Goal: Task Accomplishment & Management: Use online tool/utility

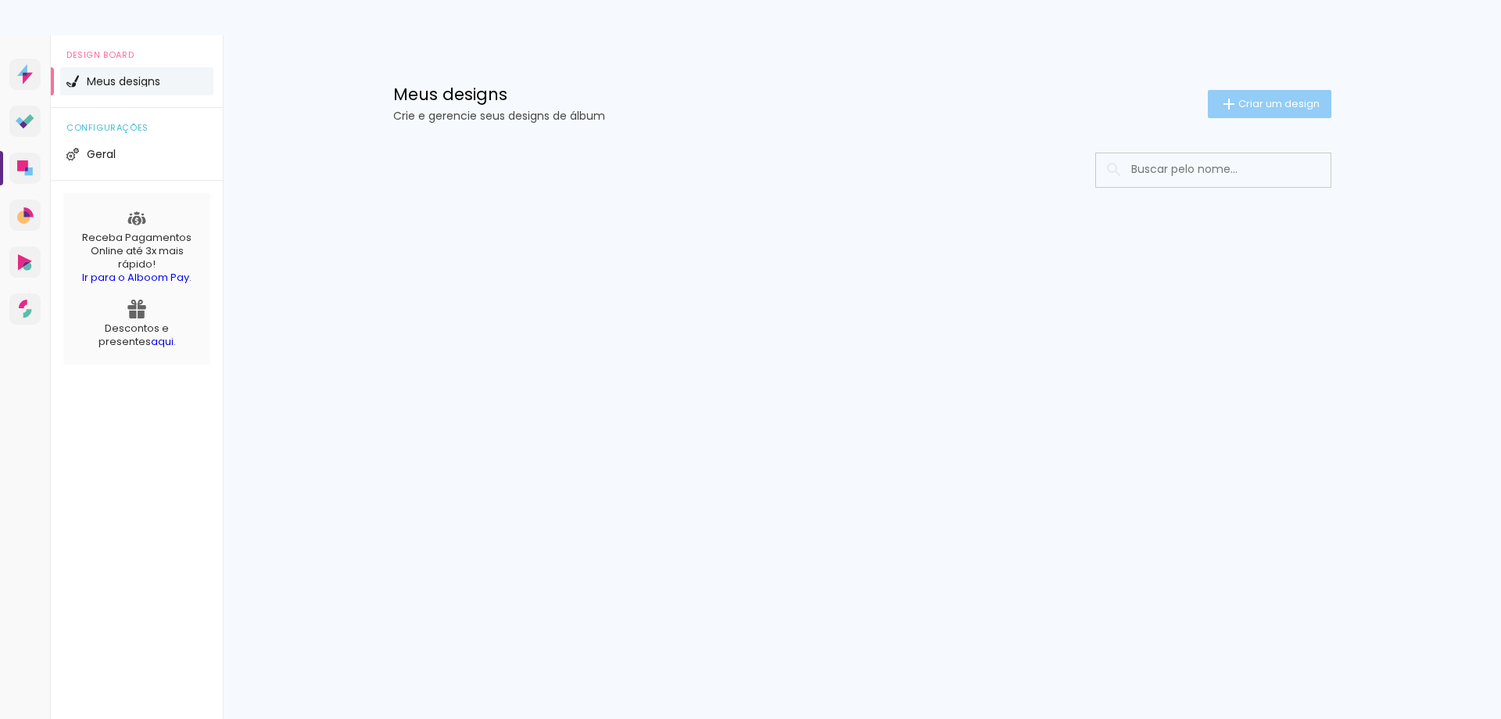
click at [1257, 94] on paper-button "Criar um design" at bounding box center [1270, 104] width 124 height 28
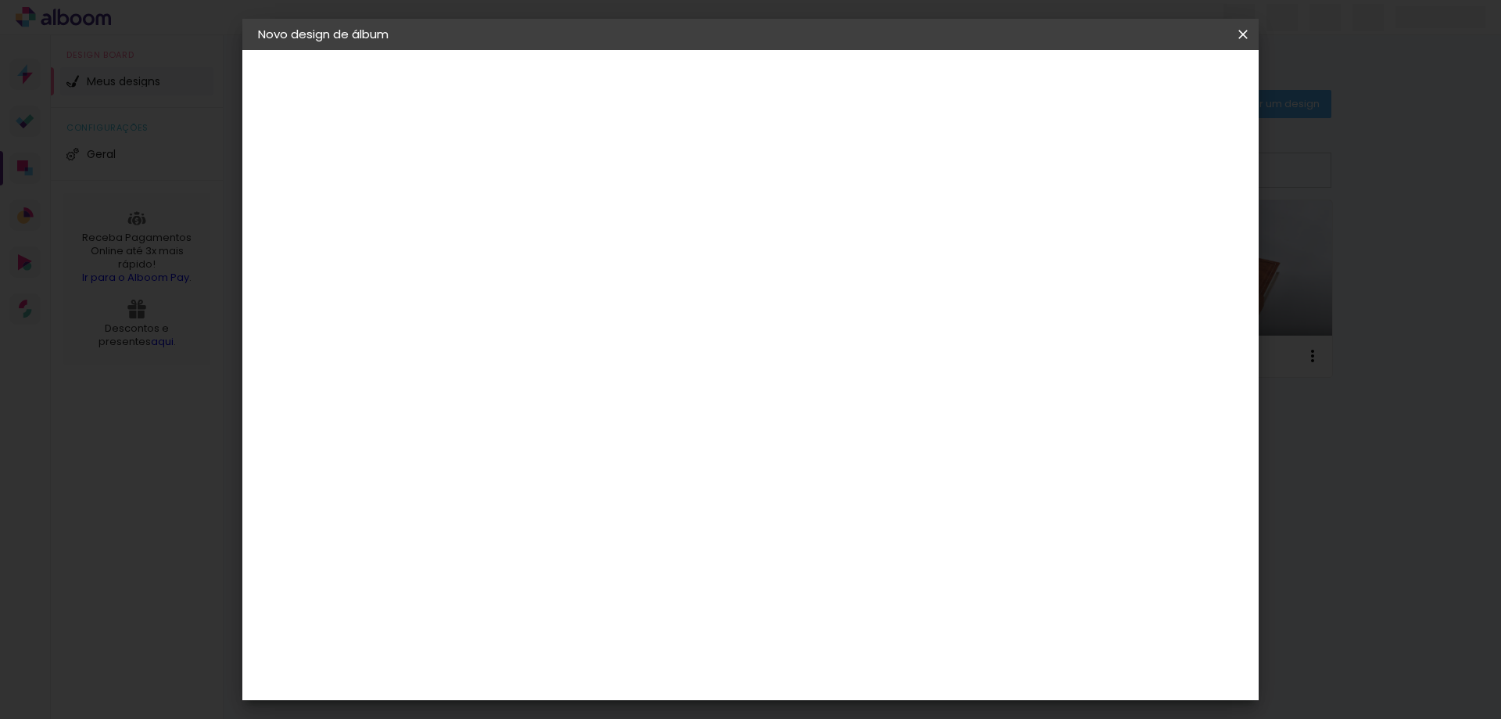
click at [514, 213] on input at bounding box center [514, 210] width 0 height 24
type input "Flexbook [DATE]"
type paper-input "Flexbook [DATE]"
click at [0, 0] on slot "Avançar" at bounding box center [0, 0] width 0 height 0
drag, startPoint x: 573, startPoint y: 294, endPoint x: 586, endPoint y: 289, distance: 13.7
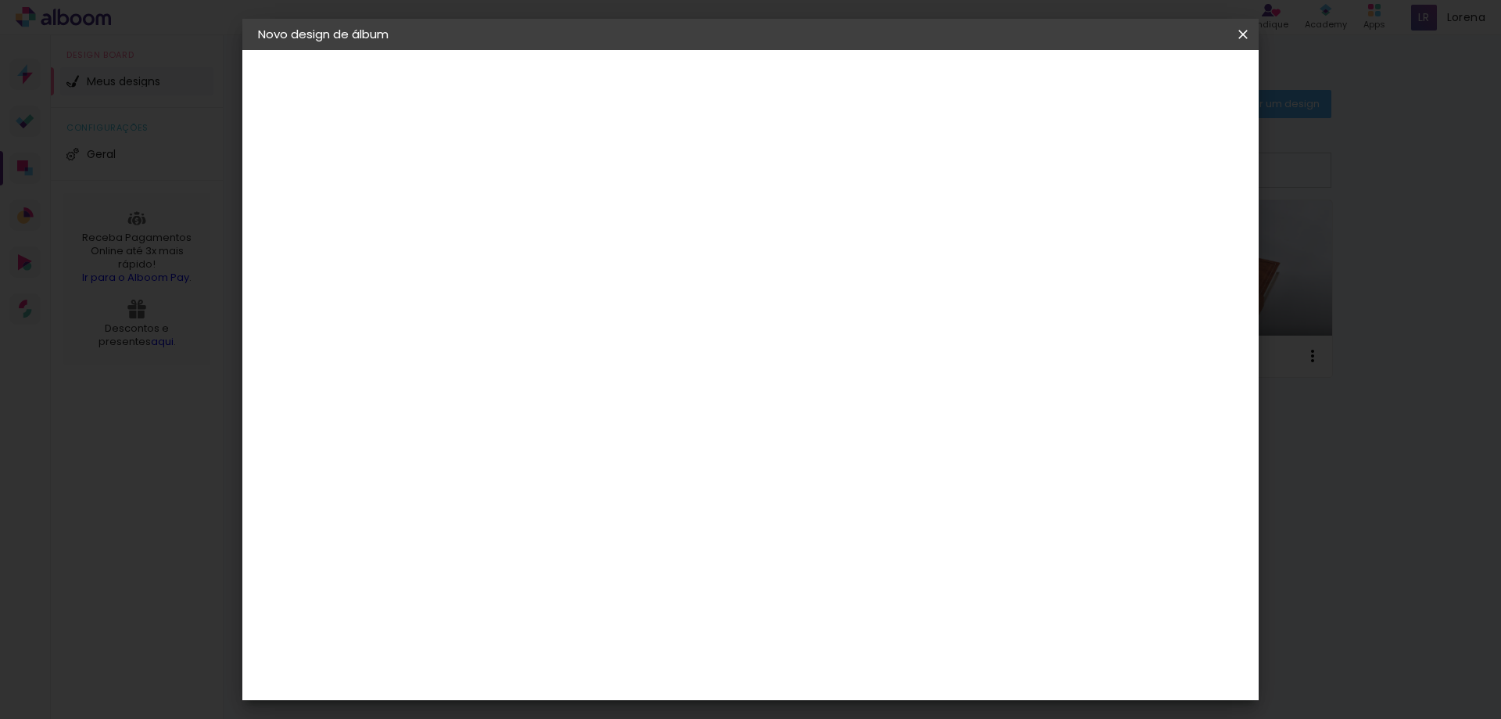
click at [584, 292] on input at bounding box center [554, 298] width 158 height 20
type input "[PERSON_NAME]"
type paper-input "[PERSON_NAME]"
click at [597, 337] on paper-item "[PERSON_NAME]" at bounding box center [542, 353] width 146 height 34
click at [0, 0] on slot "Avançar" at bounding box center [0, 0] width 0 height 0
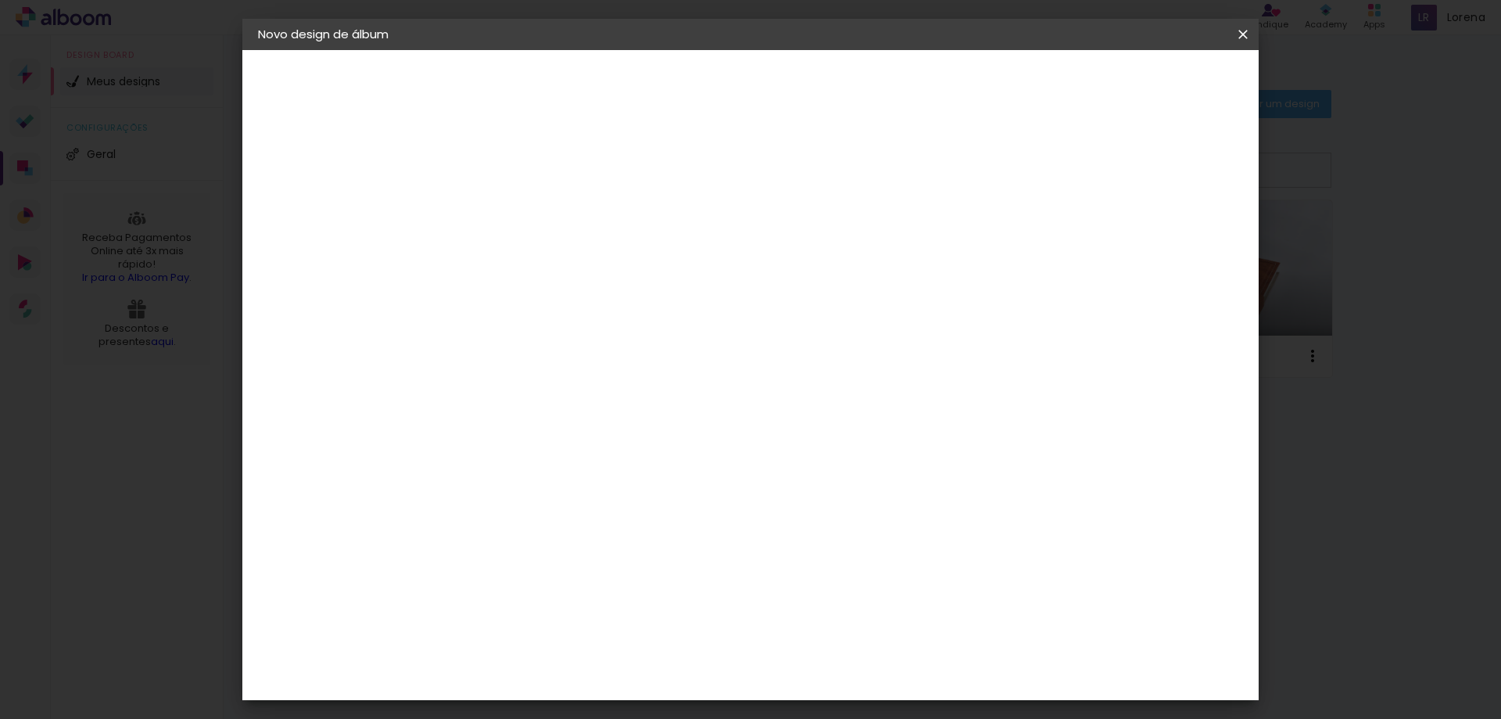
click at [599, 253] on paper-input-container "Linha" at bounding box center [553, 273] width 91 height 40
click at [0, 0] on slot "Slim Book" at bounding box center [0, 0] width 0 height 0
type input "Slim Book"
click at [619, 311] on div "Horizontal" at bounding box center [583, 323] width 73 height 34
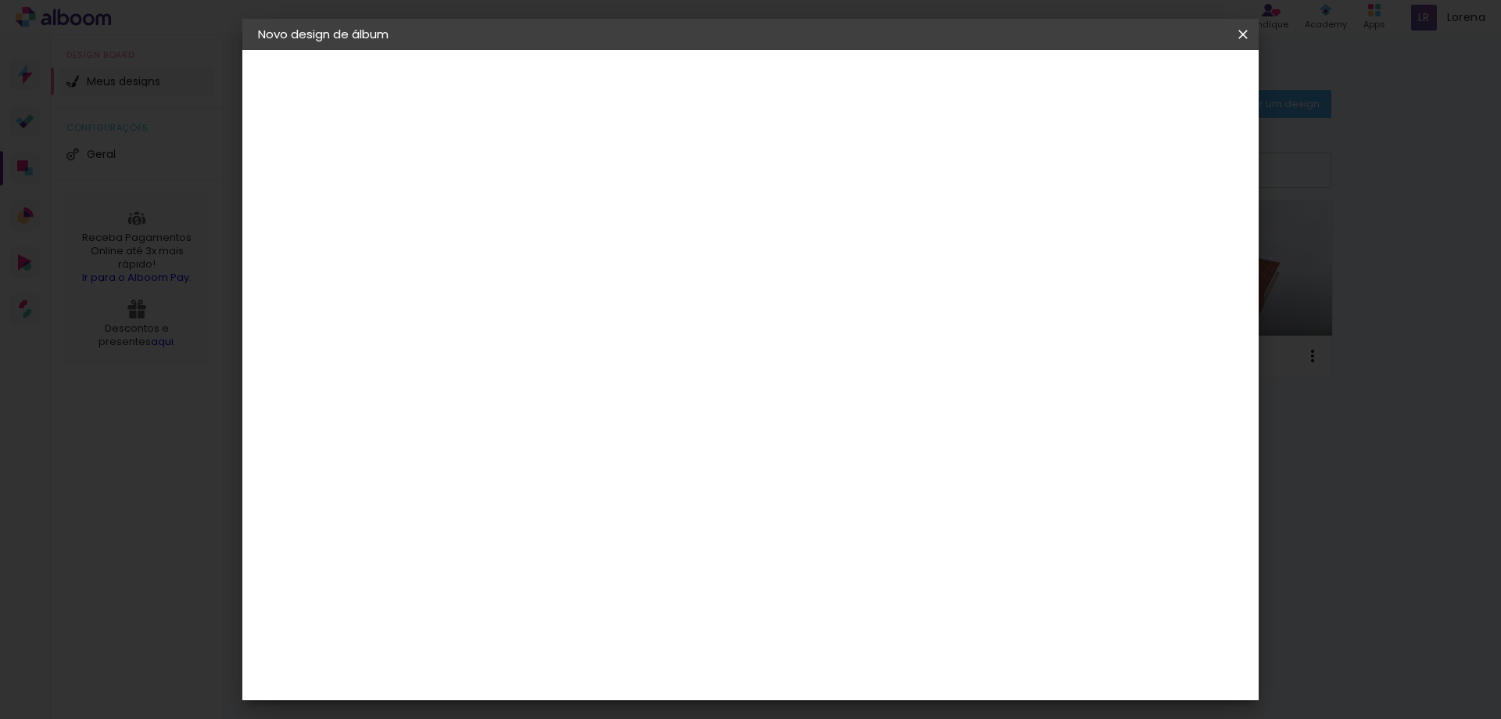
click at [619, 346] on span "20 x 40" at bounding box center [583, 362] width 73 height 32
click at [0, 0] on slot "Avançar" at bounding box center [0, 0] width 0 height 0
click at [1145, 88] on span "Iniciar design" at bounding box center [1109, 82] width 71 height 11
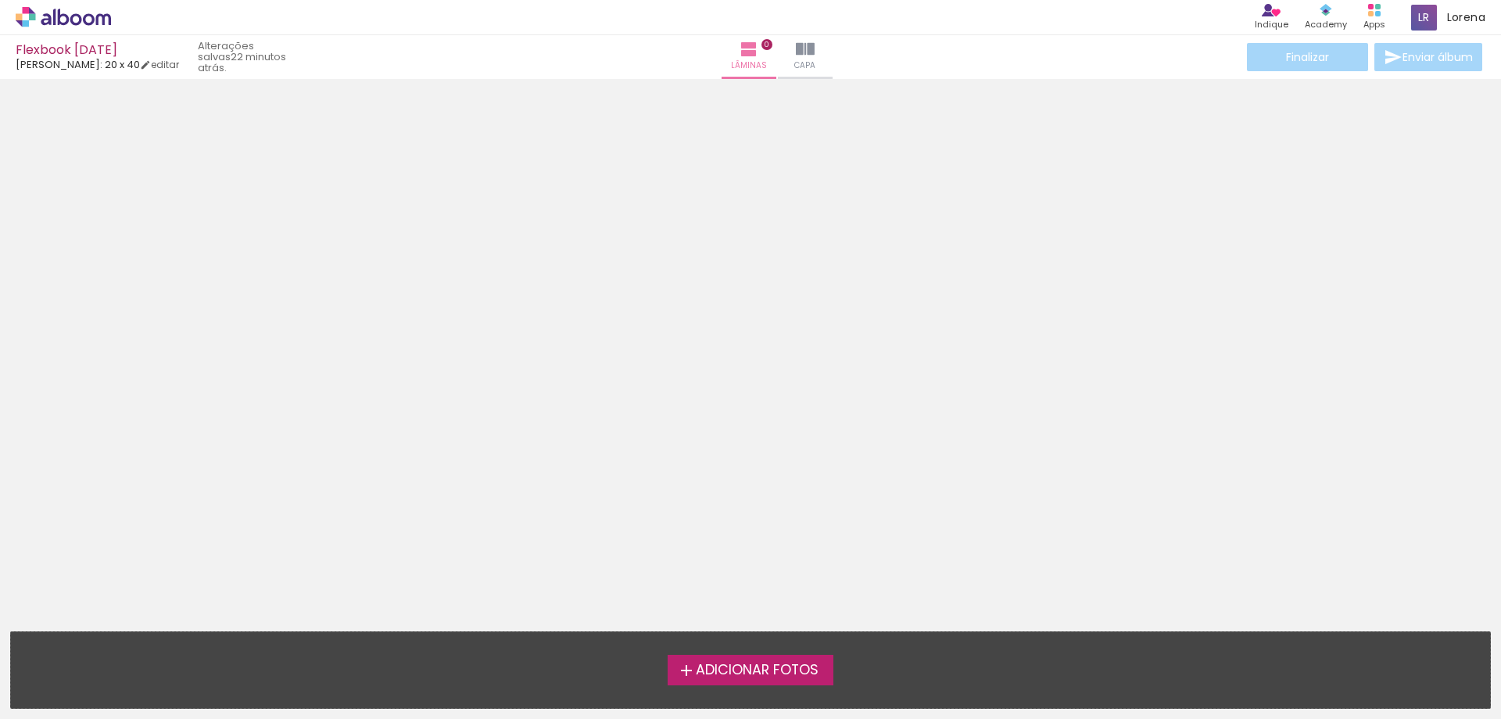
click at [801, 665] on span "Adicionar Fotos" at bounding box center [757, 670] width 123 height 14
click at [0, 0] on input "file" at bounding box center [0, 0] width 0 height 0
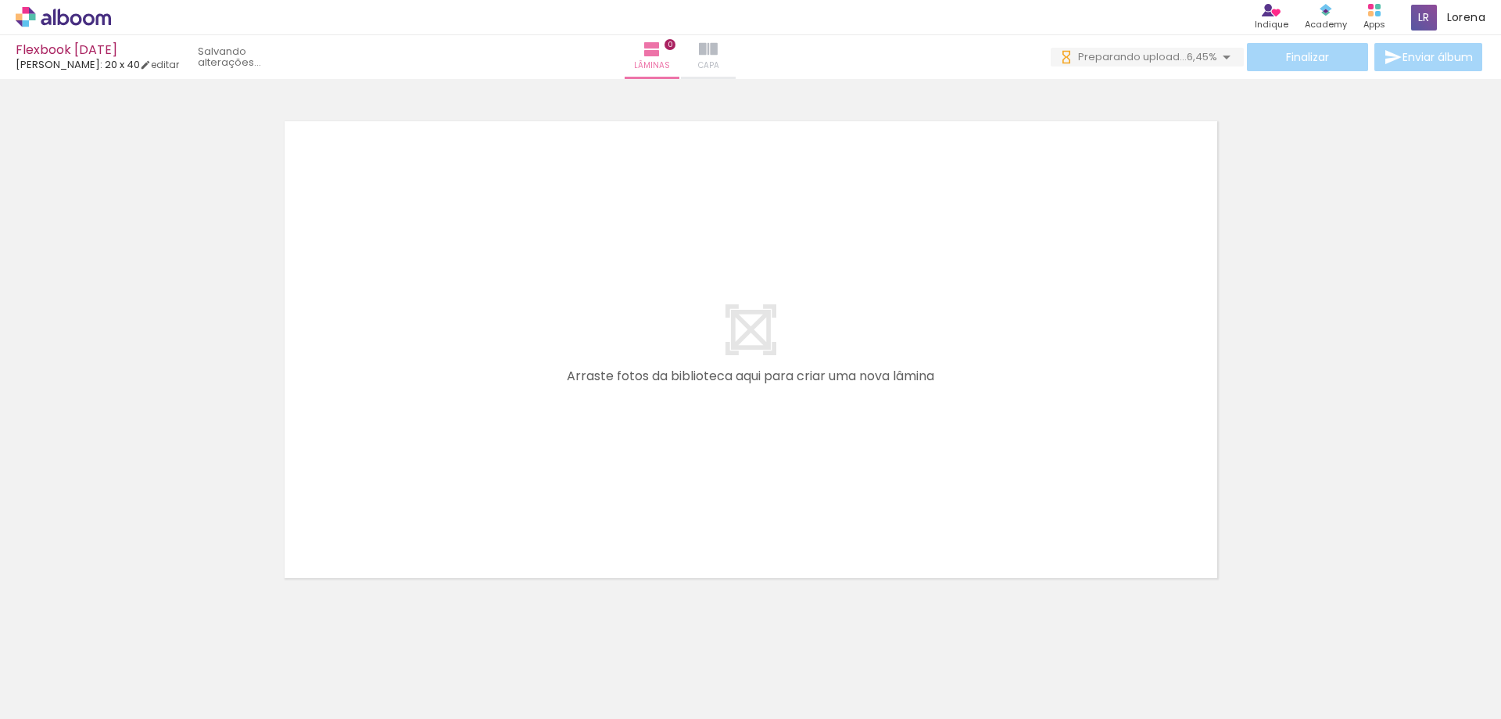
click at [719, 63] on span "Capa" at bounding box center [708, 66] width 21 height 14
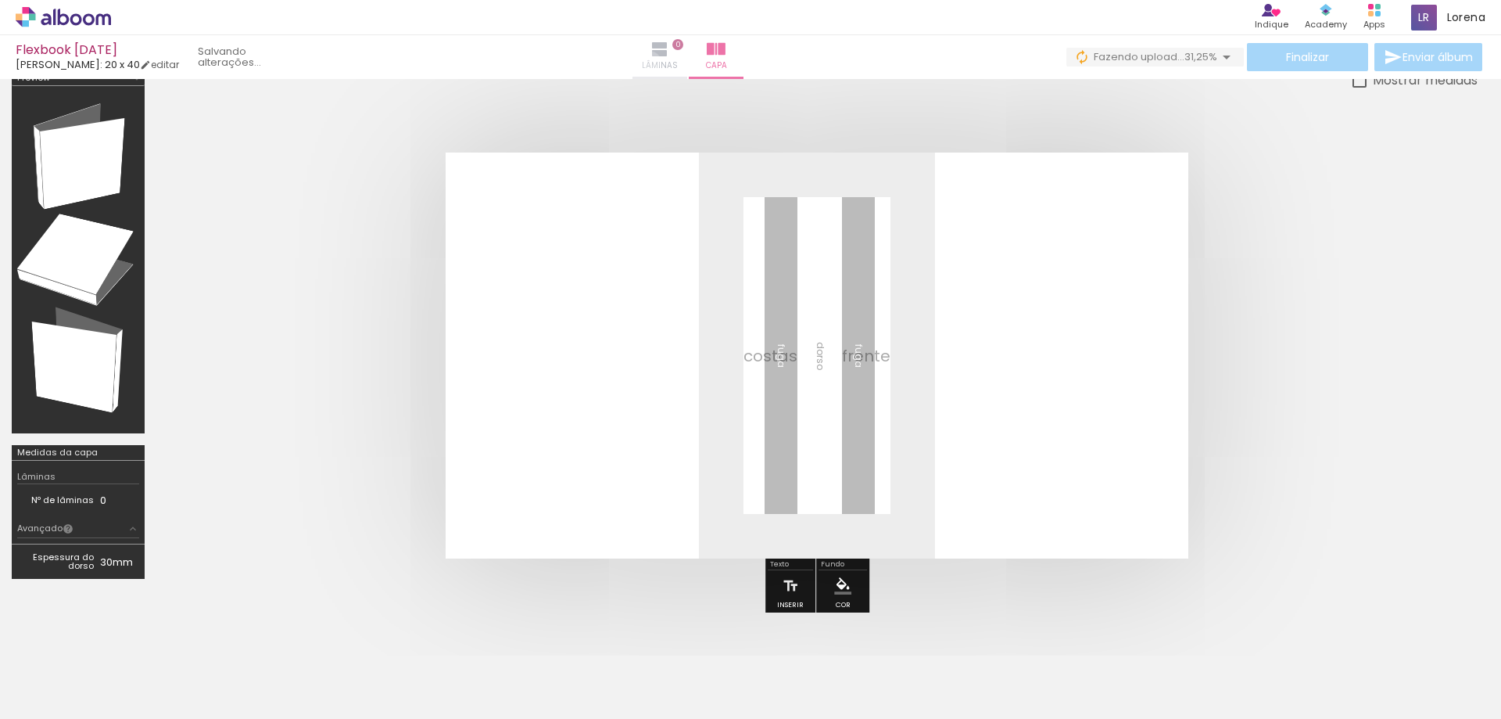
click at [678, 61] on span "Lâminas" at bounding box center [660, 66] width 36 height 14
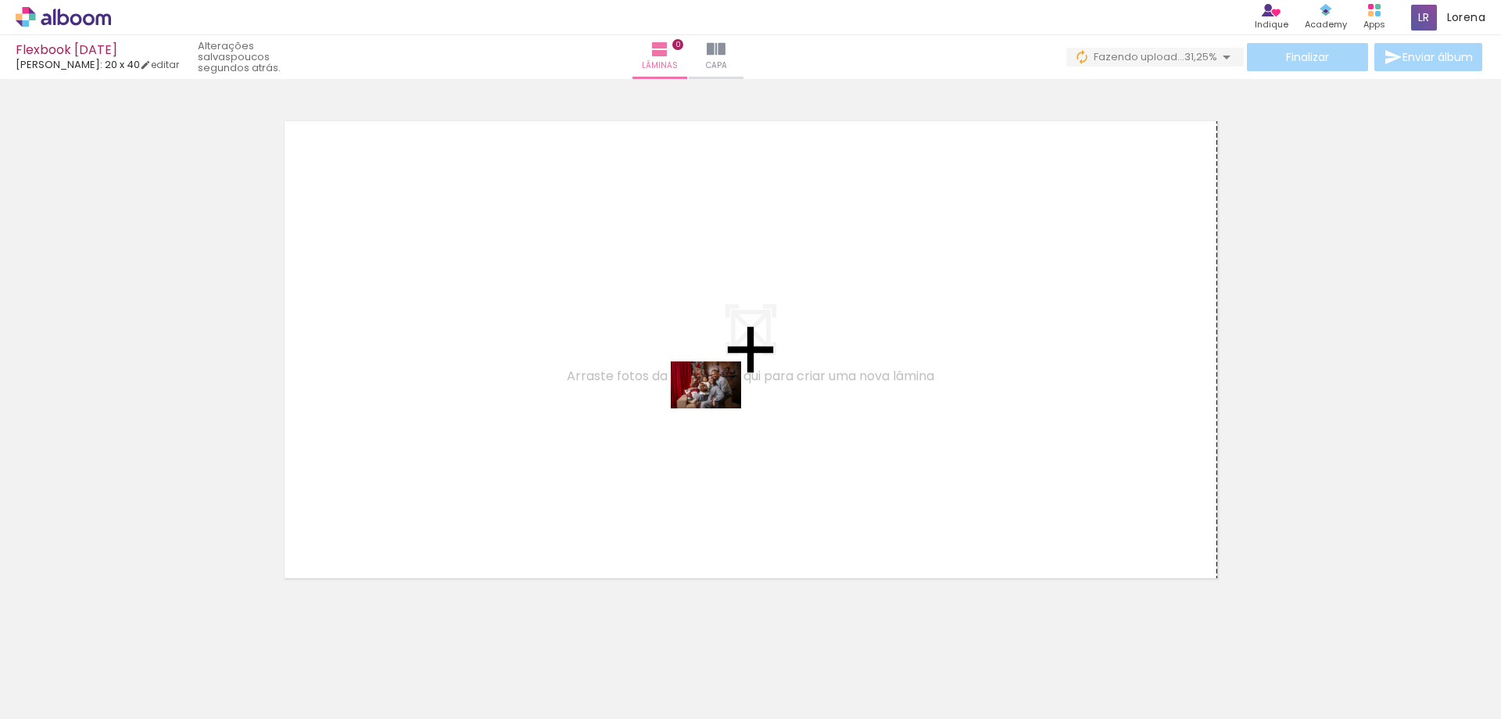
drag, startPoint x: 164, startPoint y: 678, endPoint x: 718, endPoint y: 408, distance: 615.8
click at [718, 408] on quentale-workspace at bounding box center [750, 359] width 1501 height 719
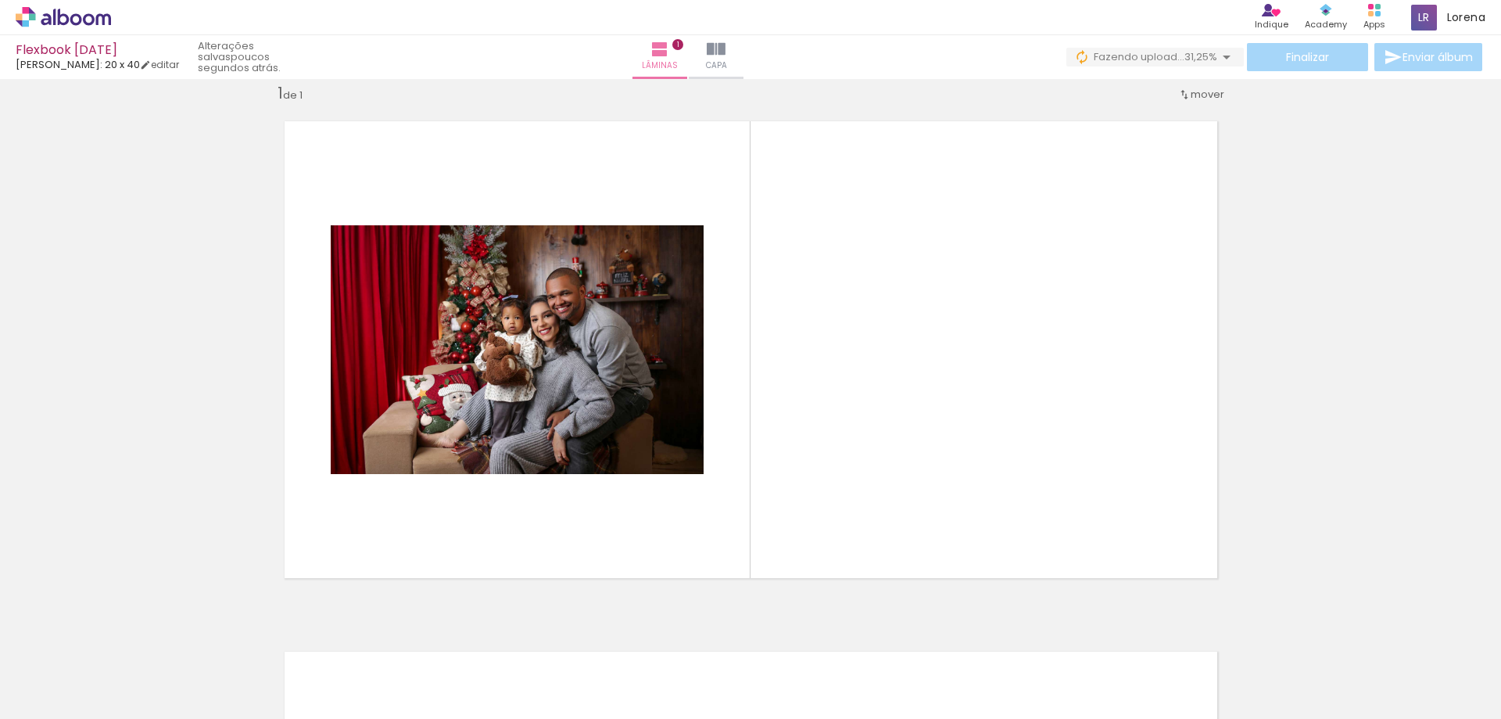
scroll to position [20, 0]
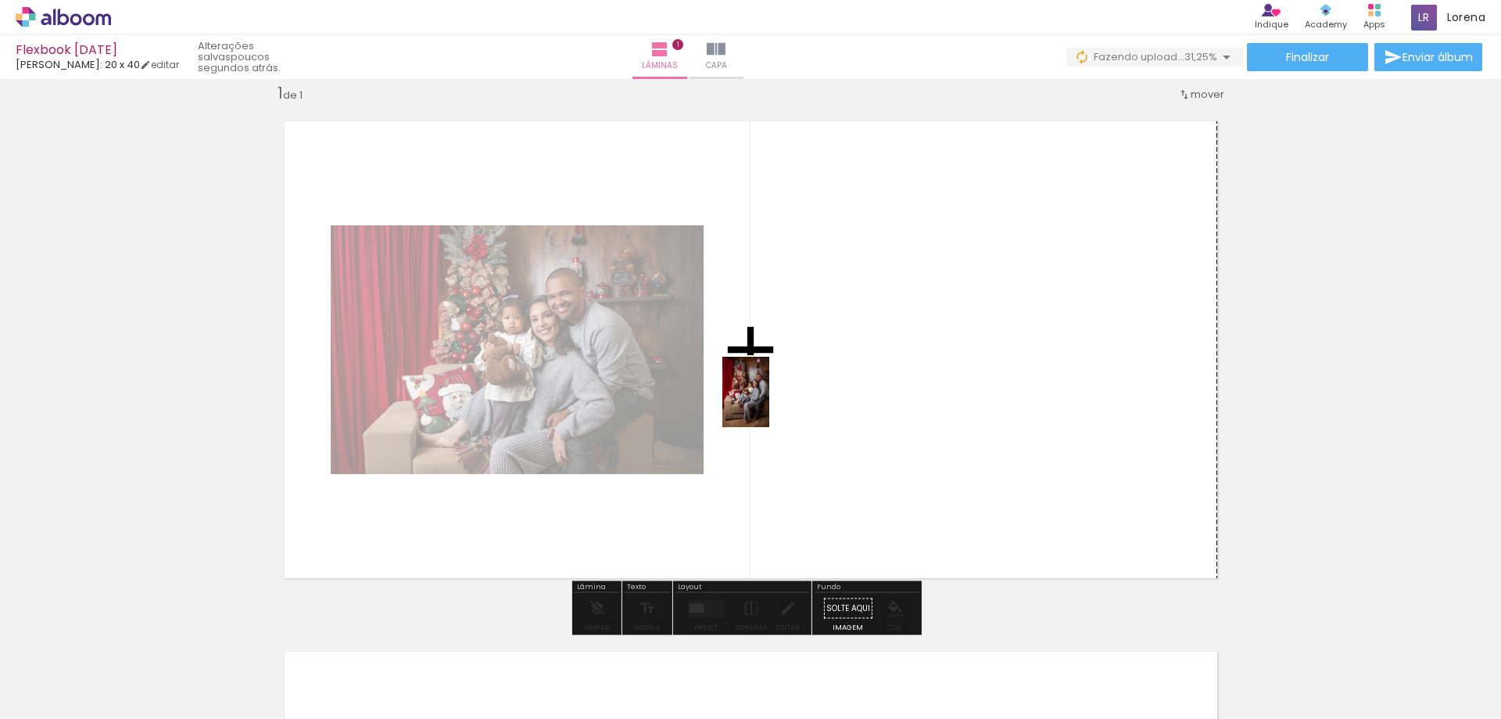
drag, startPoint x: 251, startPoint y: 679, endPoint x: 769, endPoint y: 403, distance: 587.3
click at [769, 403] on quentale-workspace at bounding box center [750, 359] width 1501 height 719
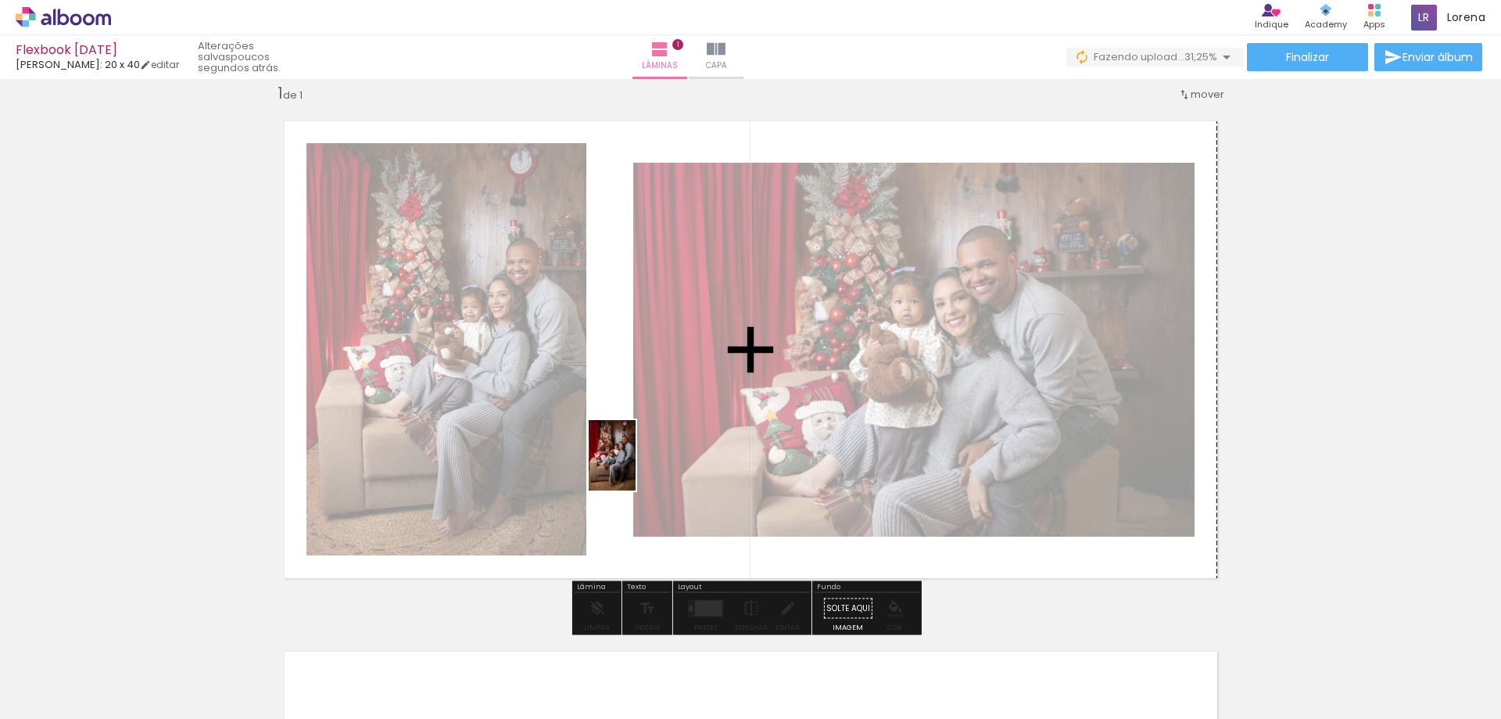
drag, startPoint x: 333, startPoint y: 690, endPoint x: 635, endPoint y: 467, distance: 375.2
click at [635, 467] on quentale-workspace at bounding box center [750, 359] width 1501 height 719
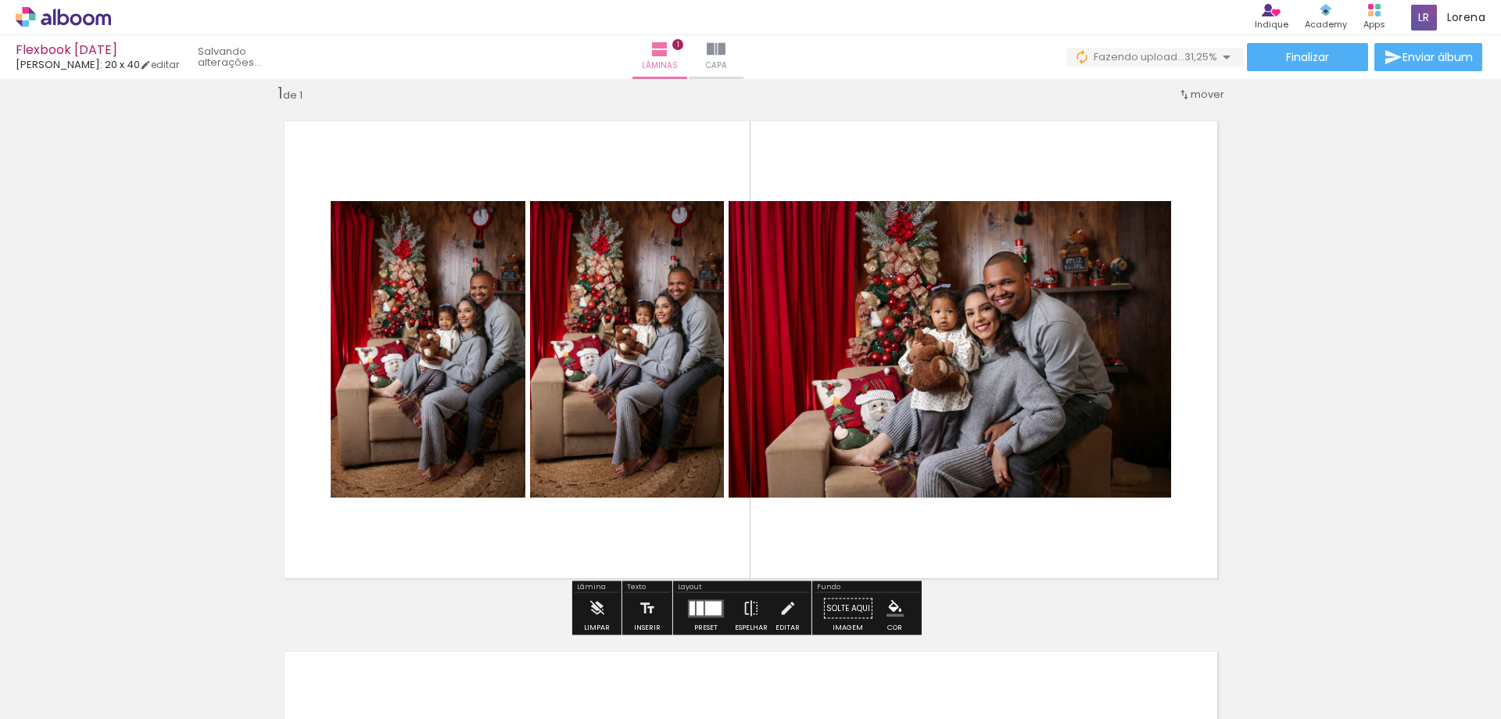
click at [697, 608] on div at bounding box center [700, 608] width 7 height 14
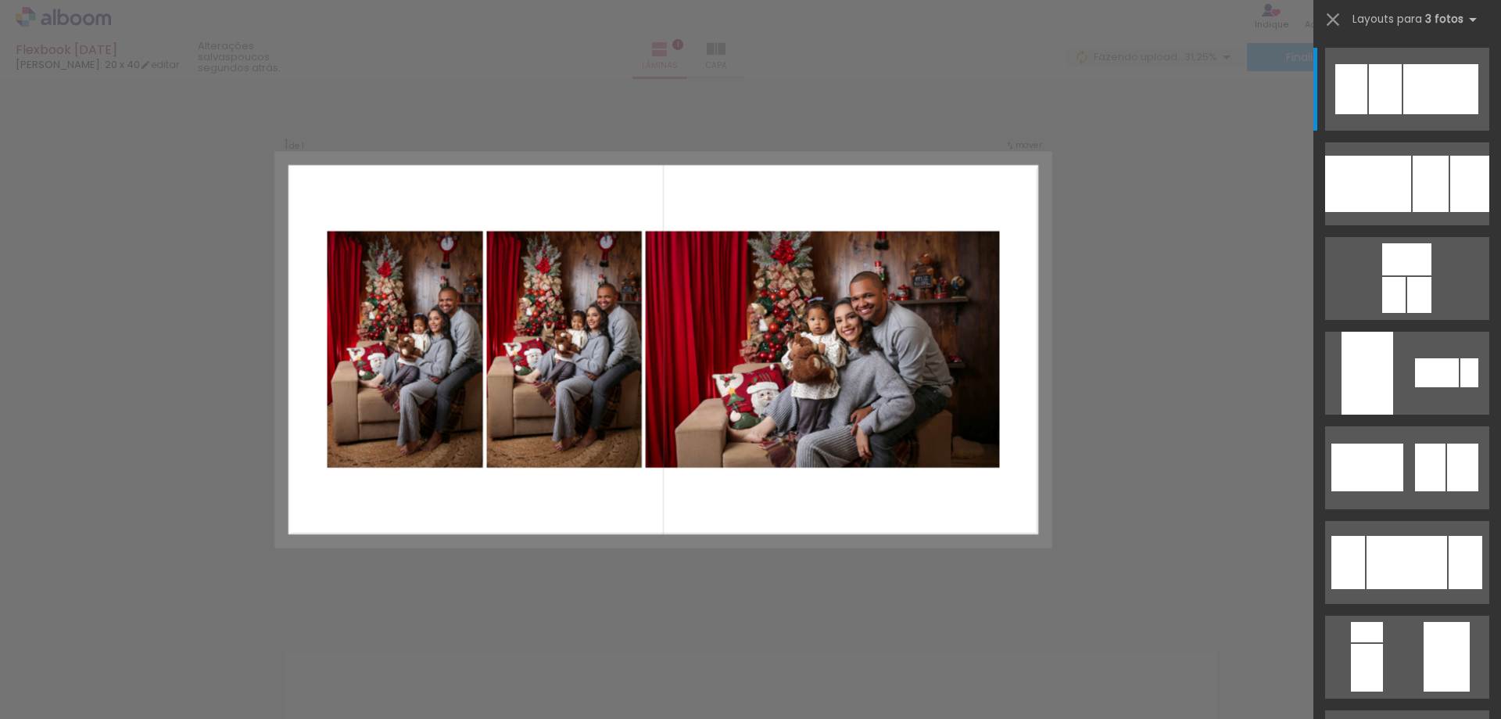
scroll to position [20, 0]
click at [695, 608] on div "Confirmar Cancelar" at bounding box center [750, 608] width 1501 height 1098
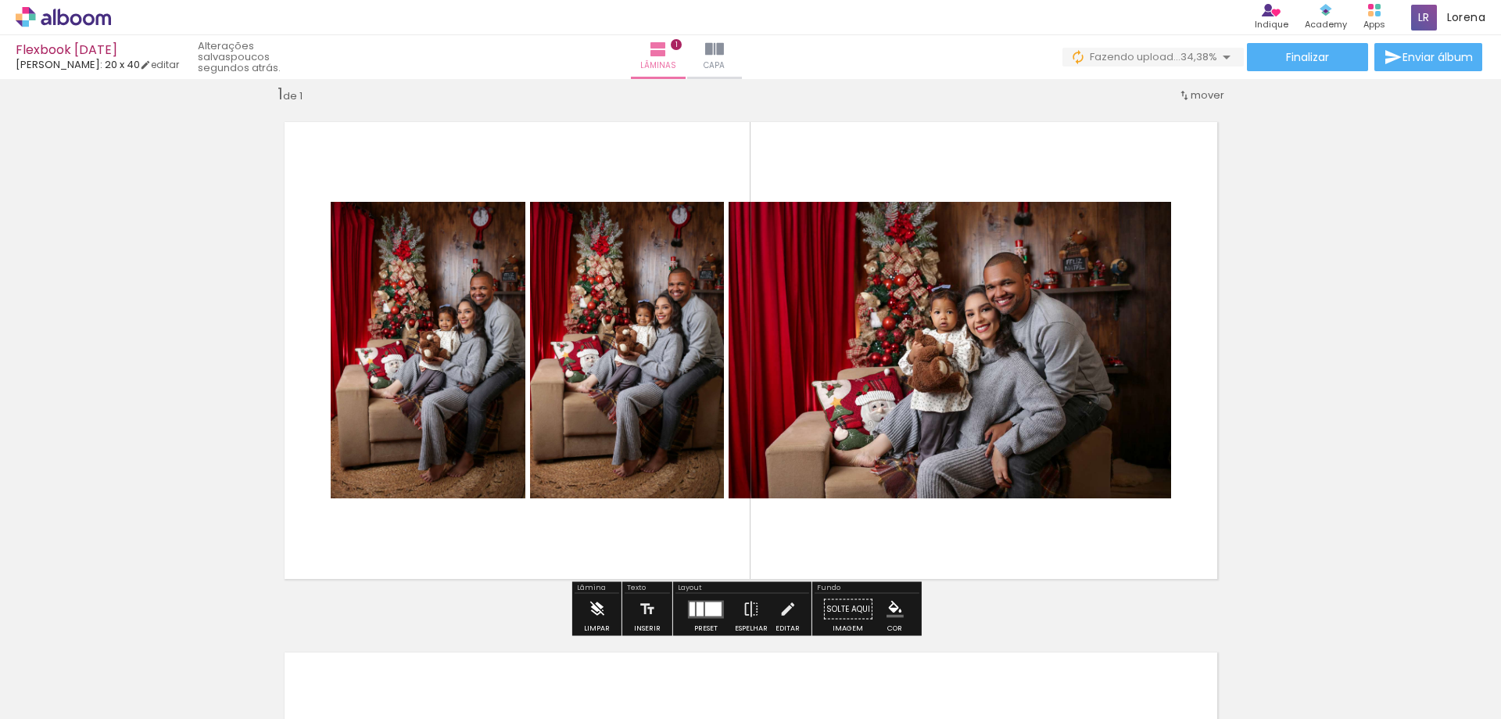
click at [583, 611] on paper-button "Limpar" at bounding box center [597, 613] width 34 height 40
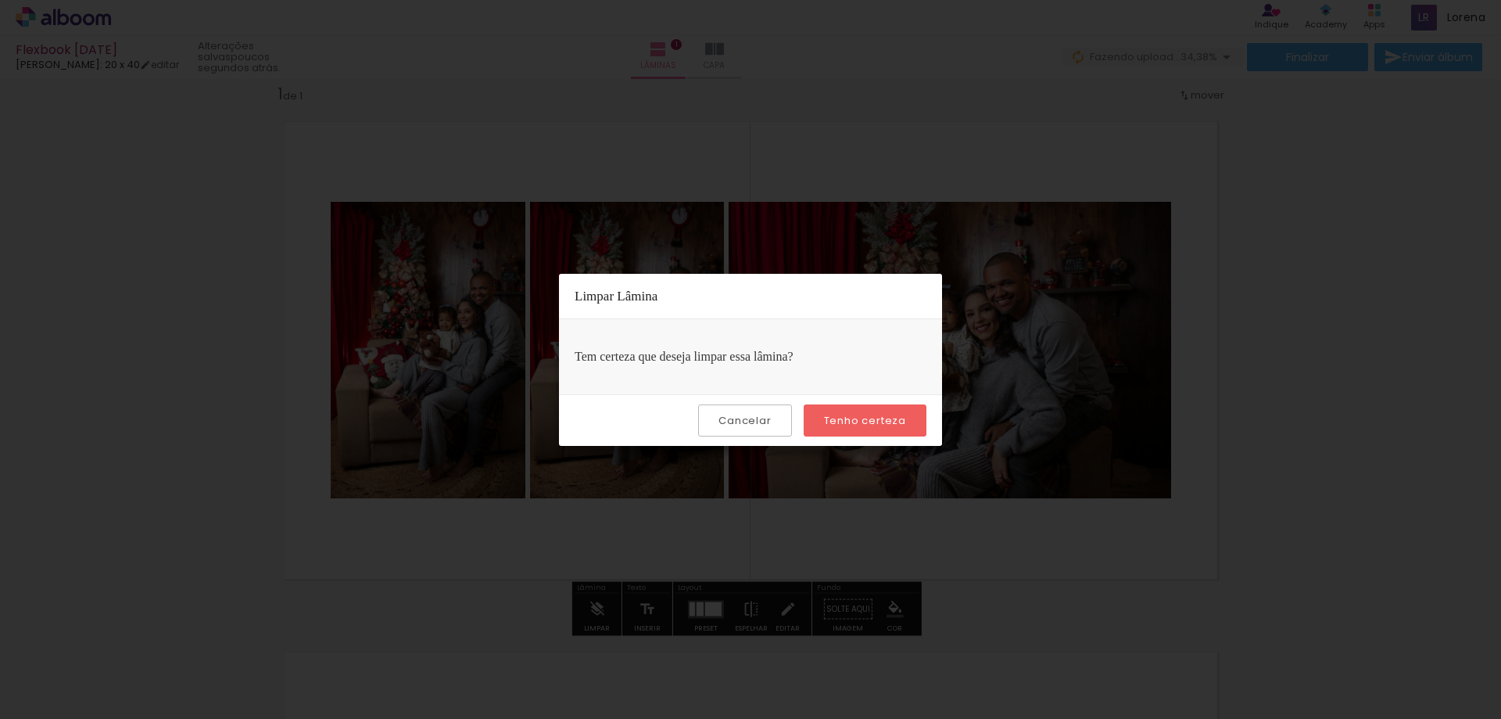
click at [0, 0] on slot "Cancelar" at bounding box center [0, 0] width 0 height 0
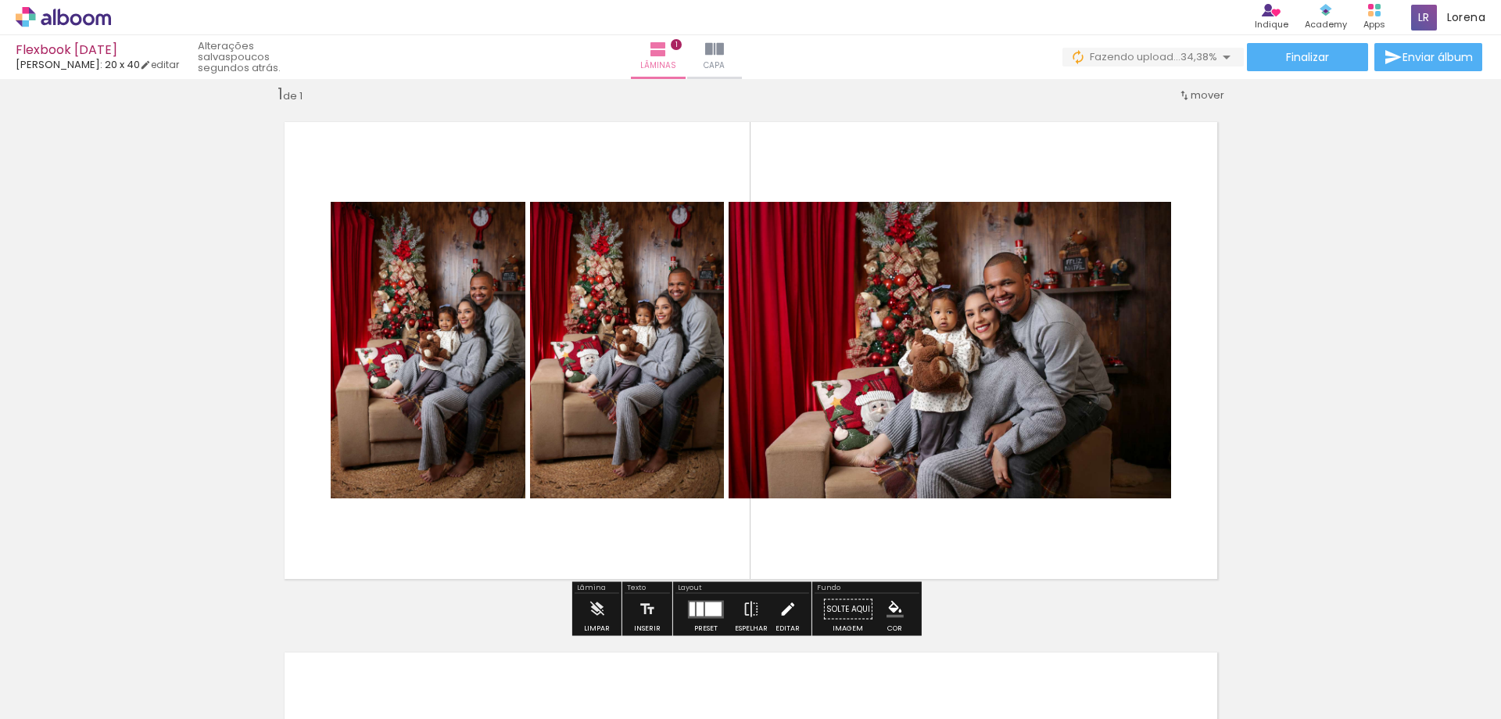
click at [779, 611] on iron-icon at bounding box center [787, 608] width 17 height 31
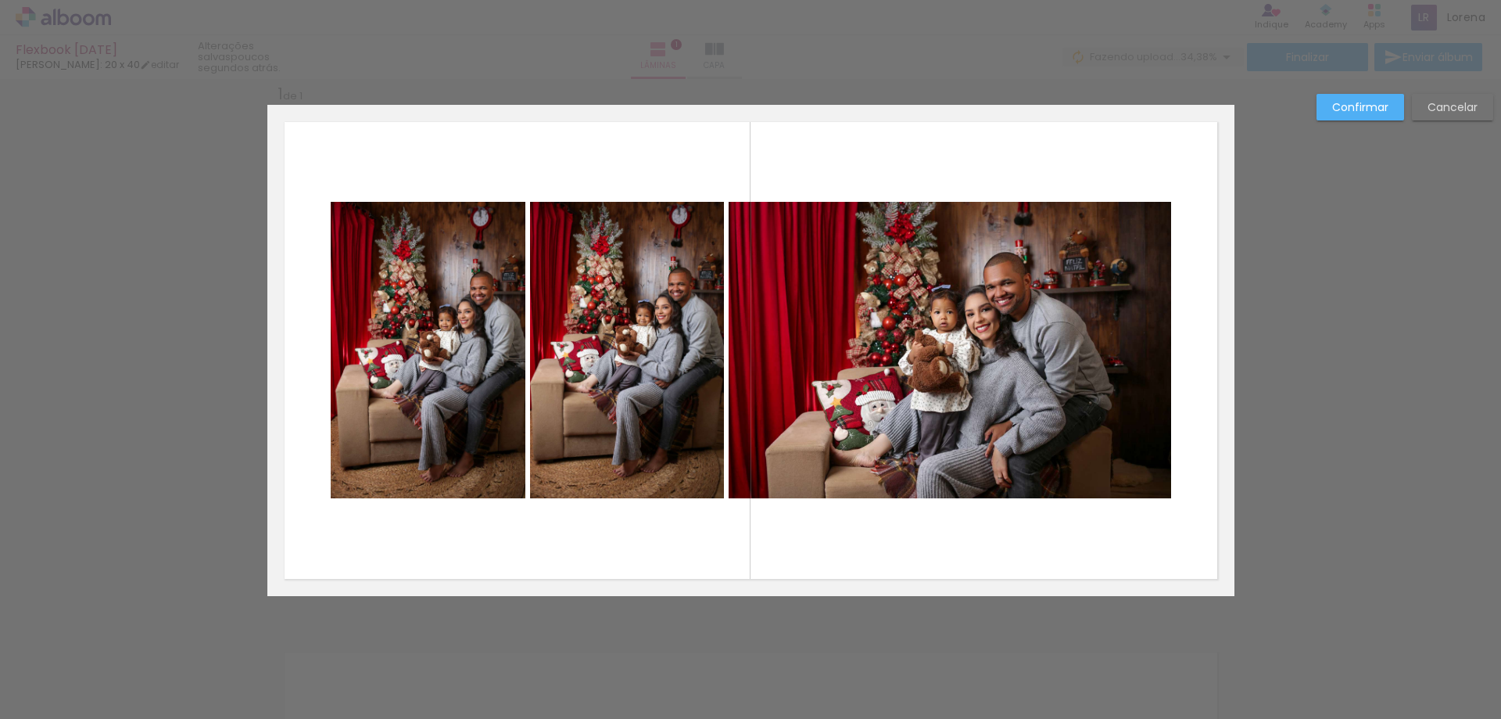
scroll to position [20, 0]
click at [1439, 92] on div "Confirmar Cancelar" at bounding box center [750, 608] width 1501 height 1098
click at [0, 0] on slot "Cancelar" at bounding box center [0, 0] width 0 height 0
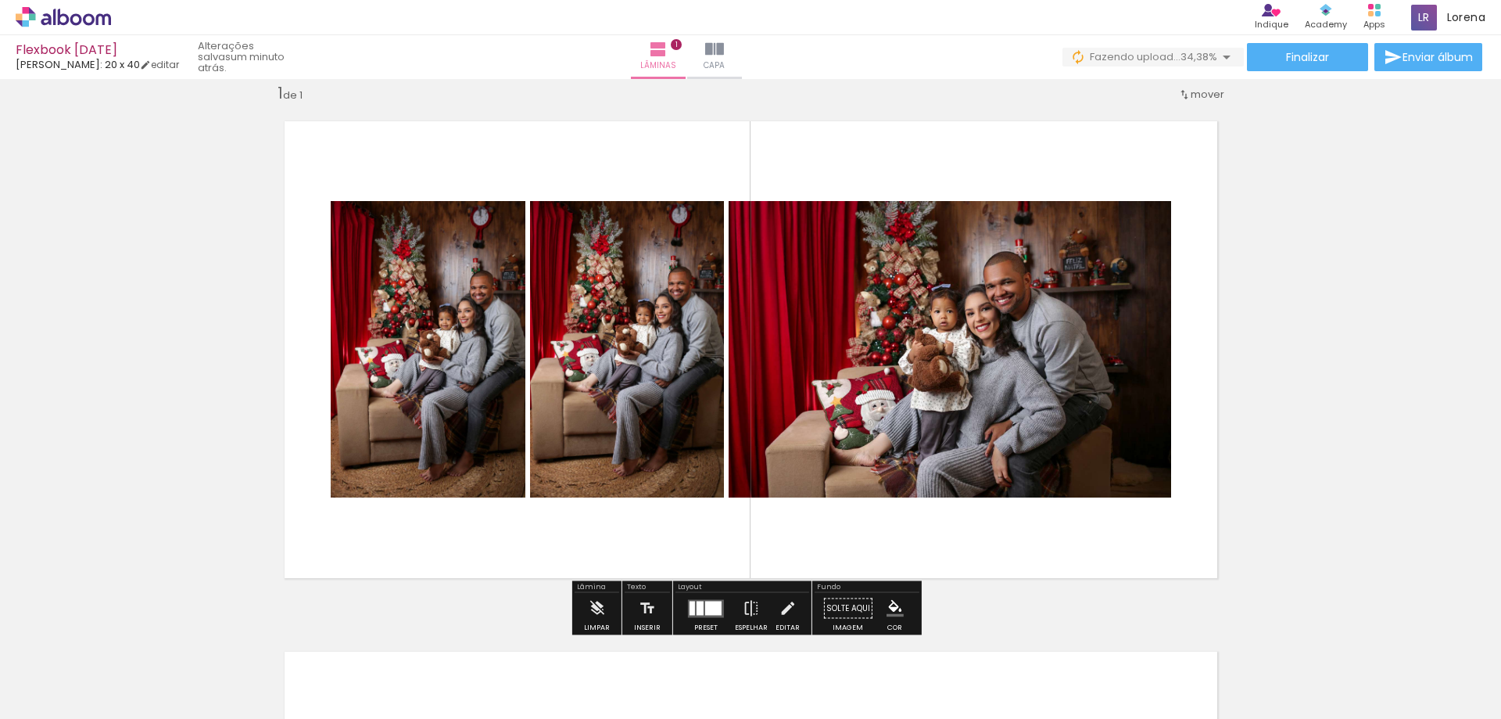
click at [888, 611] on iron-icon "color picker" at bounding box center [895, 608] width 17 height 17
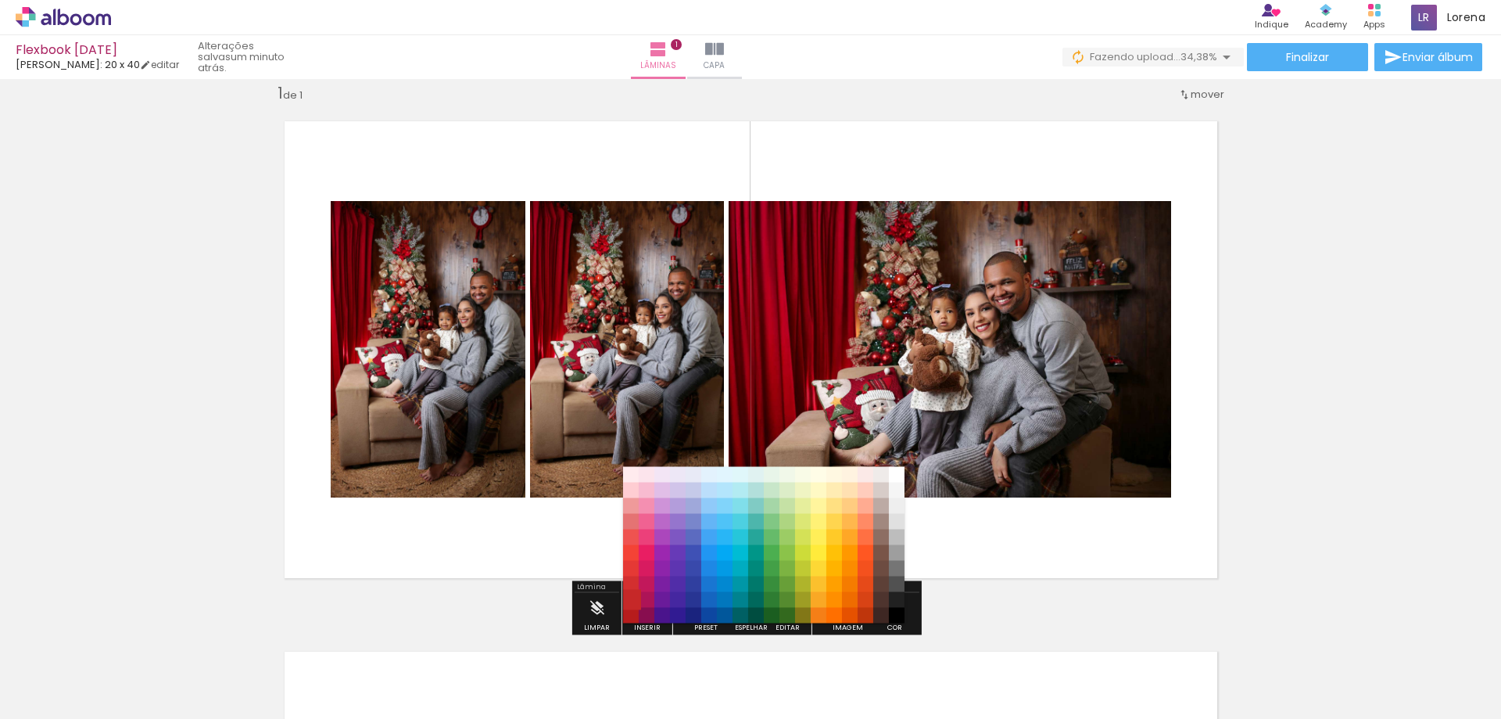
click at [626, 601] on paper-item "#c62828" at bounding box center [631, 600] width 16 height 16
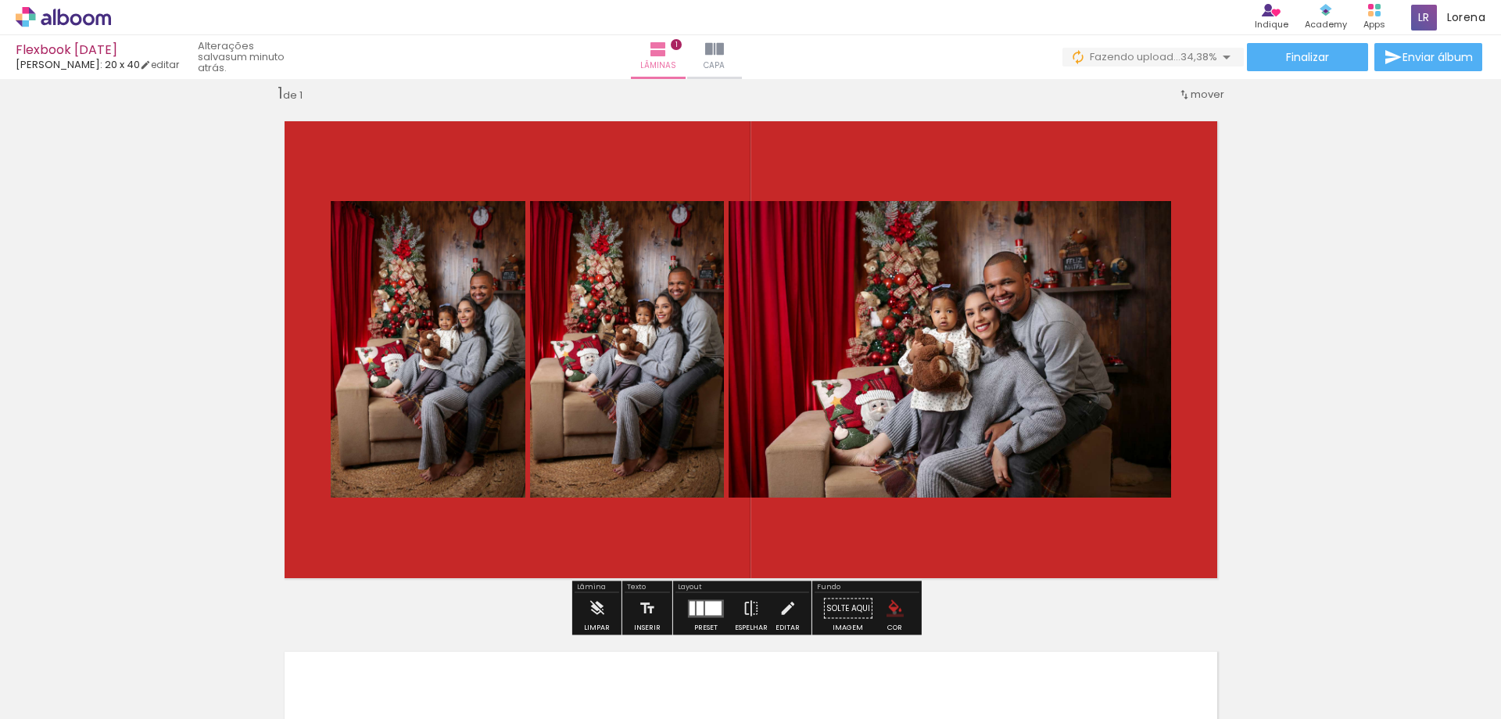
click at [889, 612] on iron-icon "color picker" at bounding box center [895, 608] width 17 height 17
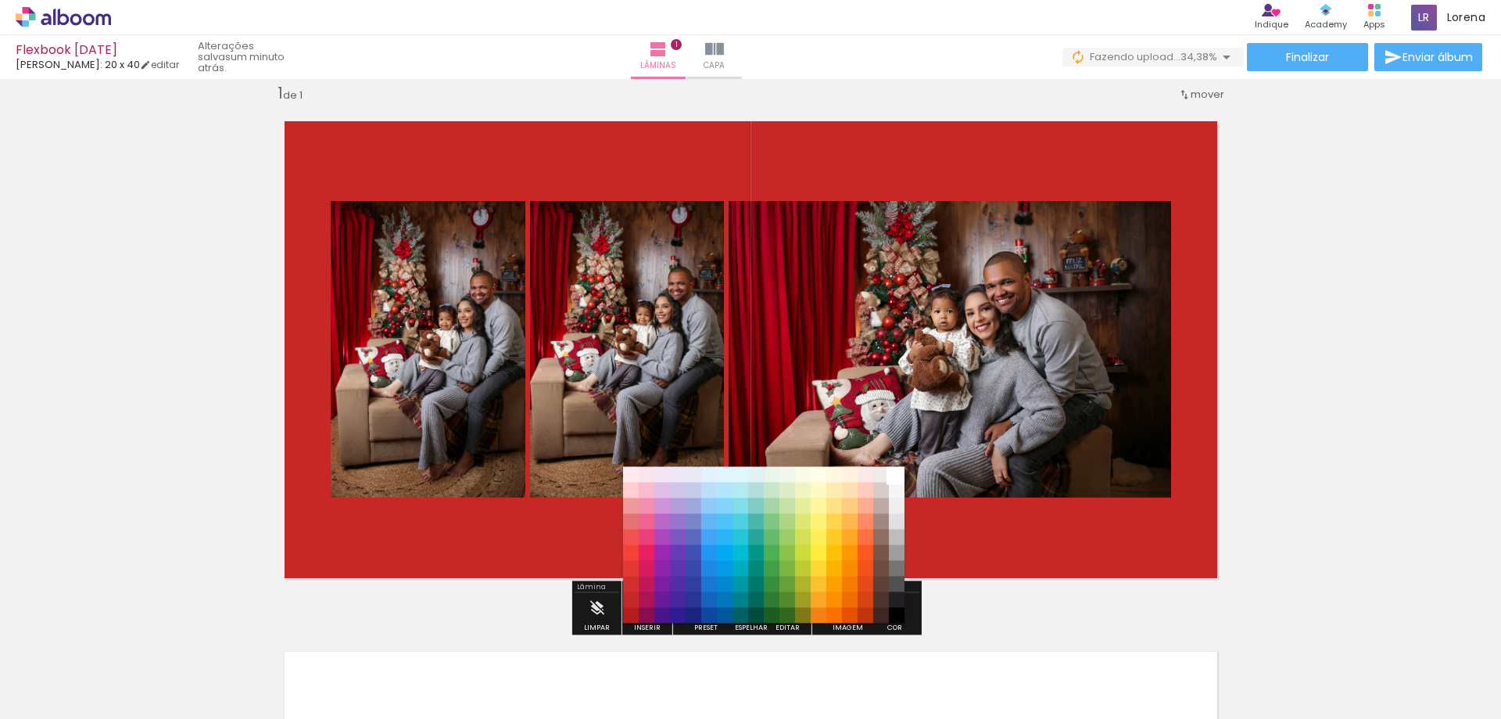
click at [898, 476] on paper-item "#ffffff" at bounding box center [897, 475] width 16 height 16
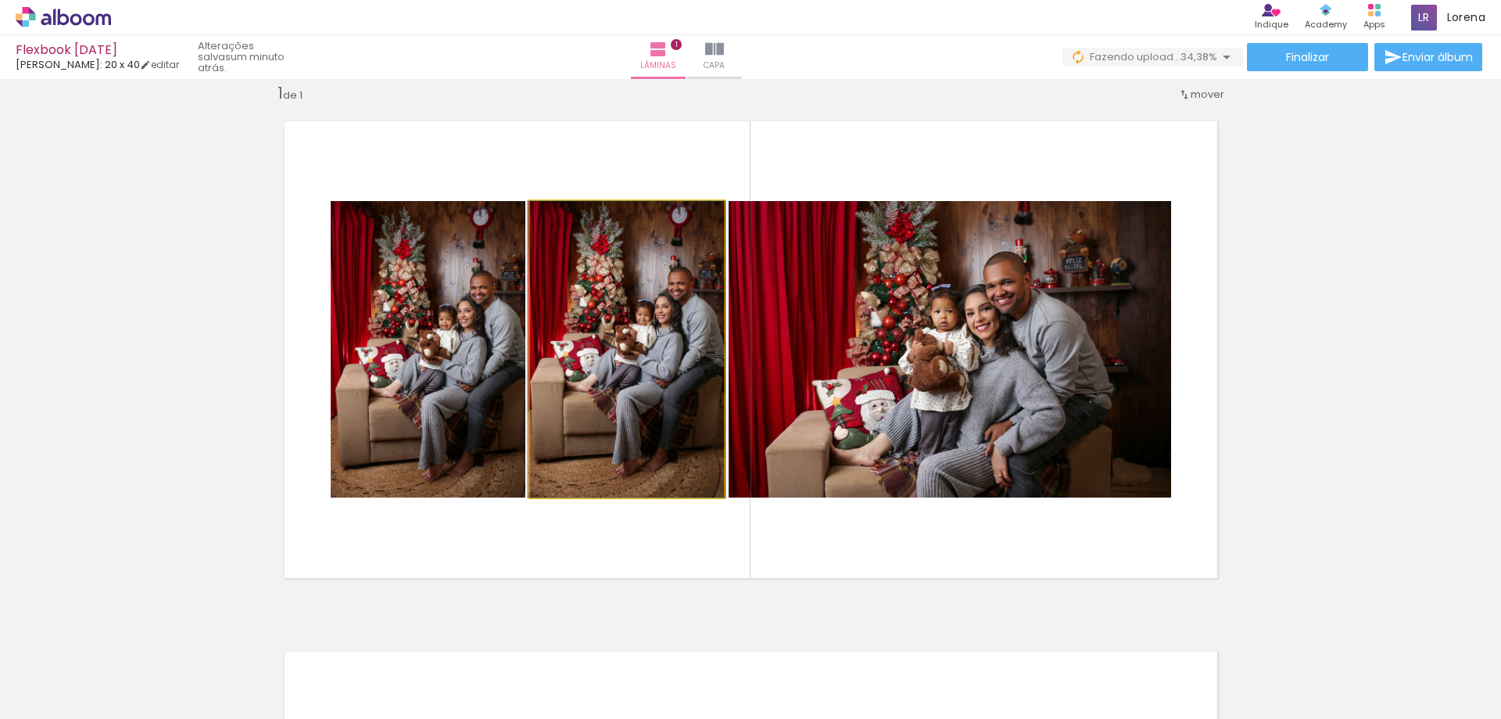
click at [660, 374] on quentale-photo at bounding box center [627, 349] width 194 height 296
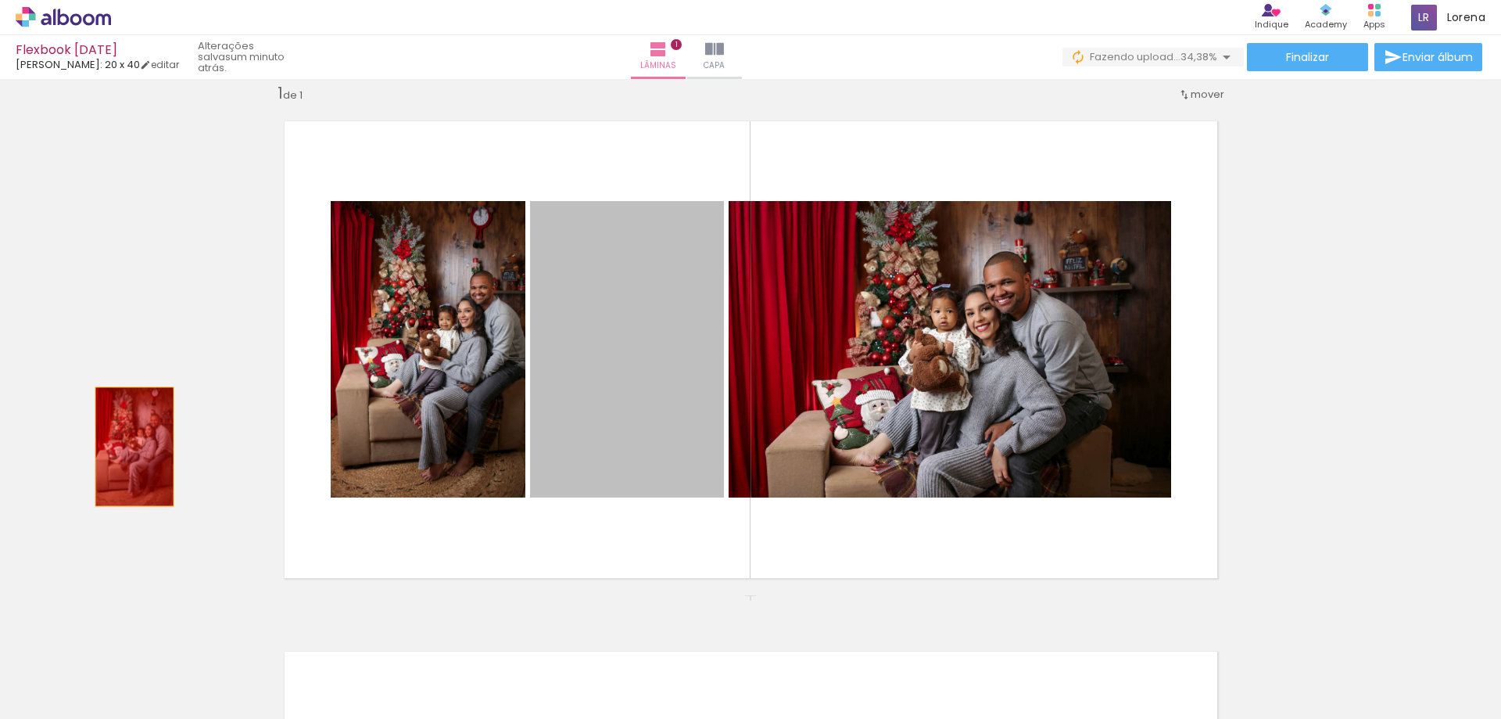
drag, startPoint x: 644, startPoint y: 372, endPoint x: 128, endPoint y: 446, distance: 520.6
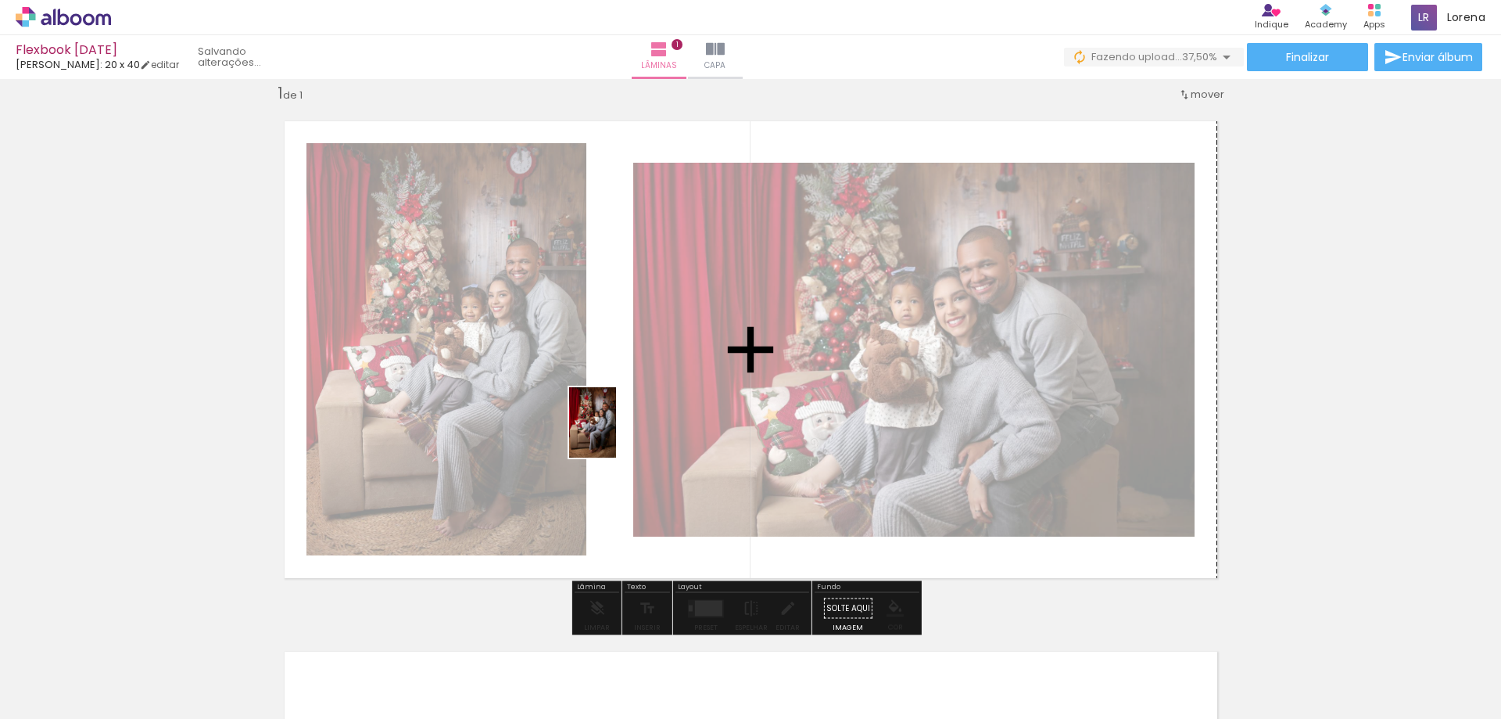
drag, startPoint x: 484, startPoint y: 654, endPoint x: 616, endPoint y: 434, distance: 257.1
click at [616, 434] on quentale-workspace at bounding box center [750, 359] width 1501 height 719
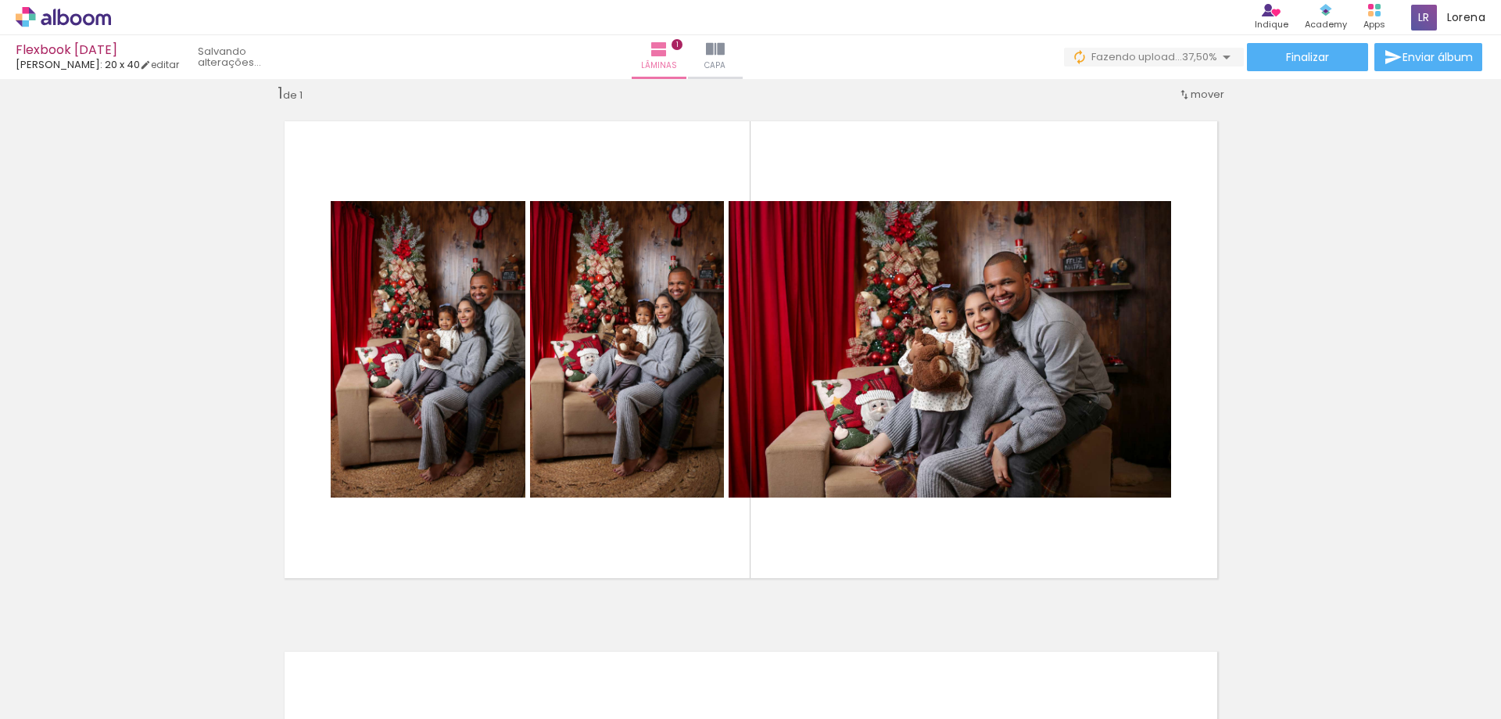
click at [301, 637] on iron-icon at bounding box center [297, 634] width 16 height 16
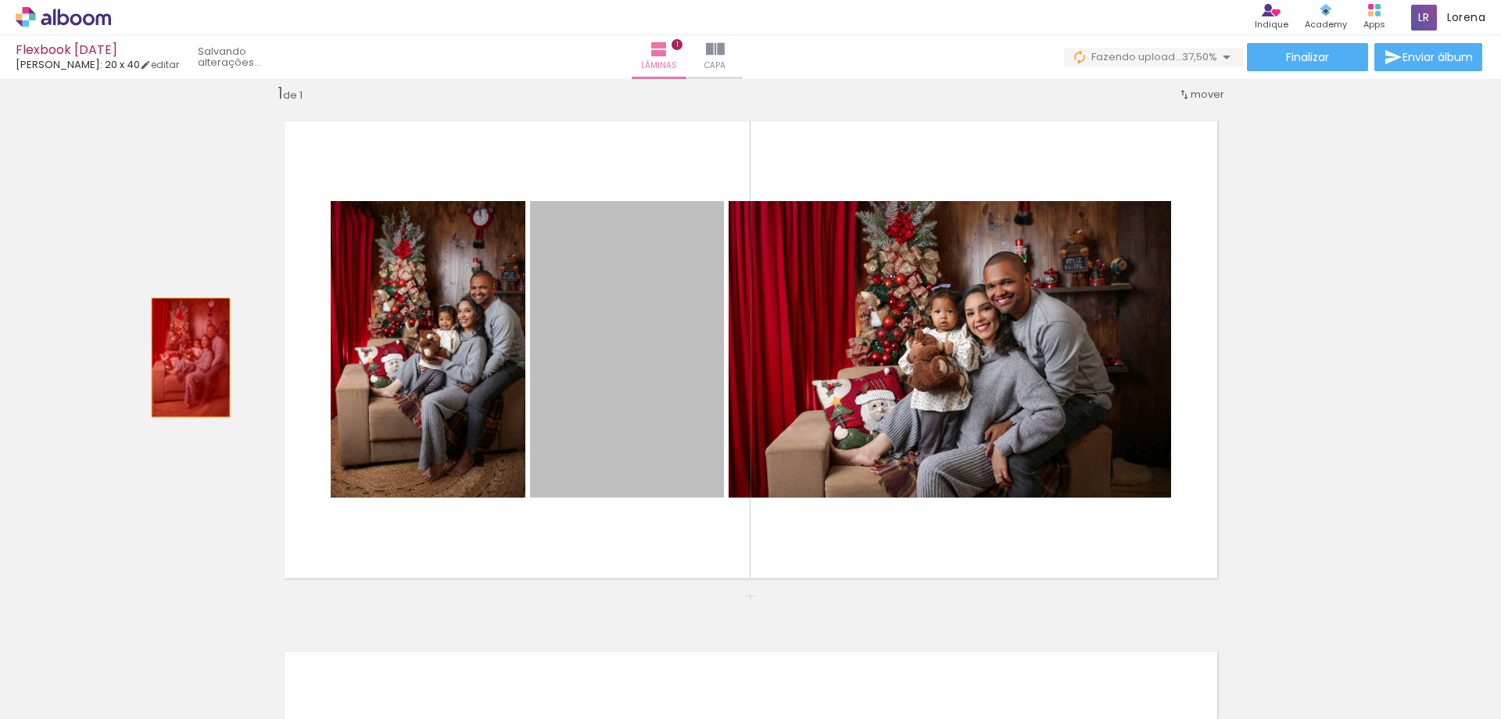
drag, startPoint x: 637, startPoint y: 339, endPoint x: 185, endPoint y: 357, distance: 453.1
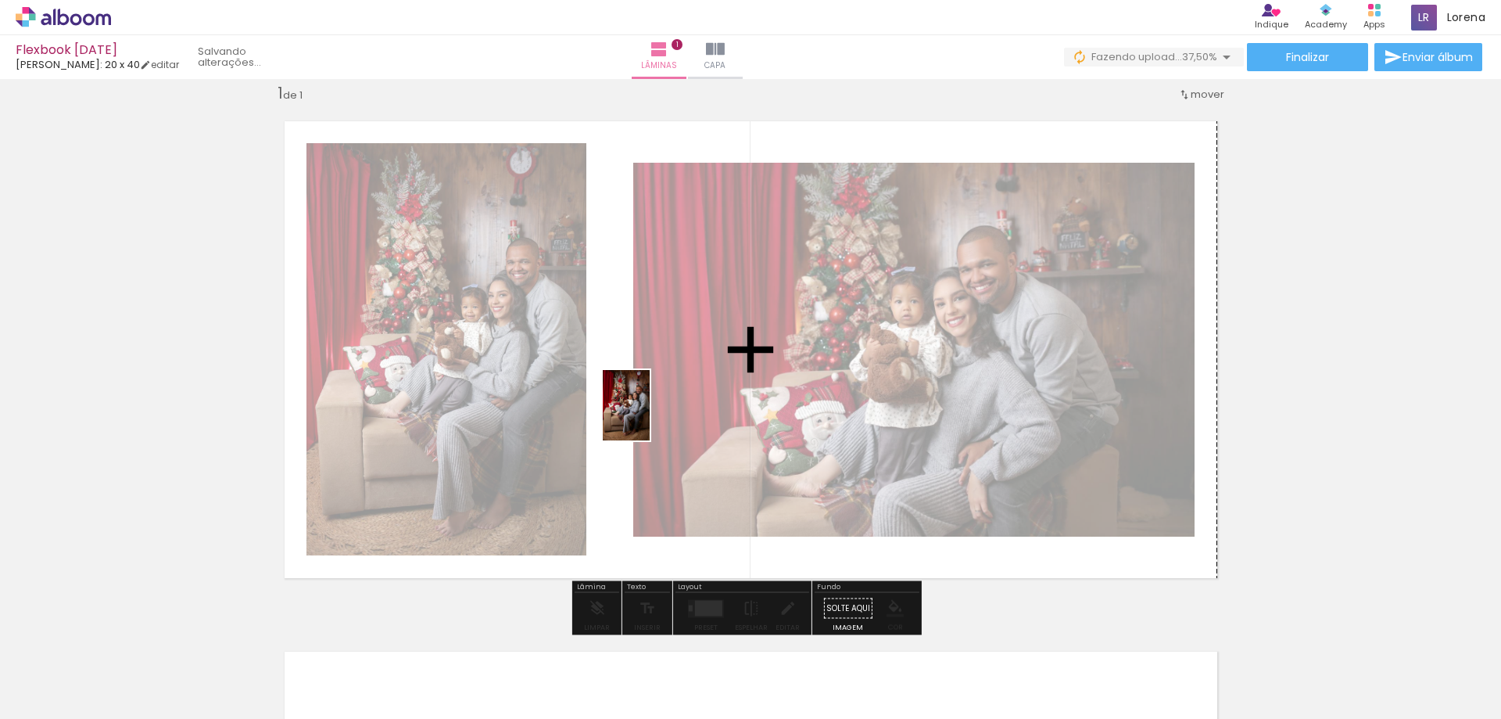
drag, startPoint x: 344, startPoint y: 673, endPoint x: 650, endPoint y: 417, distance: 399.1
click at [650, 417] on quentale-workspace at bounding box center [750, 359] width 1501 height 719
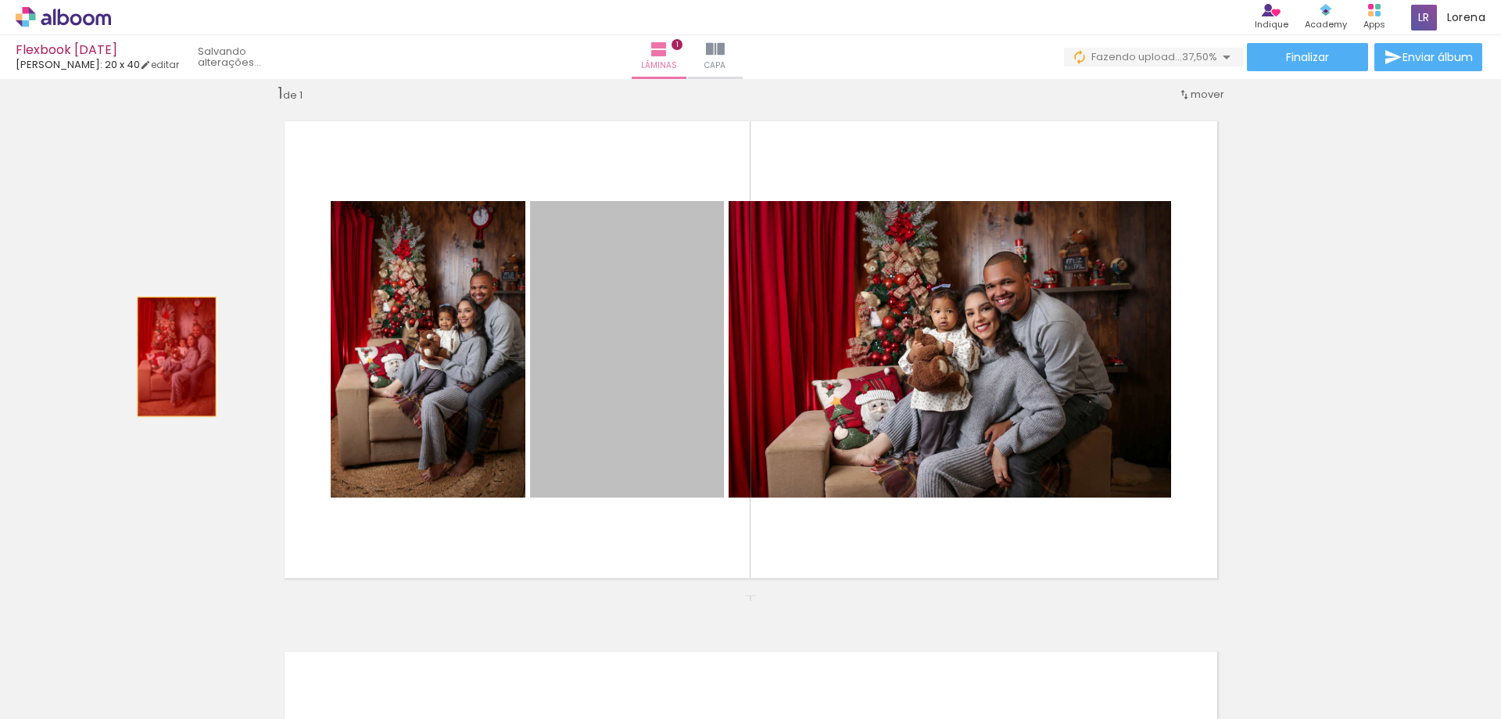
drag, startPoint x: 657, startPoint y: 308, endPoint x: 170, endPoint y: 357, distance: 488.8
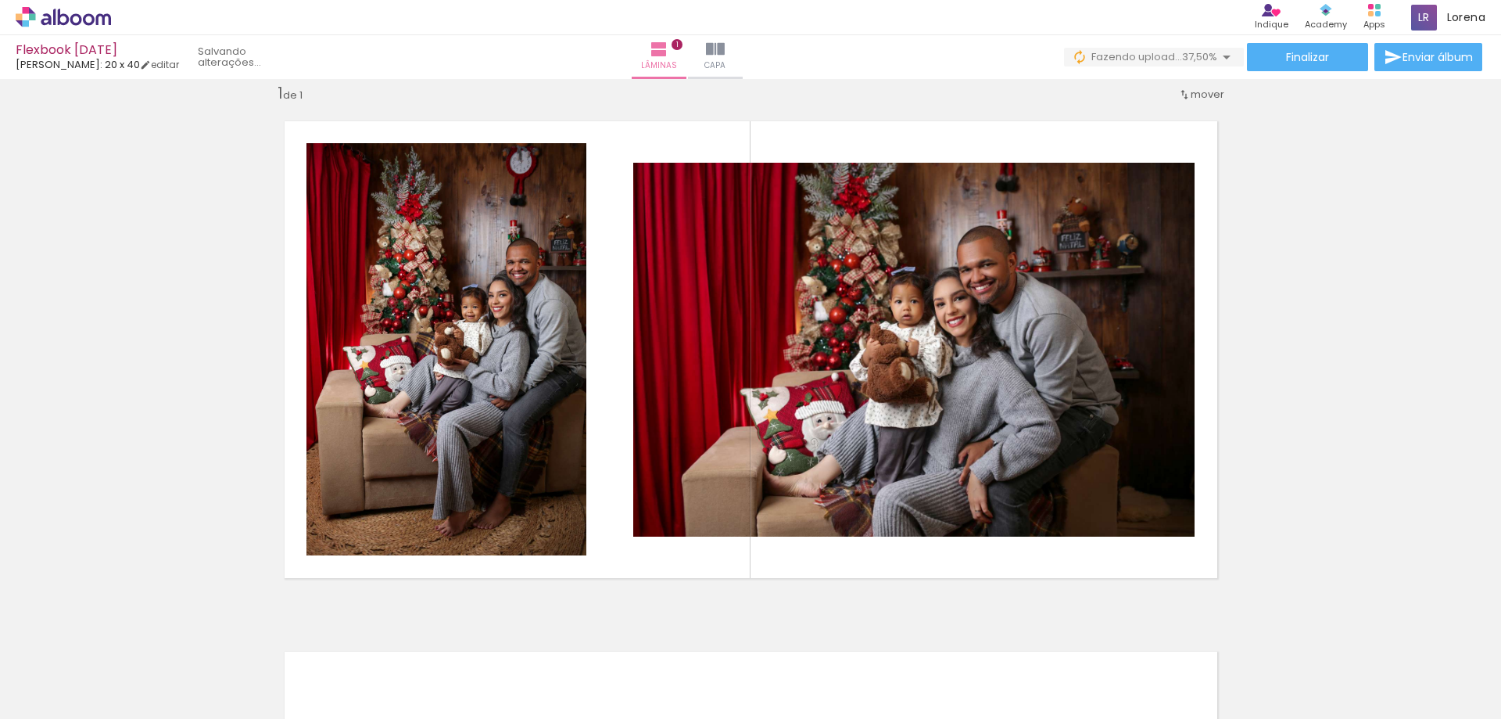
click at [303, 634] on iron-icon at bounding box center [297, 634] width 16 height 16
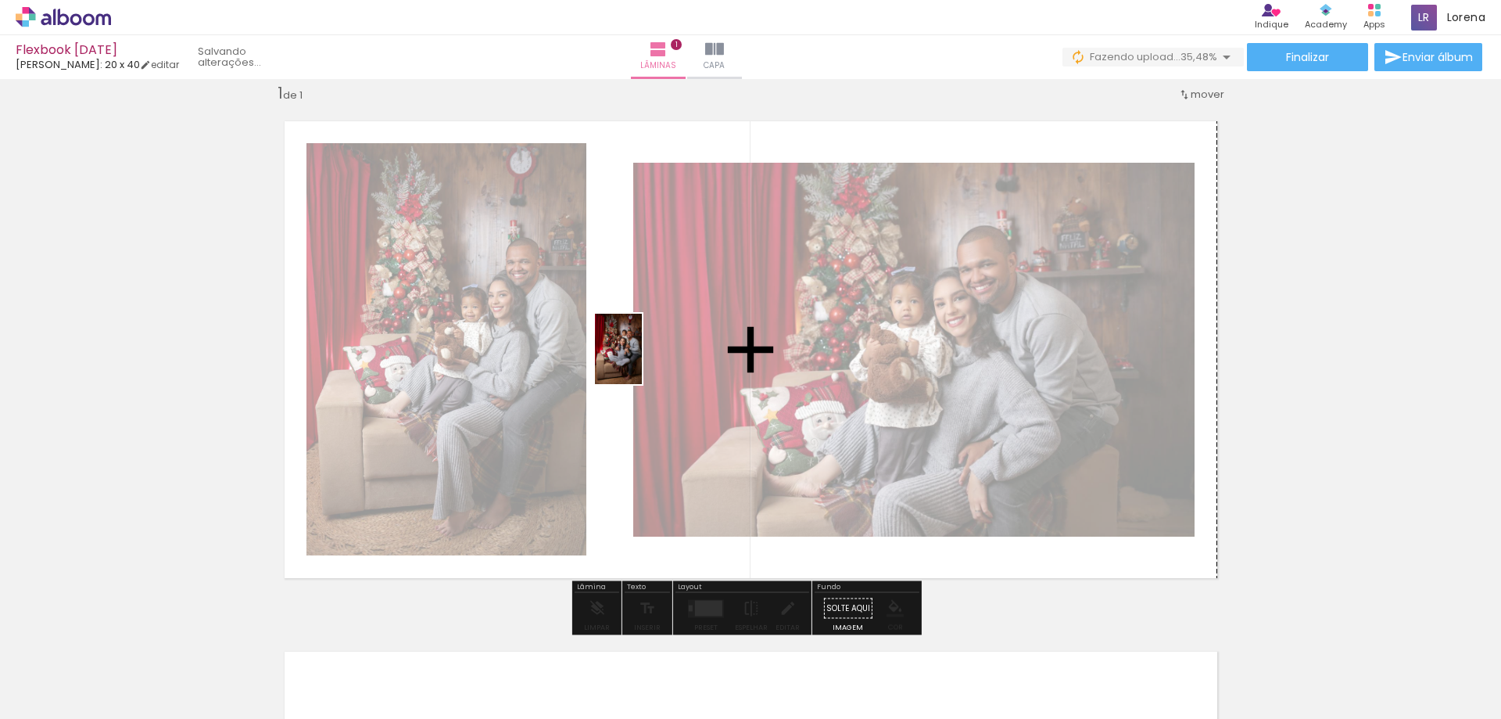
drag, startPoint x: 367, startPoint y: 665, endPoint x: 642, endPoint y: 360, distance: 410.3
click at [642, 360] on quentale-workspace at bounding box center [750, 359] width 1501 height 719
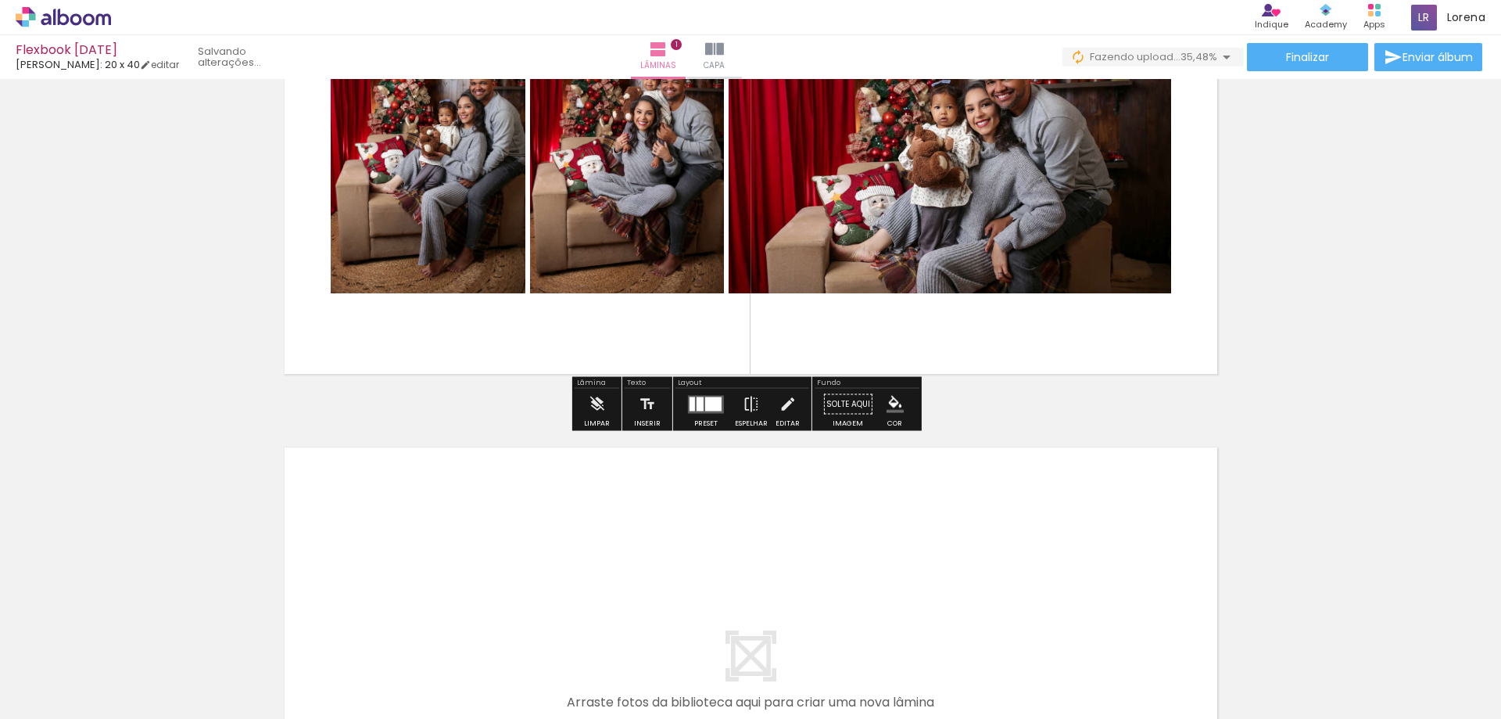
scroll to position [333, 0]
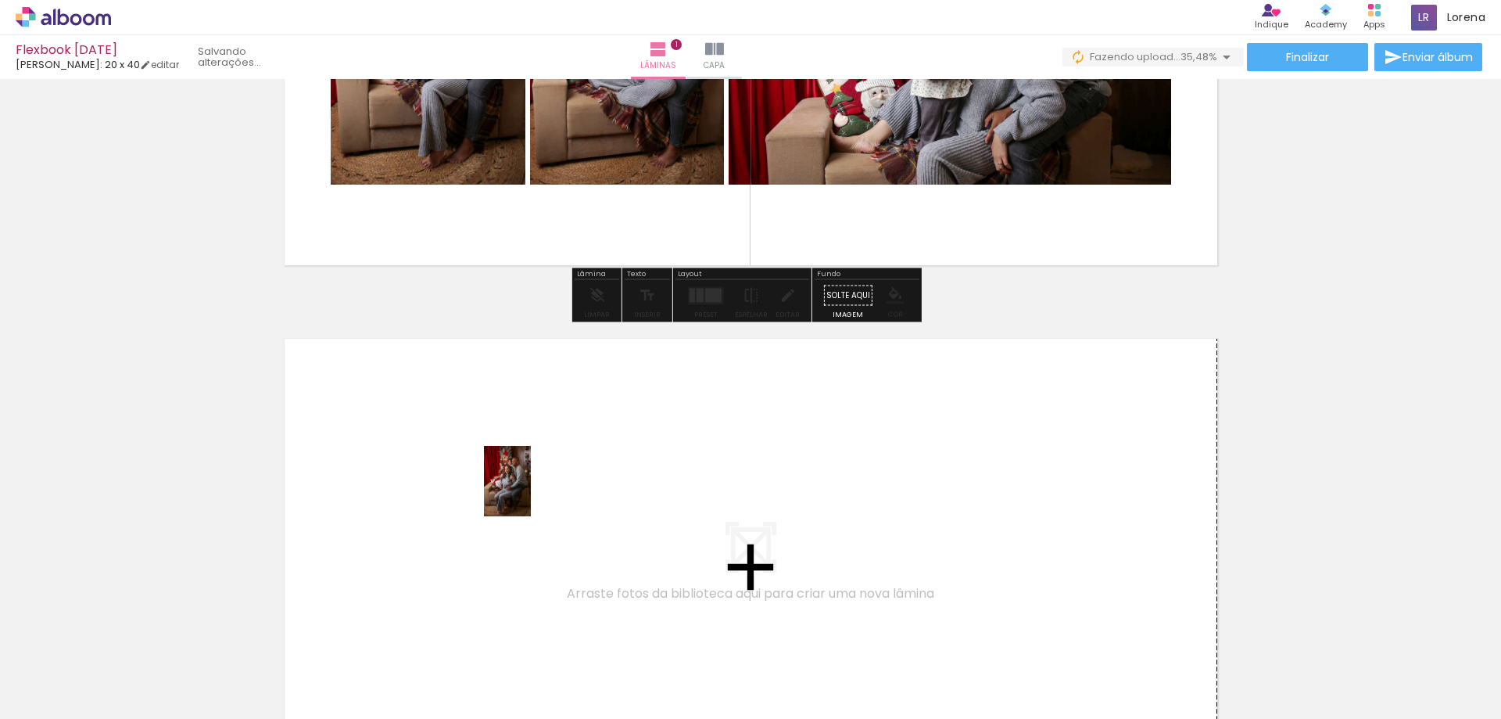
drag, startPoint x: 475, startPoint y: 666, endPoint x: 531, endPoint y: 493, distance: 182.2
click at [531, 493] on quentale-workspace at bounding box center [750, 359] width 1501 height 719
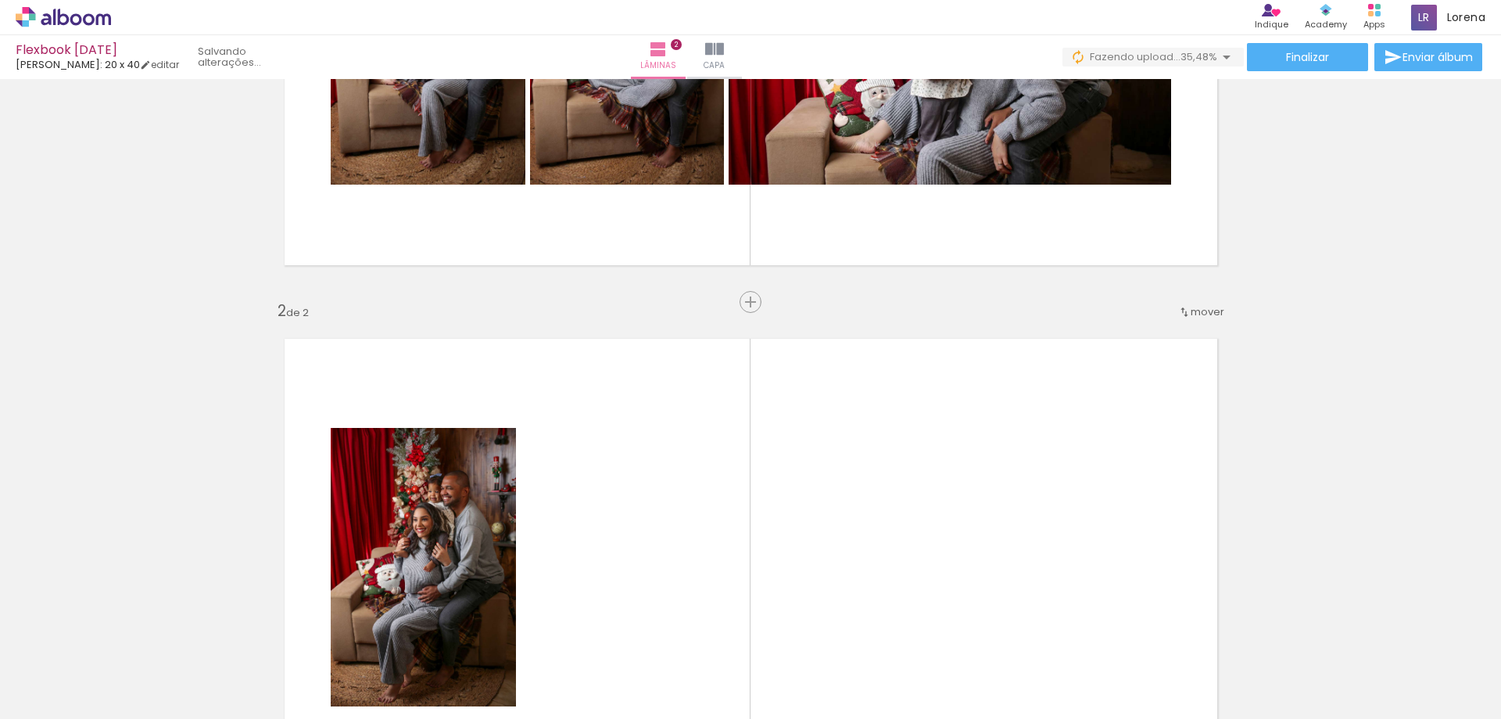
scroll to position [550, 0]
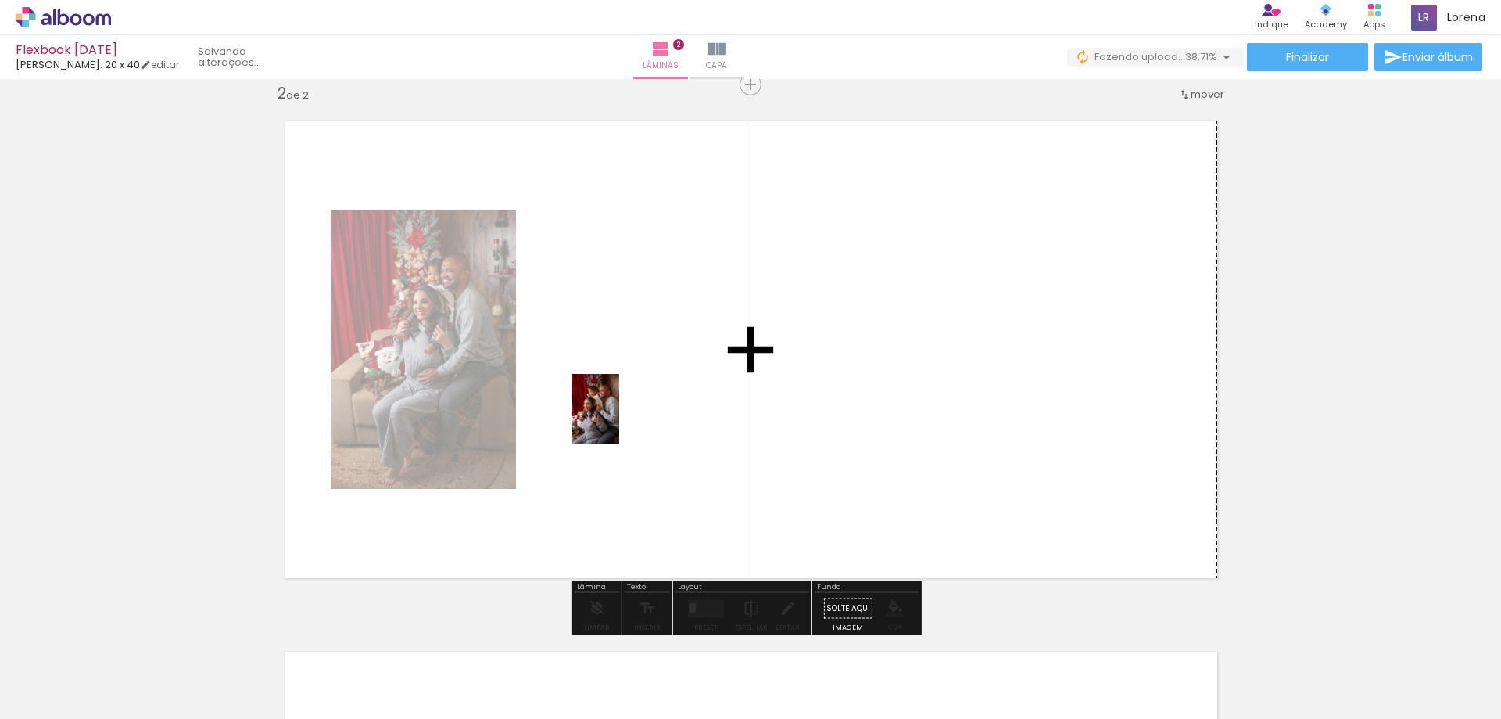
drag, startPoint x: 588, startPoint y: 543, endPoint x: 619, endPoint y: 421, distance: 125.9
click at [619, 421] on quentale-workspace at bounding box center [750, 359] width 1501 height 719
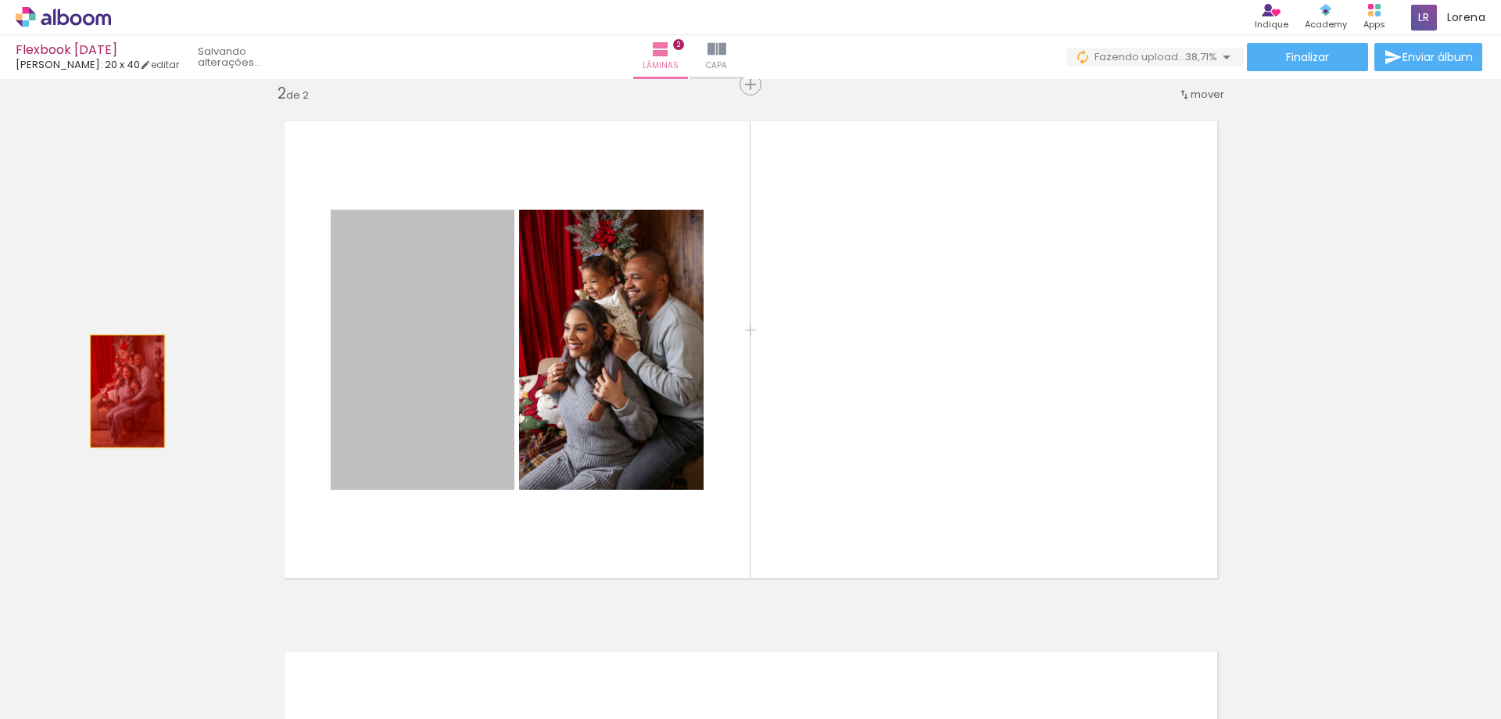
drag, startPoint x: 426, startPoint y: 340, endPoint x: 121, endPoint y: 391, distance: 309.1
click at [121, 391] on div "Inserir lâmina 1 de 2 Inserir lâmina 2 de 2" at bounding box center [750, 329] width 1501 height 1591
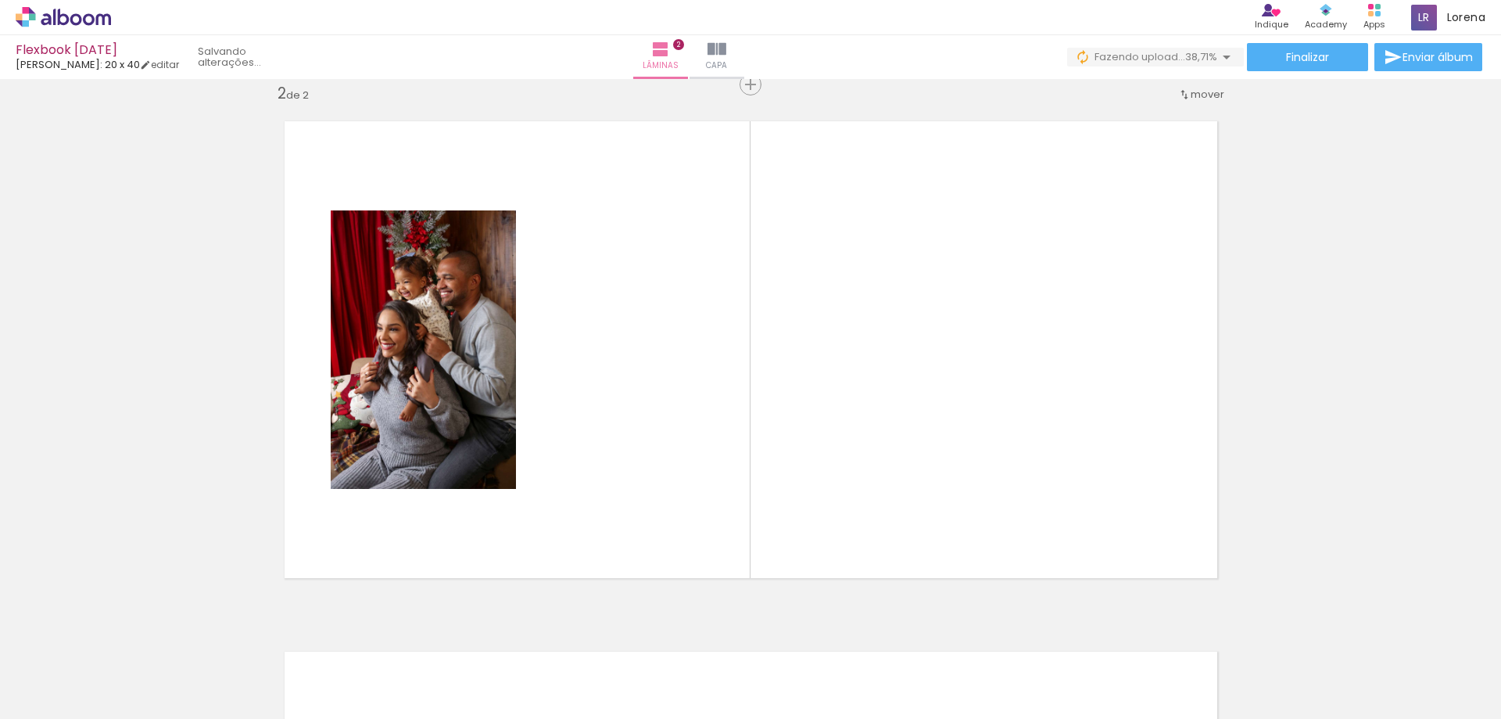
click at [390, 636] on iron-icon at bounding box center [385, 634] width 16 height 16
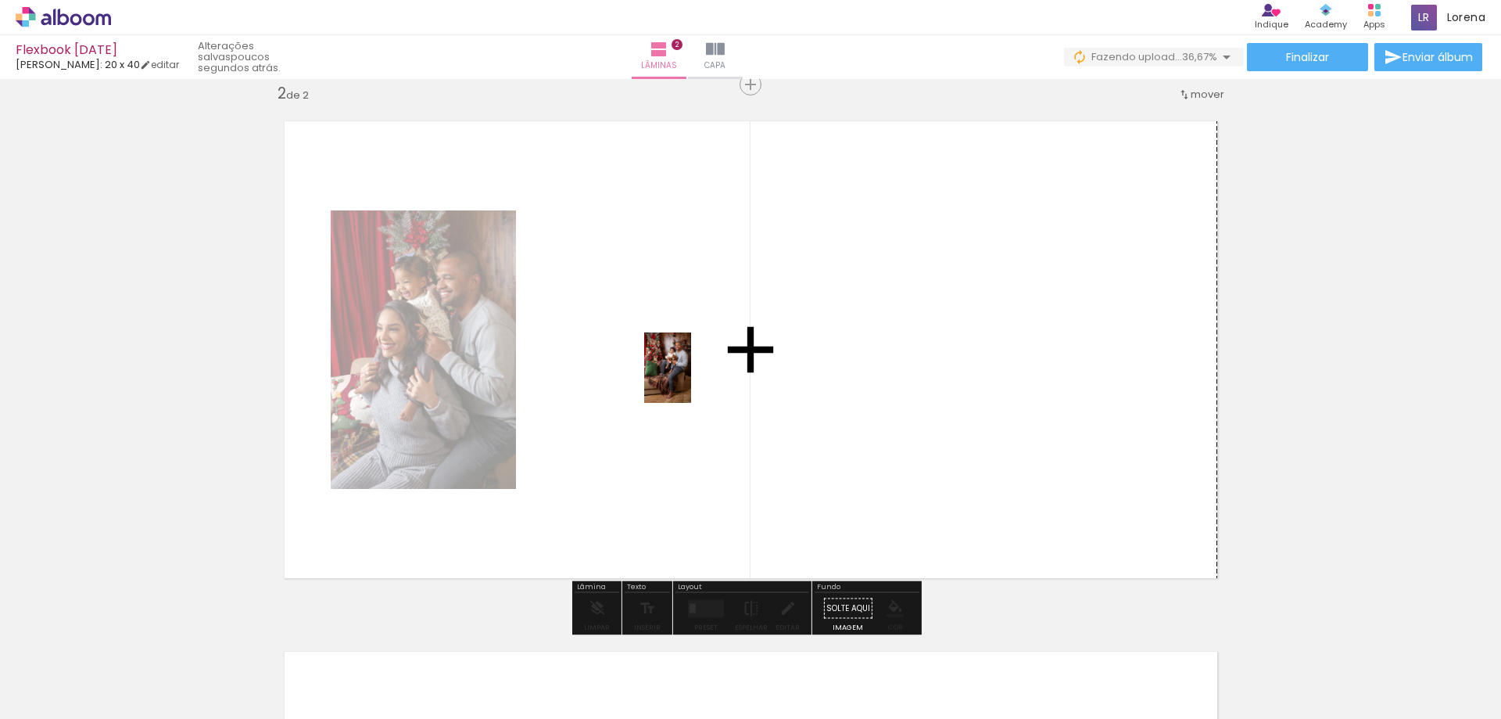
drag, startPoint x: 583, startPoint y: 640, endPoint x: 691, endPoint y: 379, distance: 282.6
click at [691, 379] on quentale-workspace at bounding box center [750, 359] width 1501 height 719
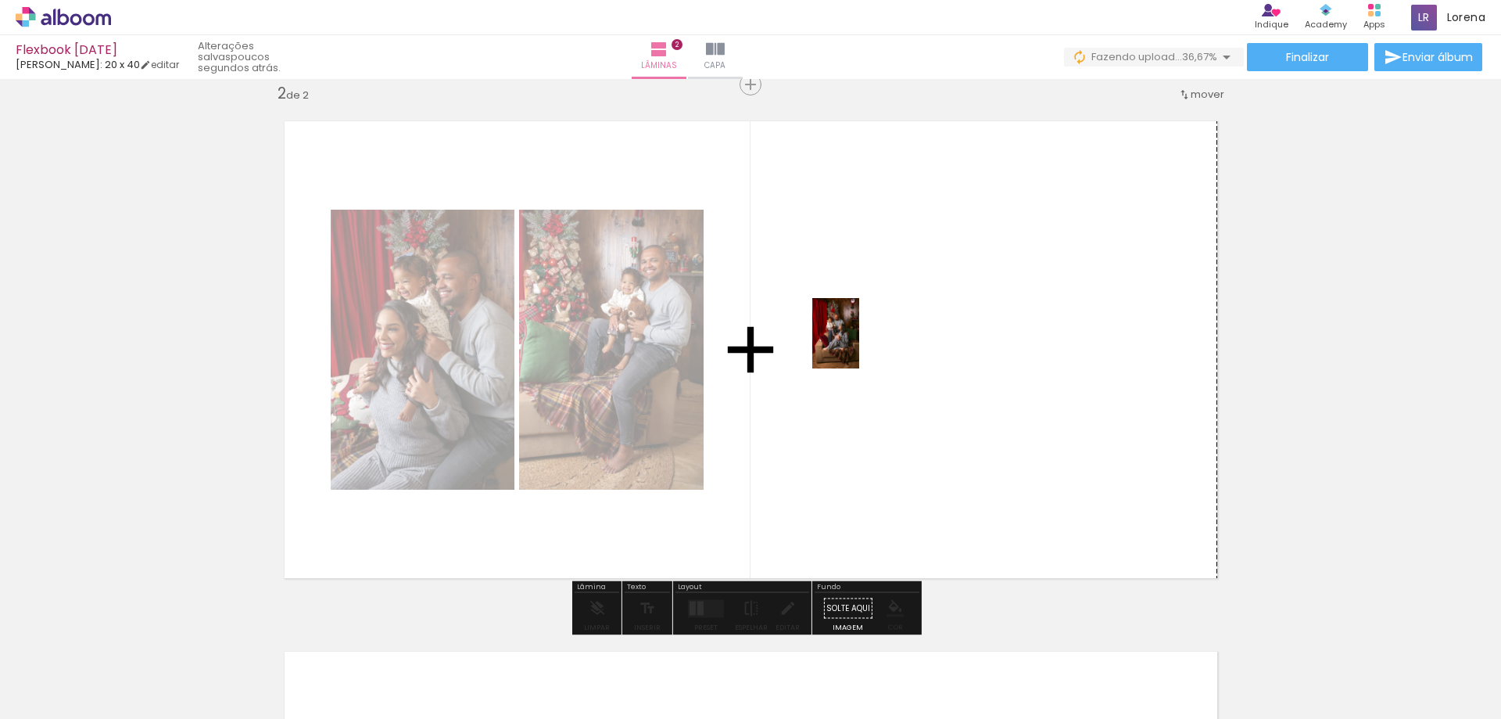
drag, startPoint x: 597, startPoint y: 673, endPoint x: 859, endPoint y: 343, distance: 421.3
click at [859, 343] on quentale-workspace at bounding box center [750, 359] width 1501 height 719
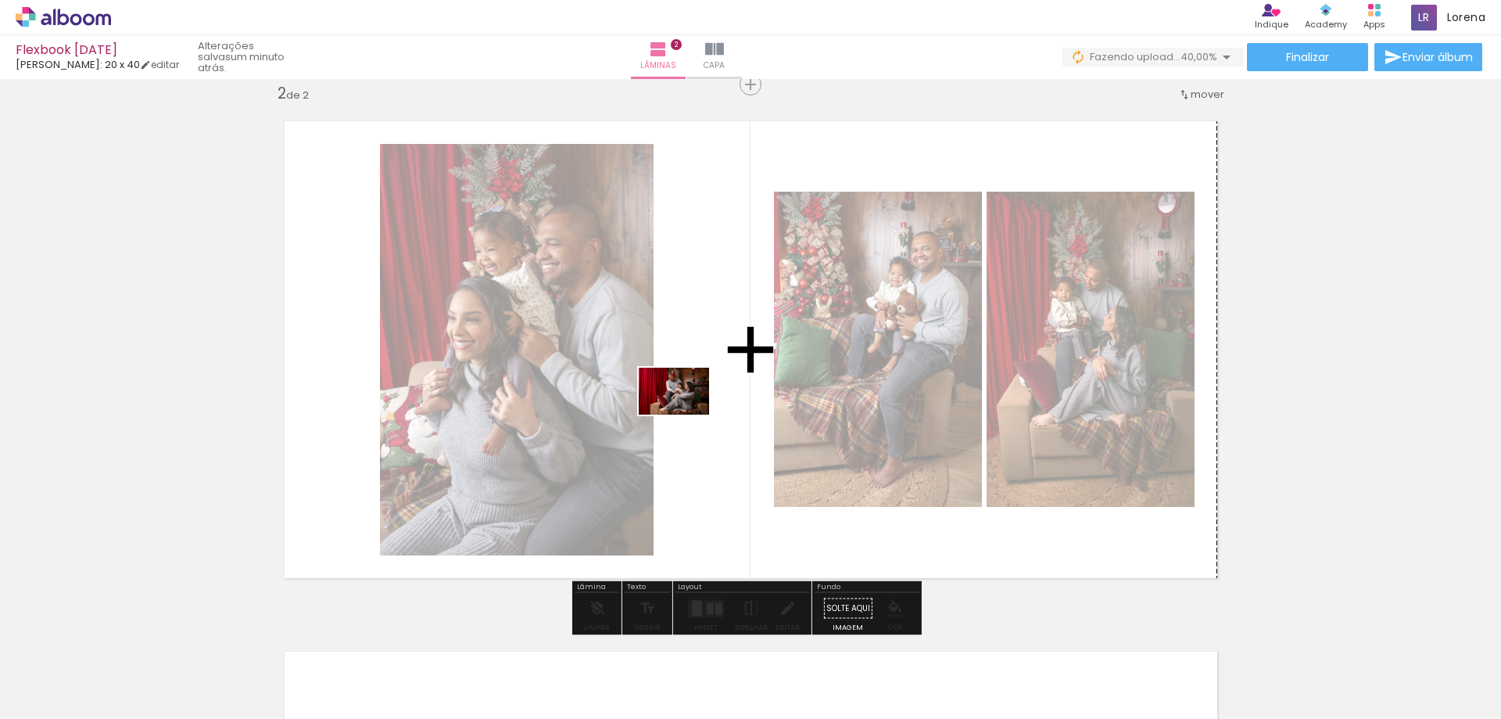
drag, startPoint x: 695, startPoint y: 679, endPoint x: 686, endPoint y: 414, distance: 264.4
click at [686, 414] on quentale-workspace at bounding box center [750, 359] width 1501 height 719
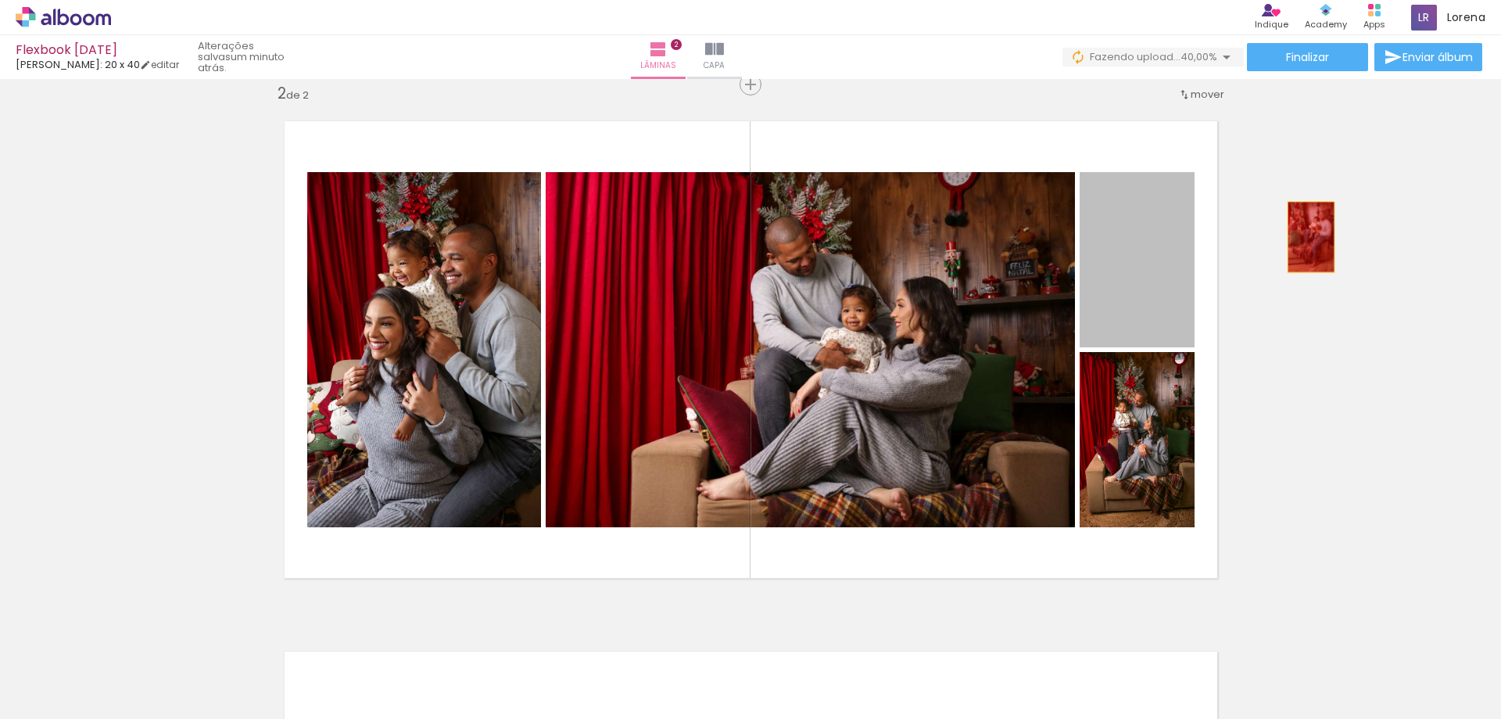
drag, startPoint x: 1113, startPoint y: 276, endPoint x: 1305, endPoint y: 237, distance: 196.3
click at [1305, 237] on div "Inserir lâmina 1 de 2 Inserir lâmina 2 de 2" at bounding box center [750, 329] width 1501 height 1591
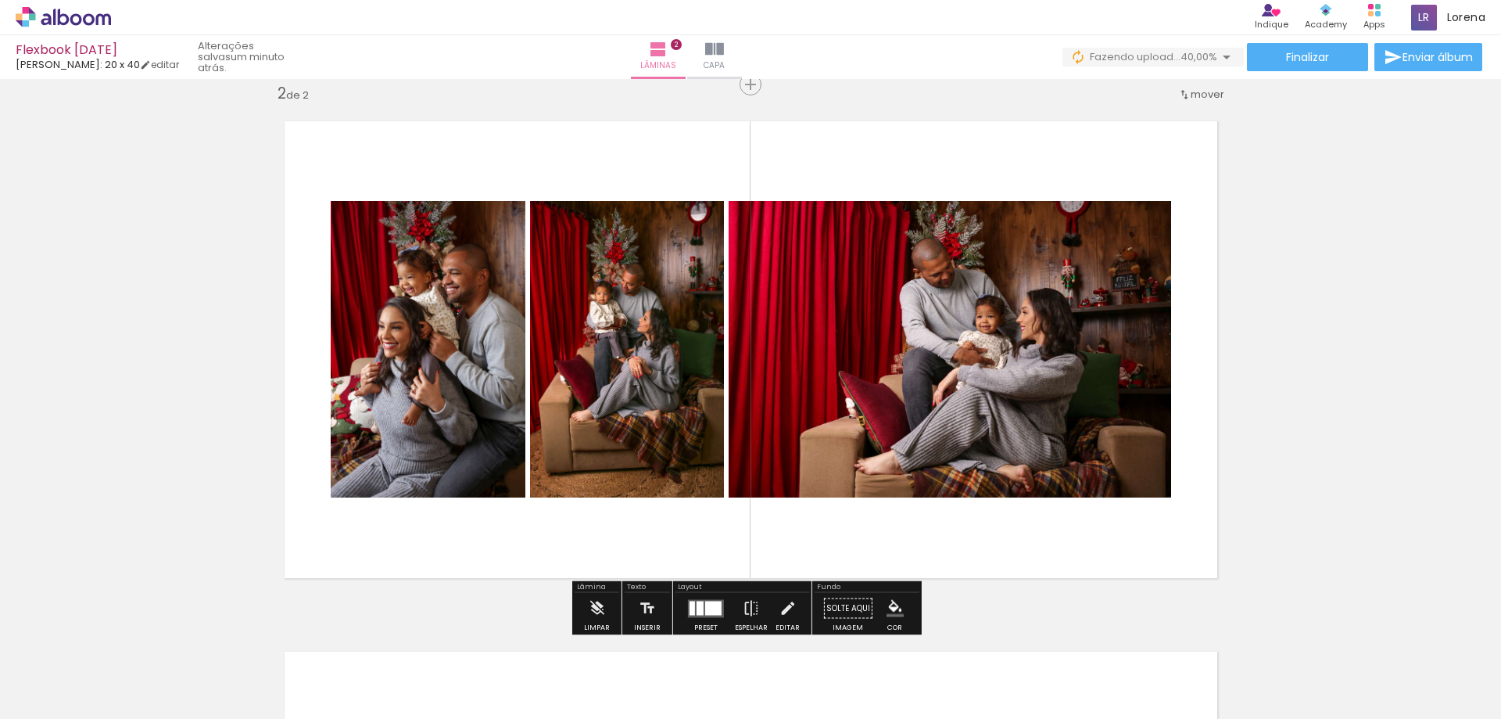
click at [481, 636] on iron-icon at bounding box center [472, 634] width 16 height 16
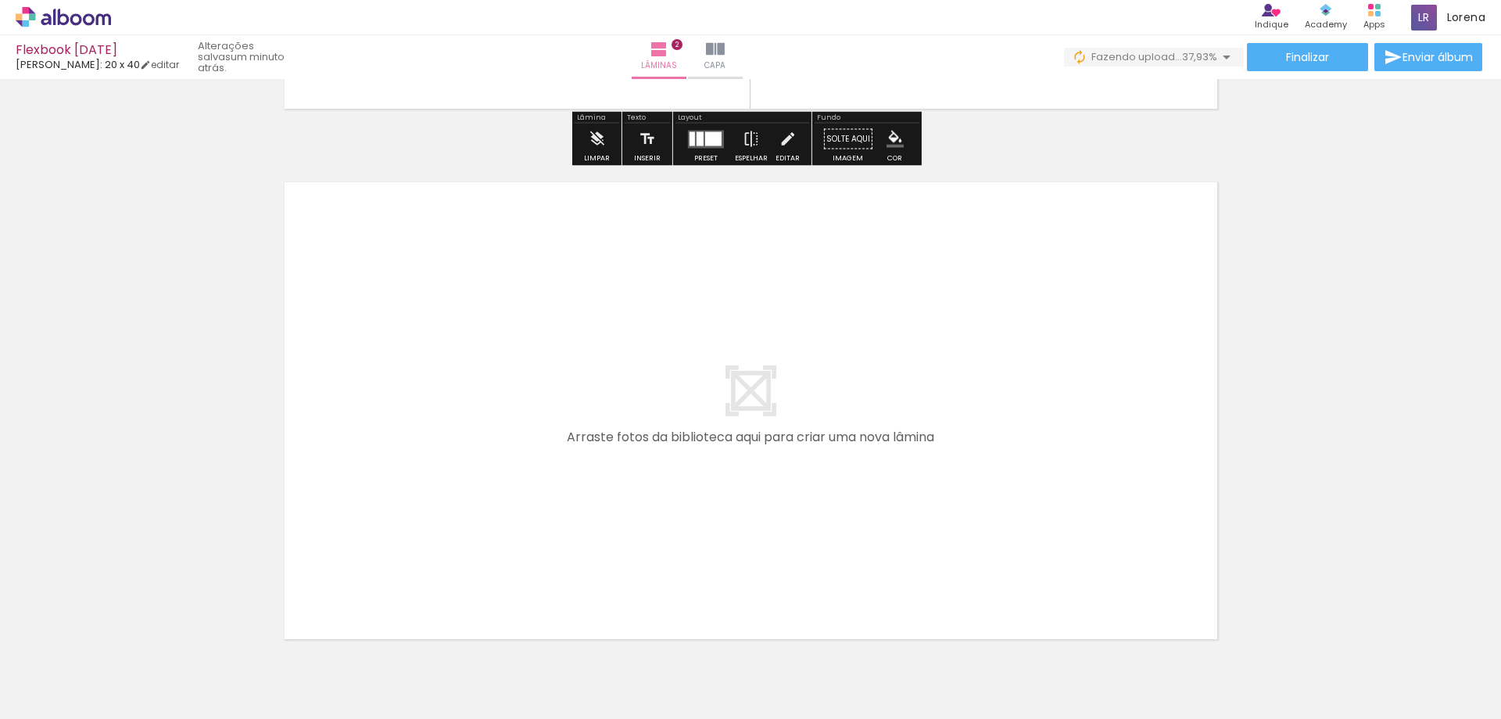
scroll to position [1098, 0]
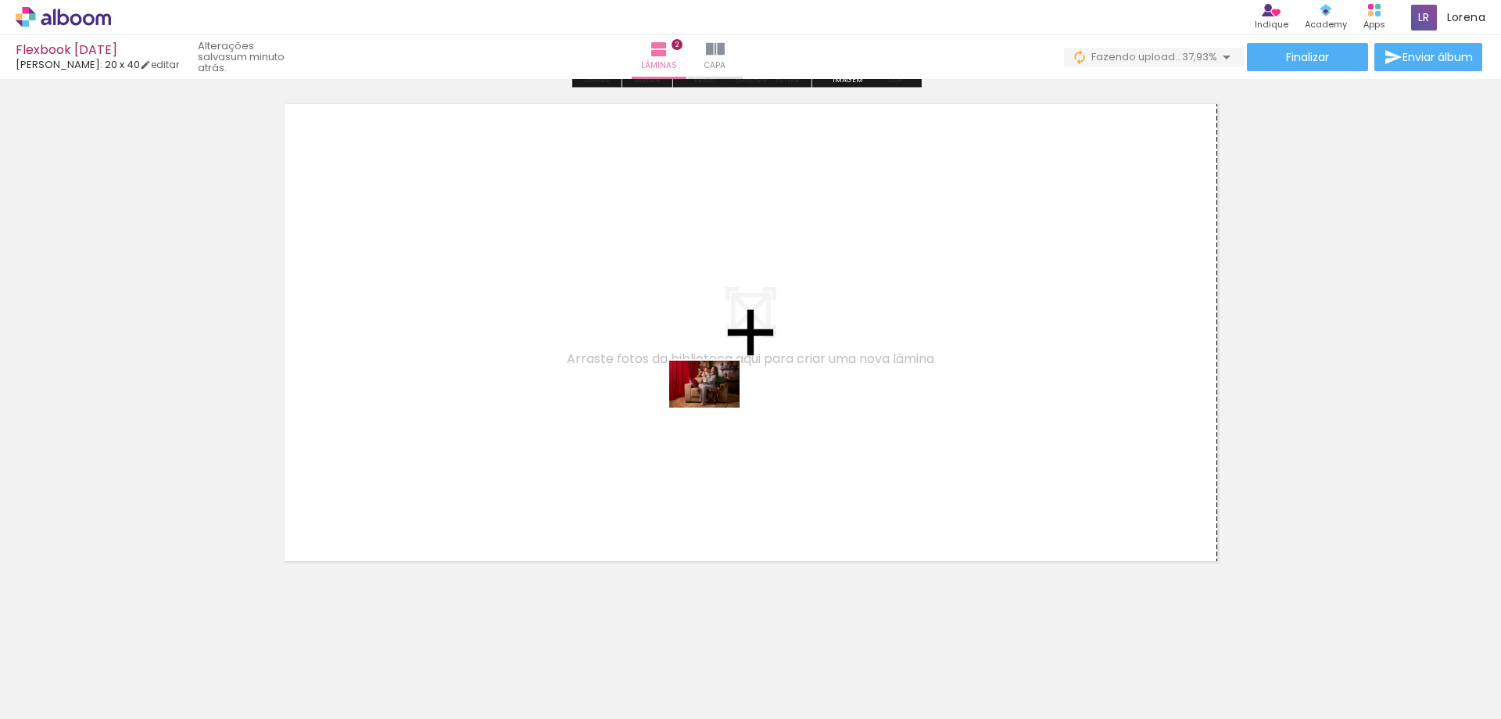
drag, startPoint x: 679, startPoint y: 676, endPoint x: 822, endPoint y: 707, distance: 146.3
click at [716, 407] on quentale-workspace at bounding box center [750, 359] width 1501 height 719
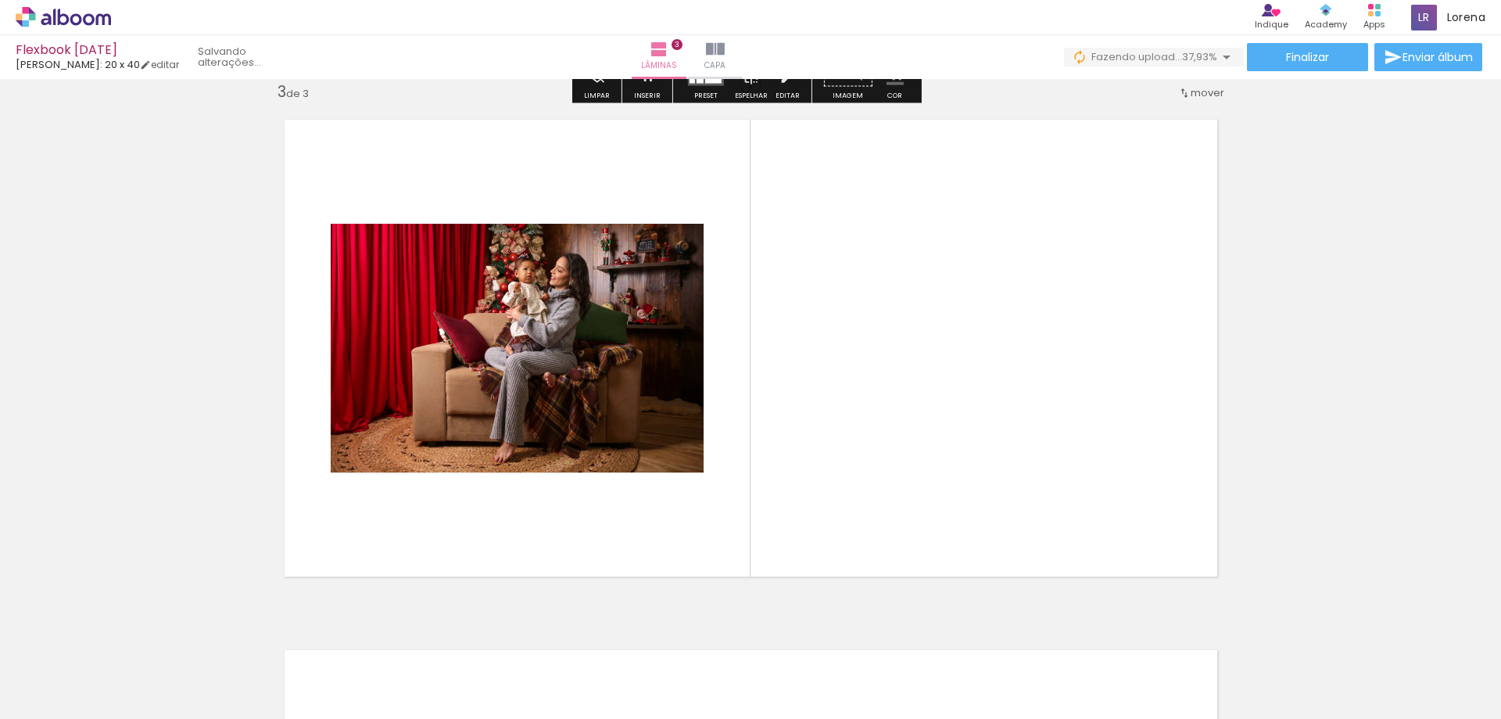
scroll to position [1081, 0]
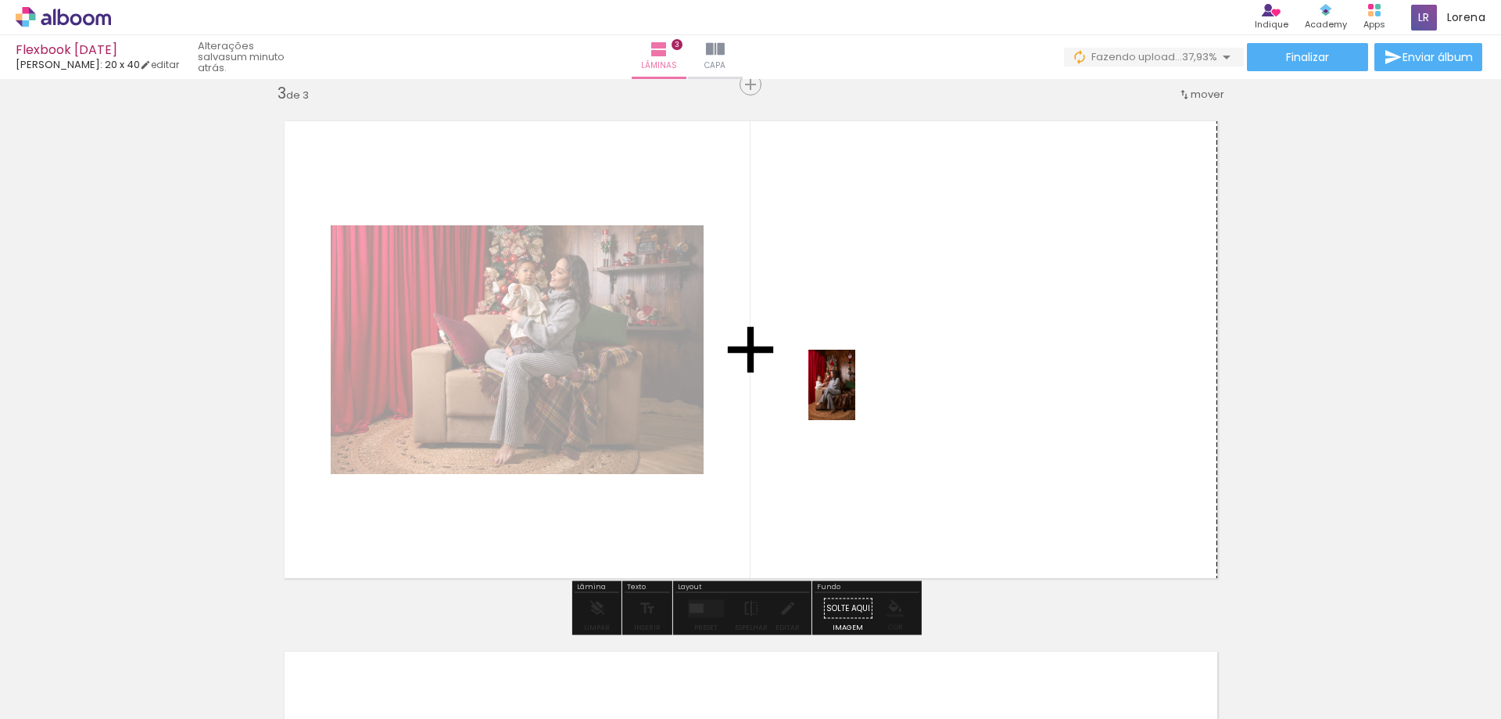
drag, startPoint x: 780, startPoint y: 680, endPoint x: 855, endPoint y: 391, distance: 298.9
click at [855, 391] on quentale-workspace at bounding box center [750, 359] width 1501 height 719
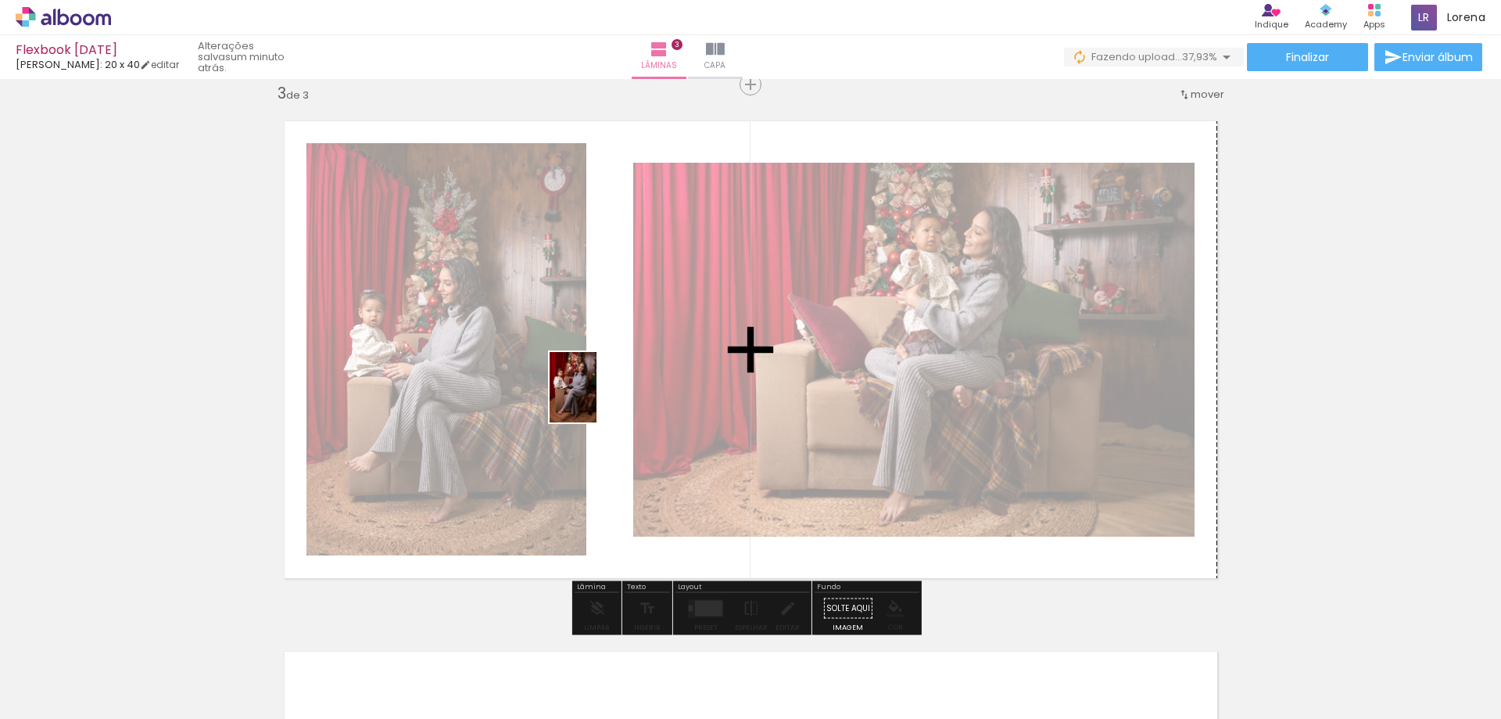
drag, startPoint x: 863, startPoint y: 684, endPoint x: 597, endPoint y: 399, distance: 390.6
click at [597, 399] on quentale-workspace at bounding box center [750, 359] width 1501 height 719
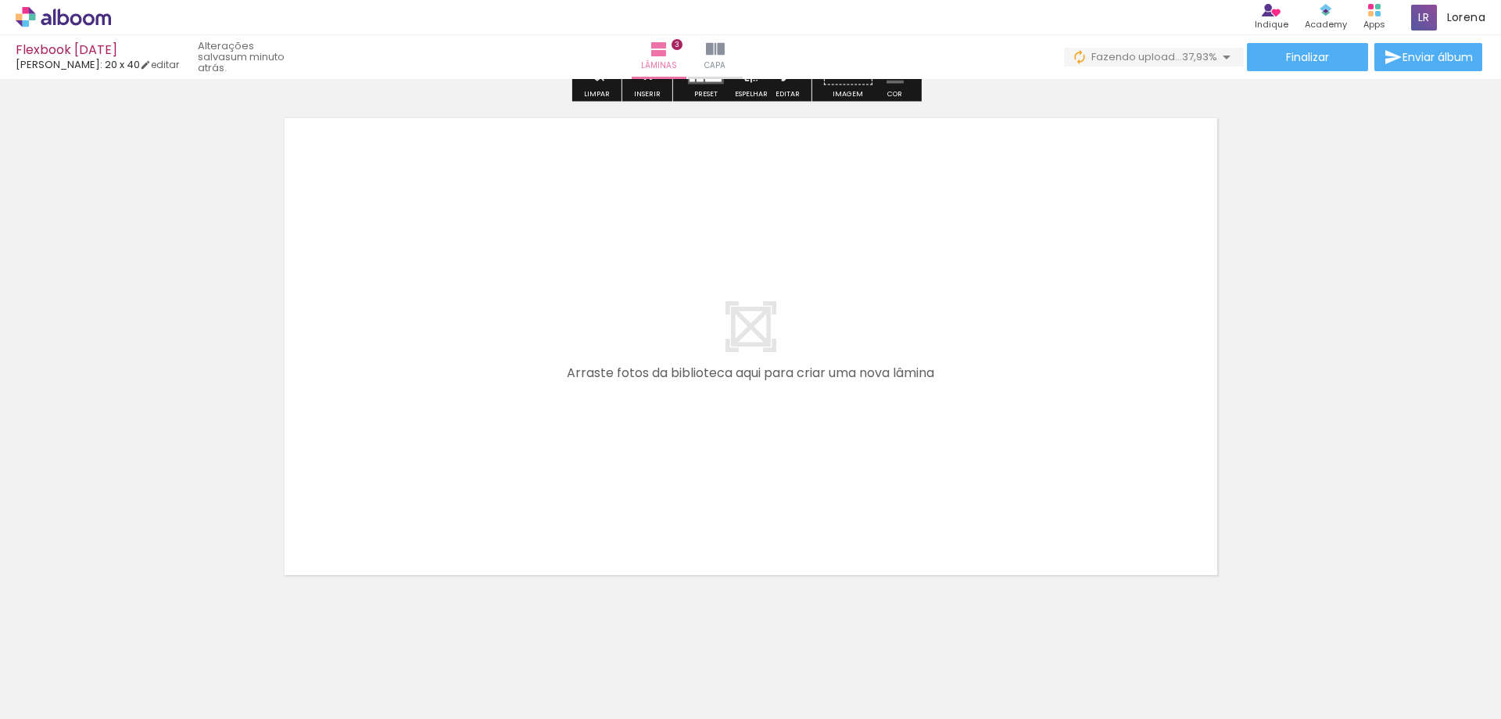
scroll to position [1628, 0]
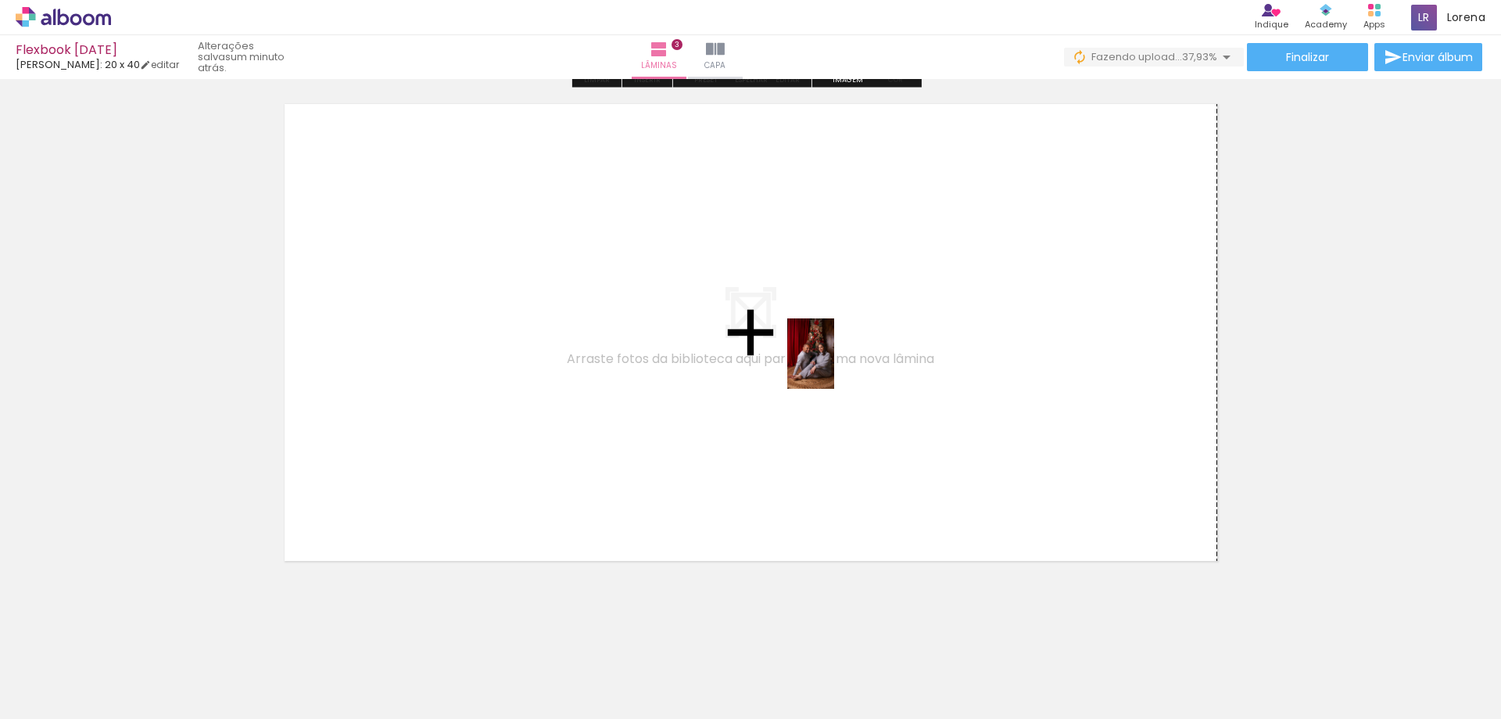
drag, startPoint x: 987, startPoint y: 568, endPoint x: 1069, endPoint y: 697, distance: 152.9
click at [834, 364] on quentale-workspace at bounding box center [750, 359] width 1501 height 719
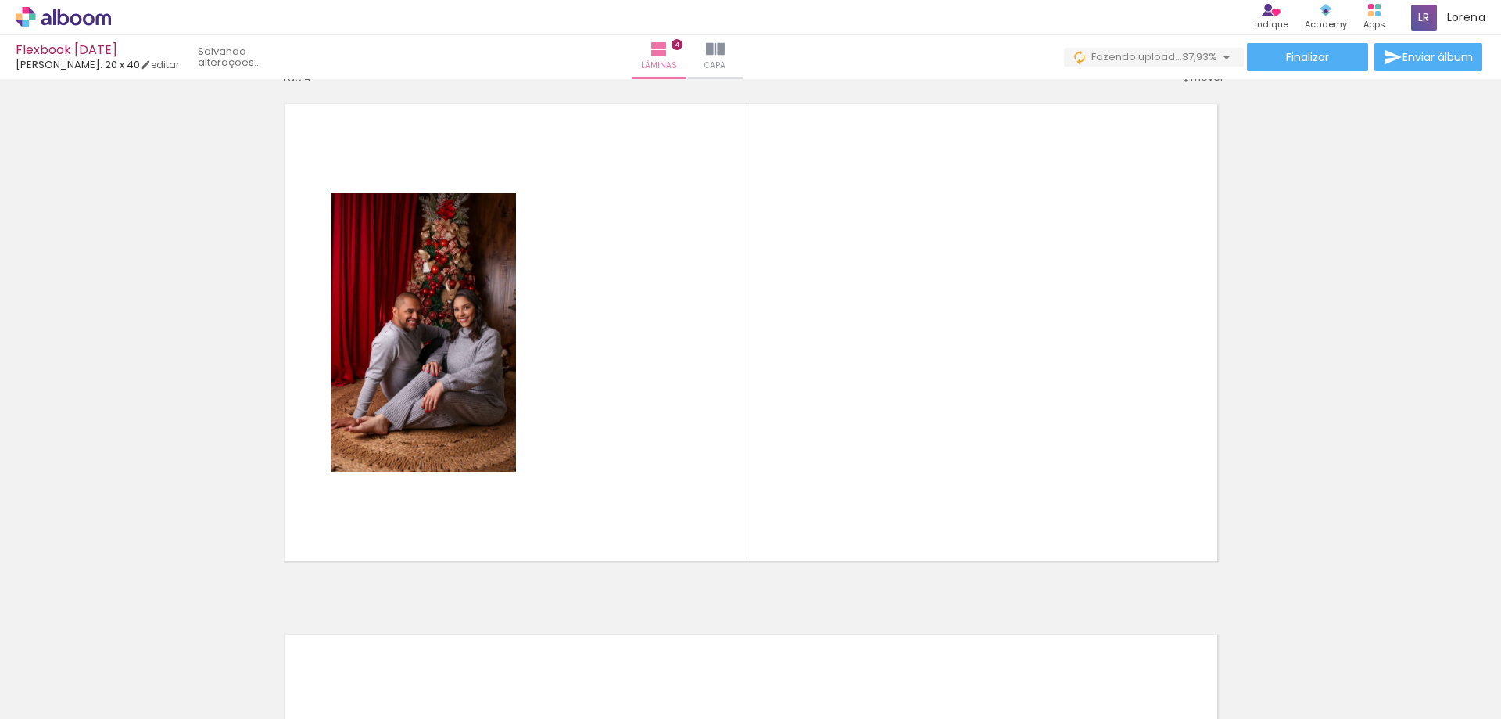
scroll to position [1611, 0]
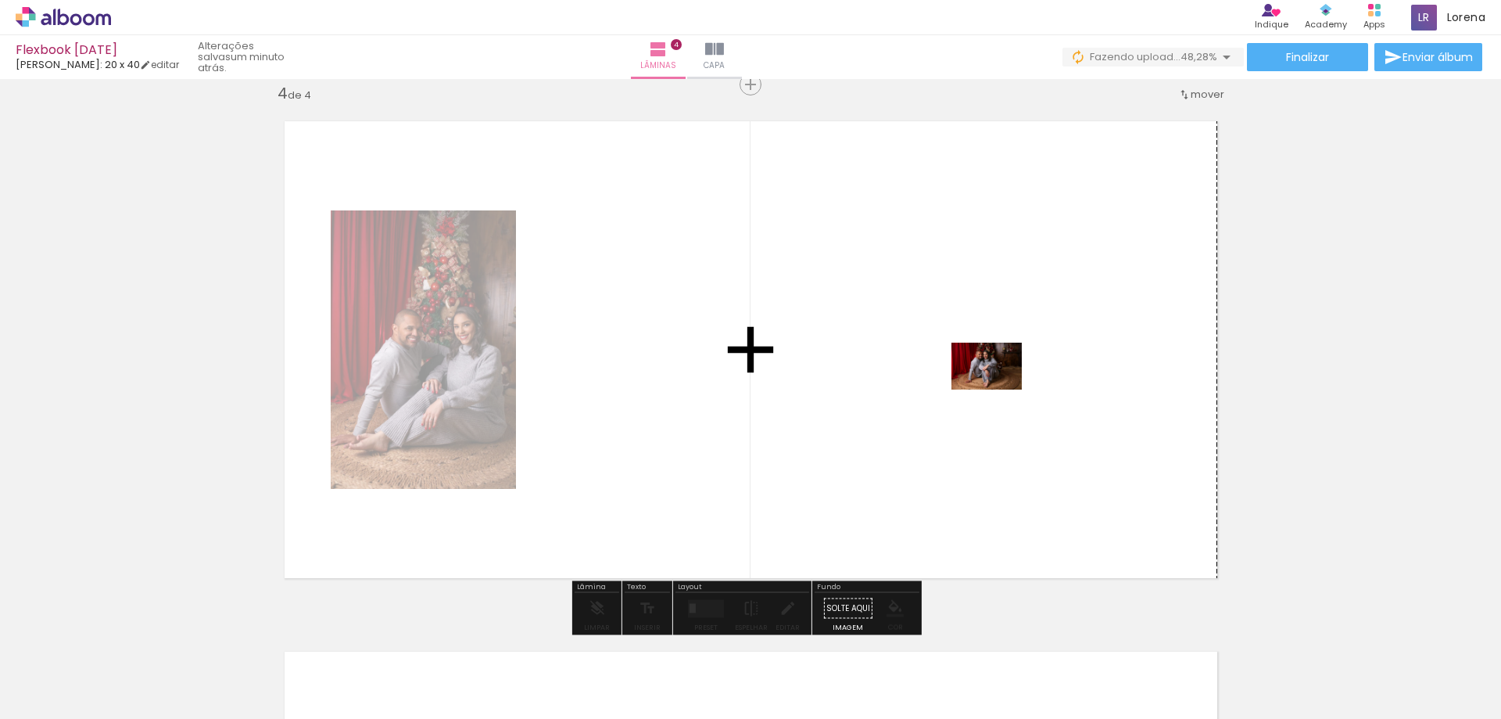
drag, startPoint x: 1033, startPoint y: 673, endPoint x: 1174, endPoint y: 675, distance: 140.8
click at [998, 390] on quentale-workspace at bounding box center [750, 359] width 1501 height 719
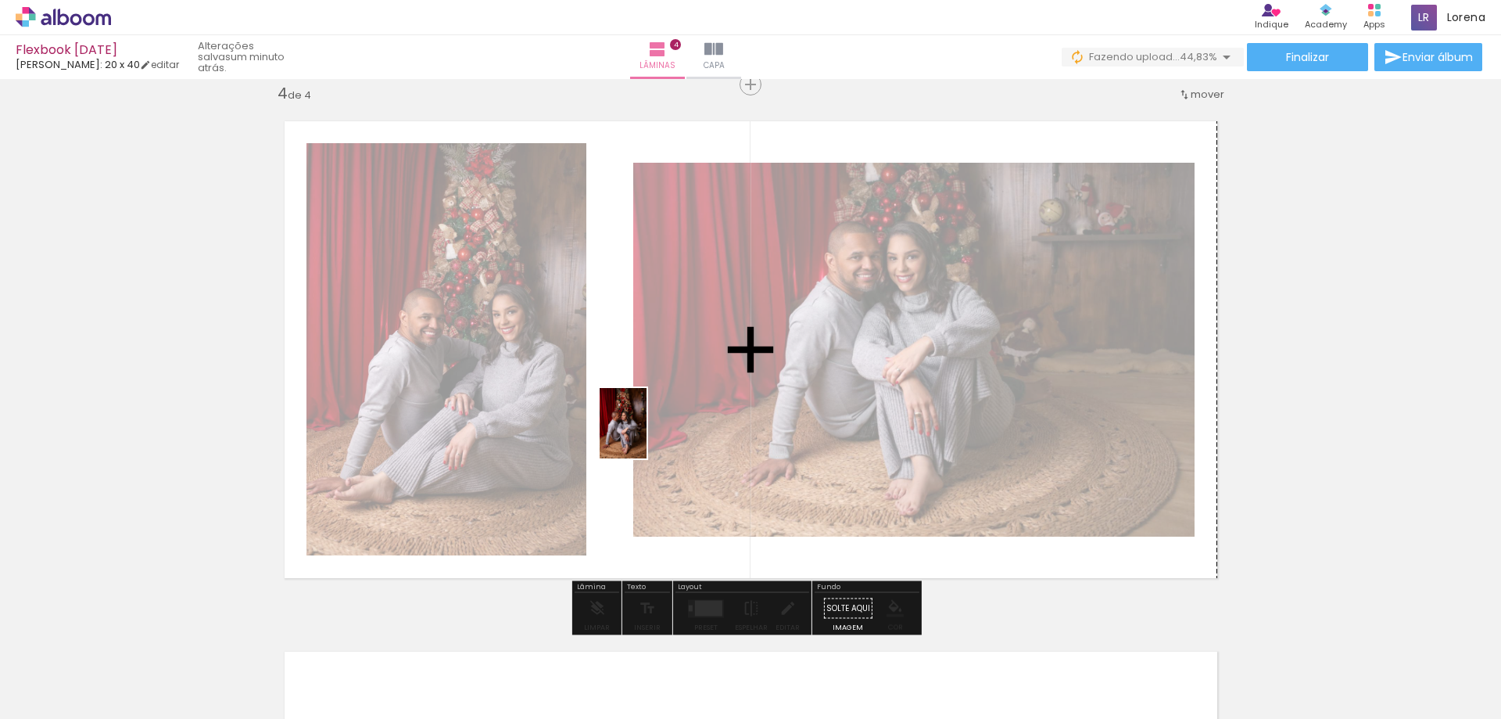
drag, startPoint x: 972, startPoint y: 536, endPoint x: 647, endPoint y: 435, distance: 340.6
click at [647, 435] on quentale-workspace at bounding box center [750, 359] width 1501 height 719
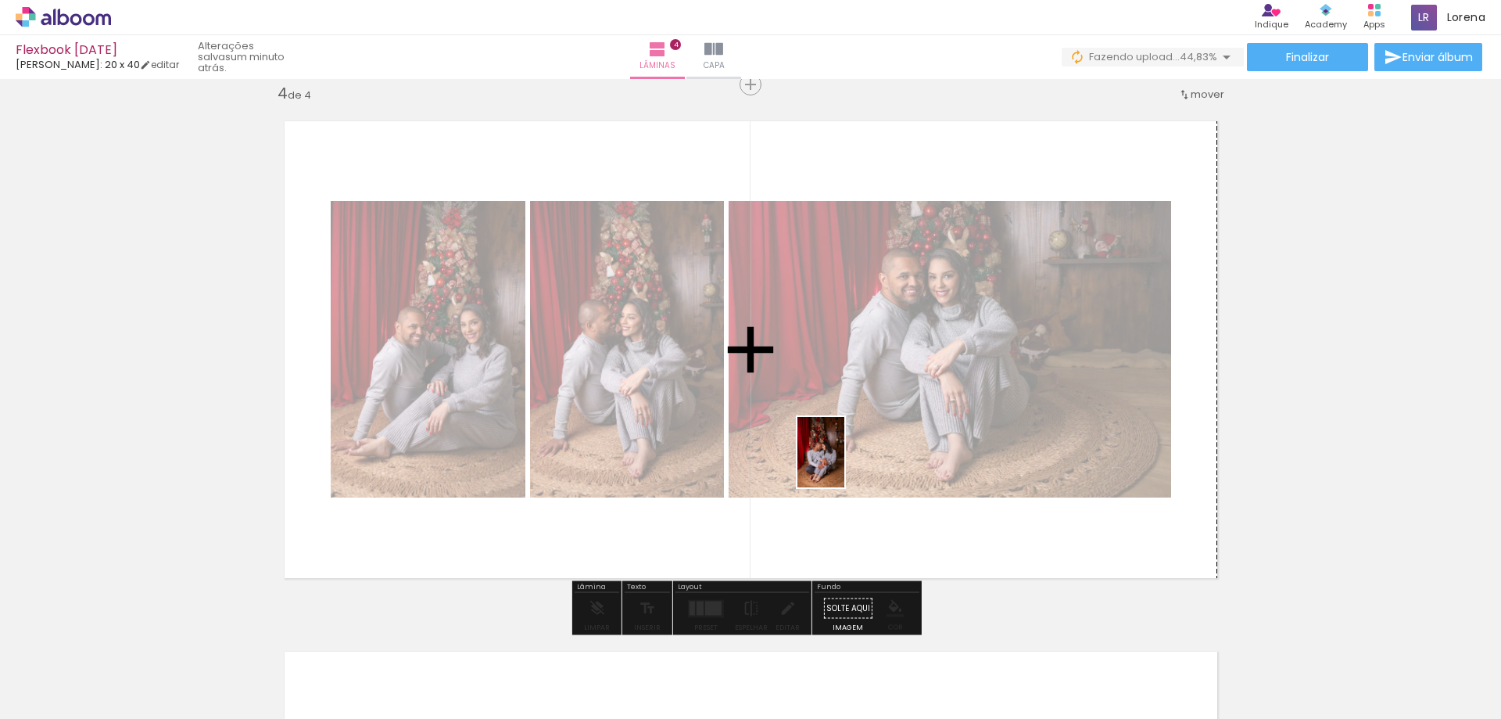
drag, startPoint x: 1220, startPoint y: 681, endPoint x: 844, endPoint y: 464, distance: 433.7
click at [844, 464] on quentale-workspace at bounding box center [750, 359] width 1501 height 719
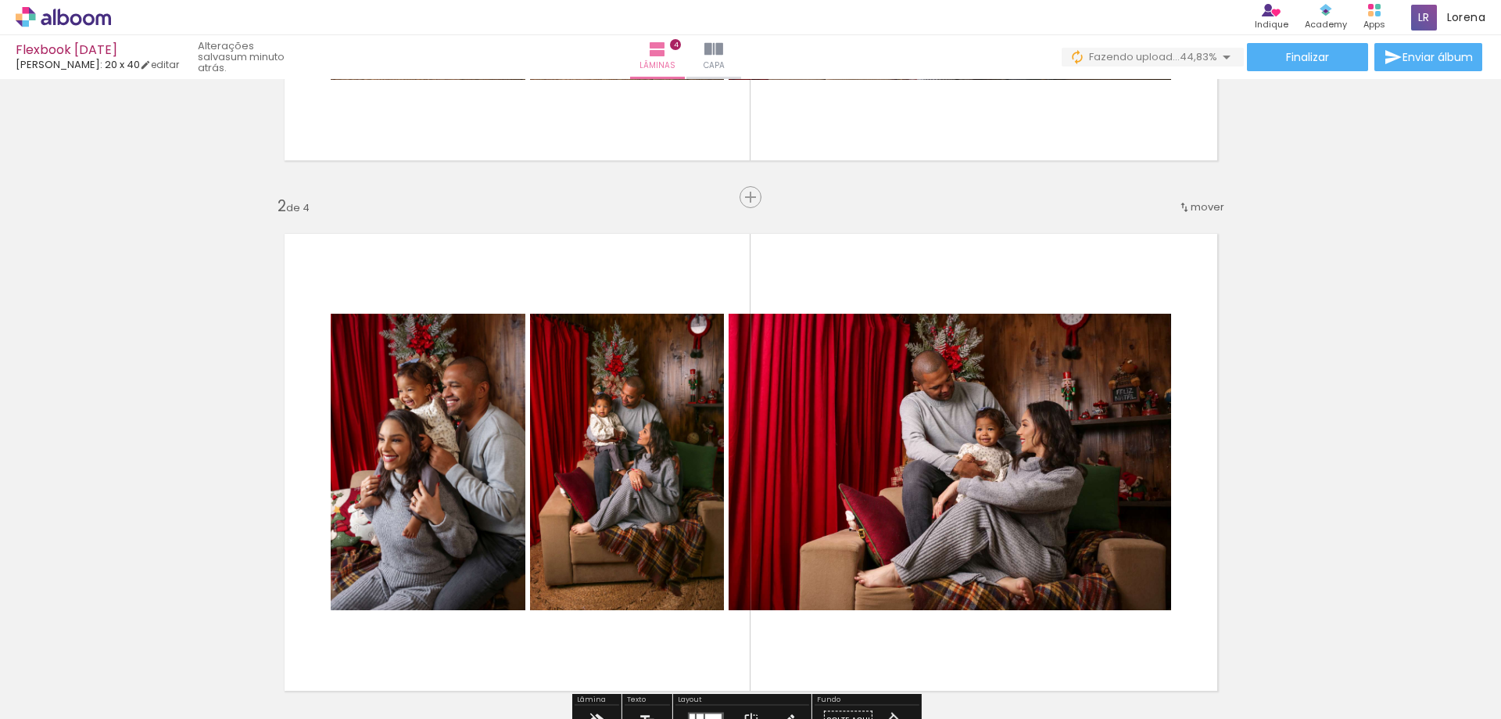
scroll to position [0, 0]
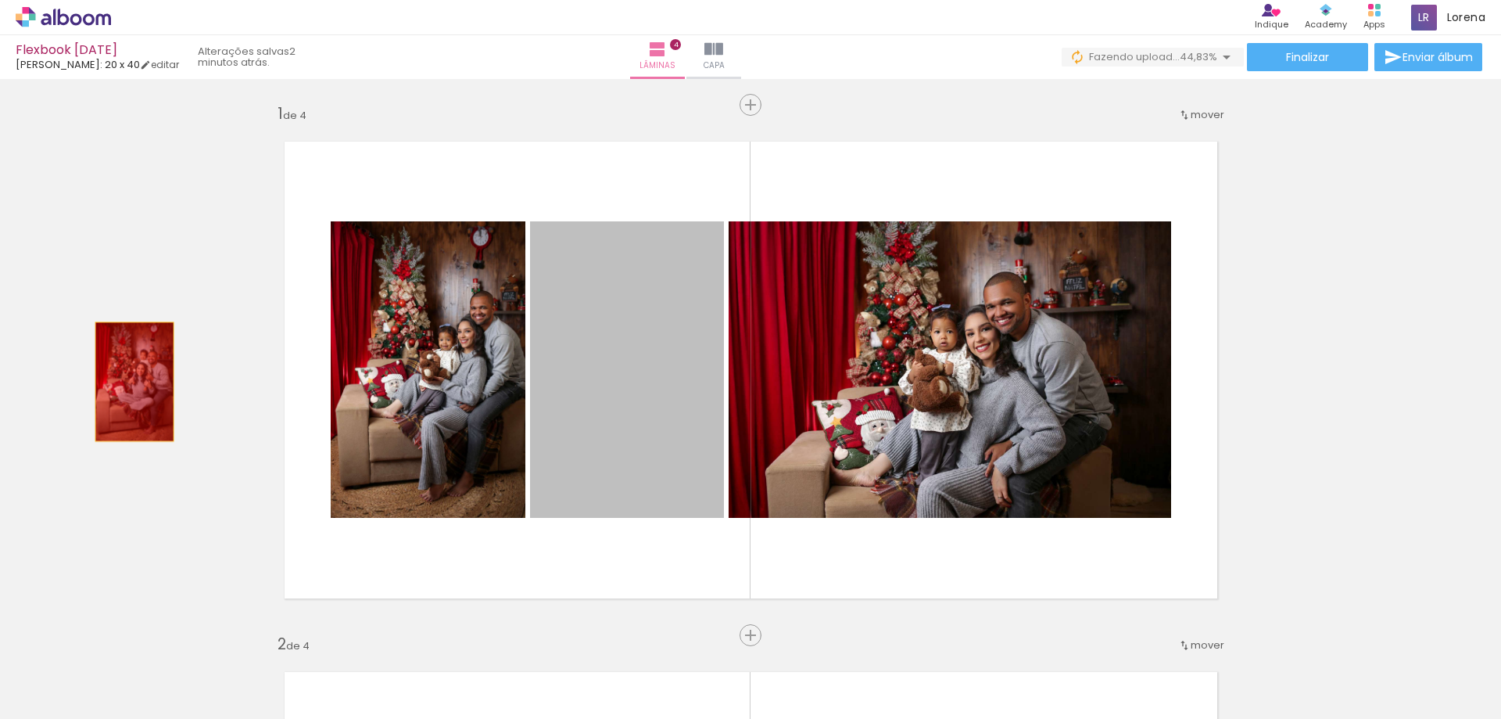
drag, startPoint x: 644, startPoint y: 411, endPoint x: 128, endPoint y: 382, distance: 516.9
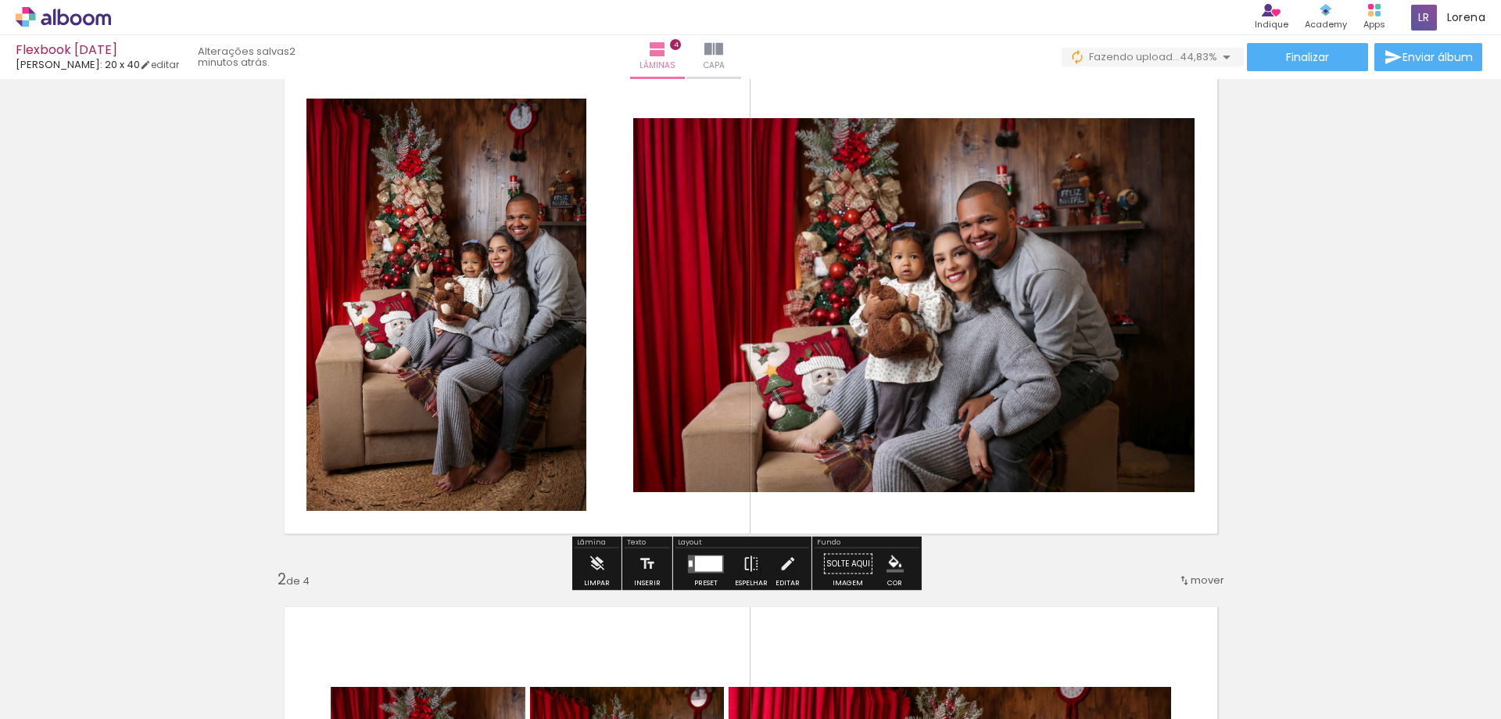
scroll to position [78, 0]
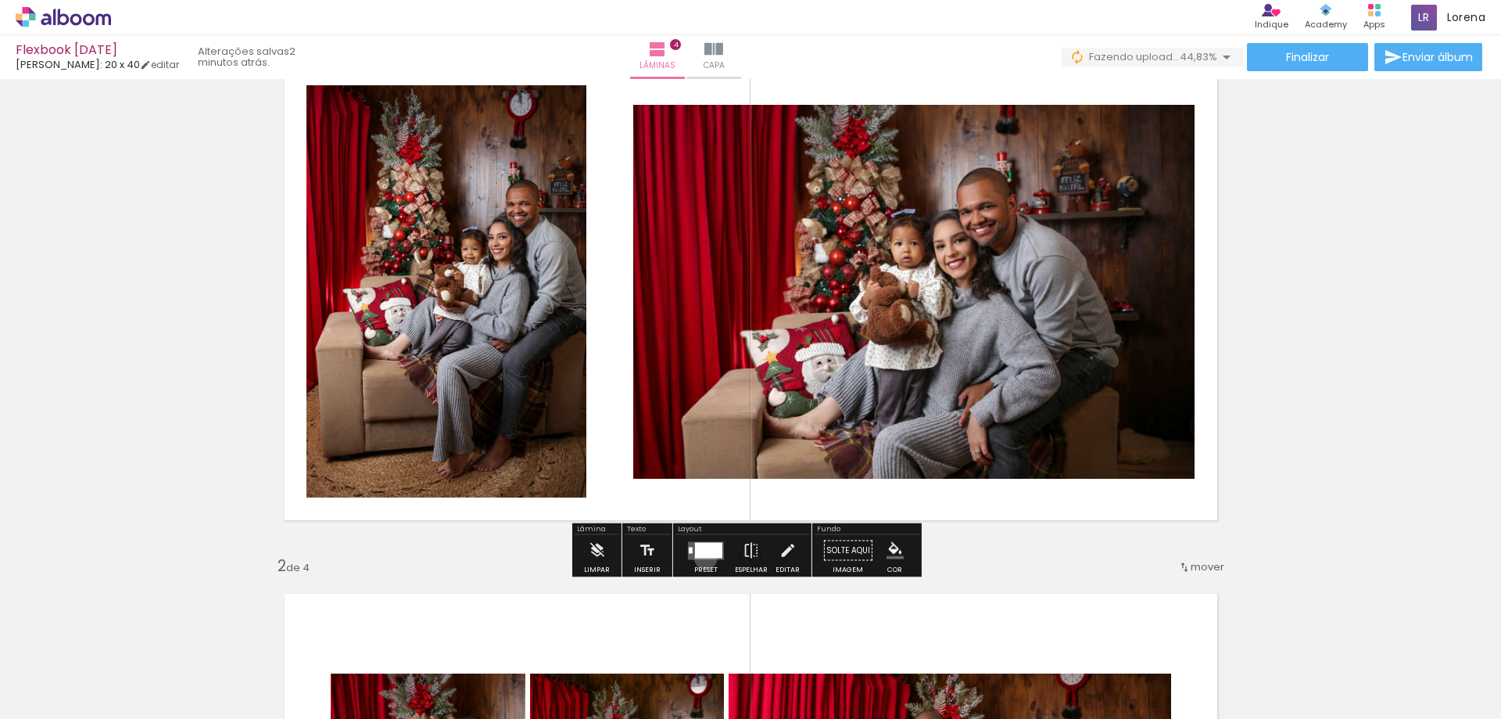
click at [702, 557] on quentale-layouter at bounding box center [706, 550] width 36 height 18
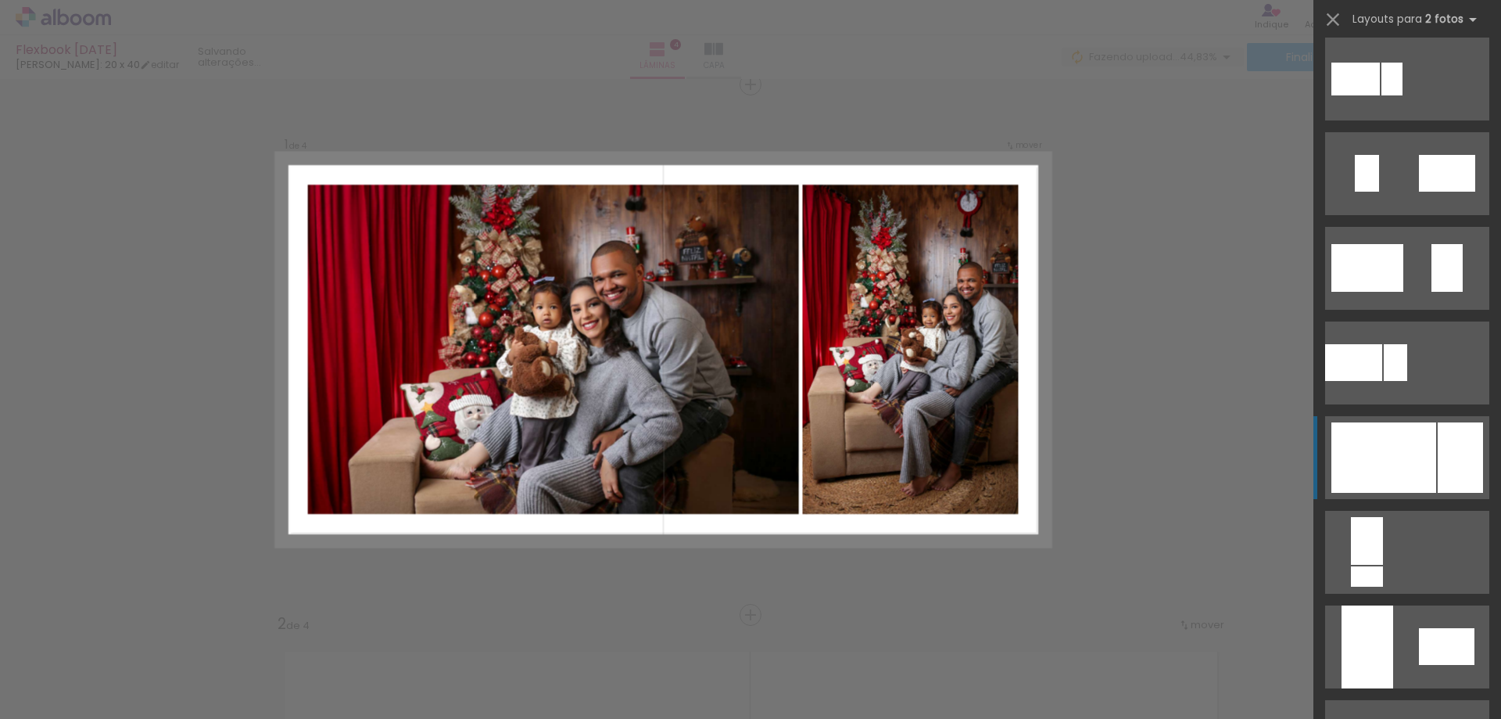
scroll to position [391, 0]
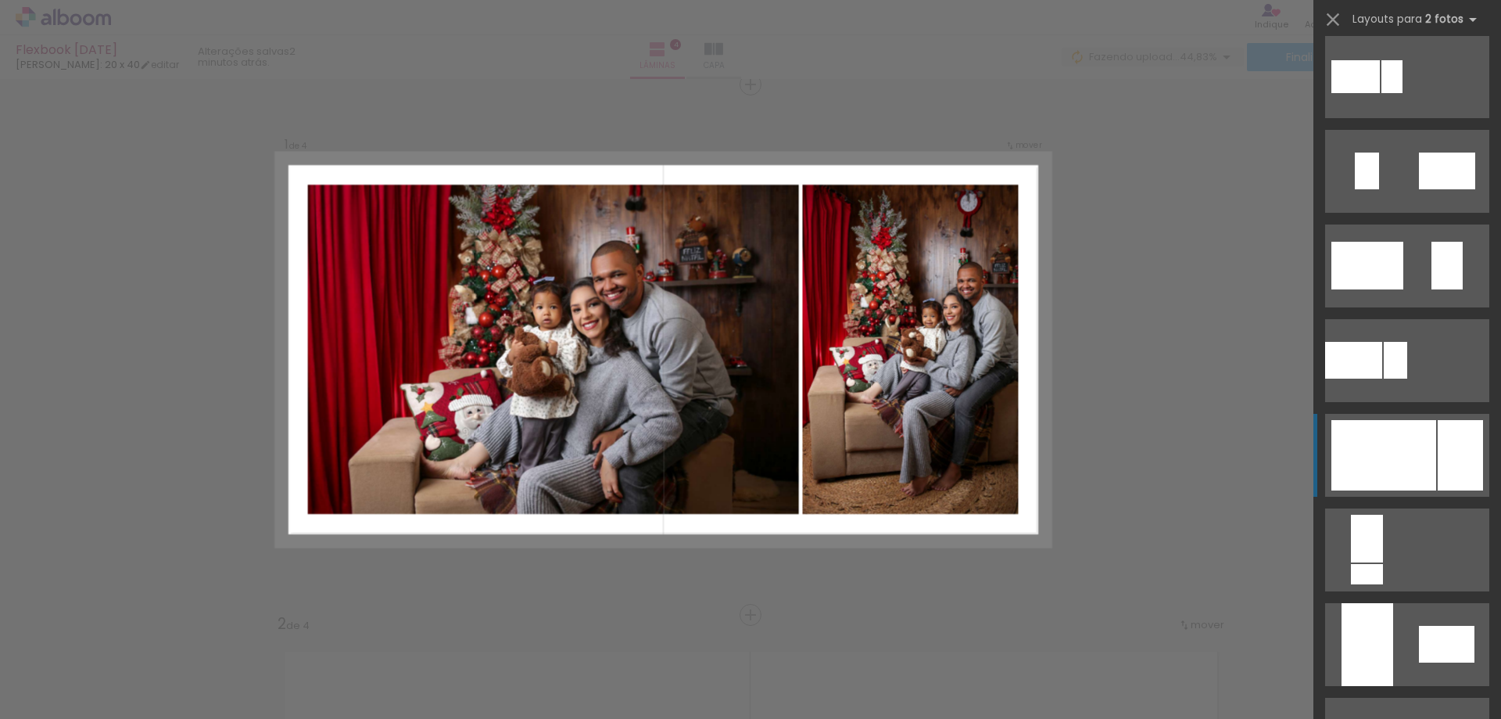
click at [1416, 444] on div at bounding box center [1384, 455] width 105 height 70
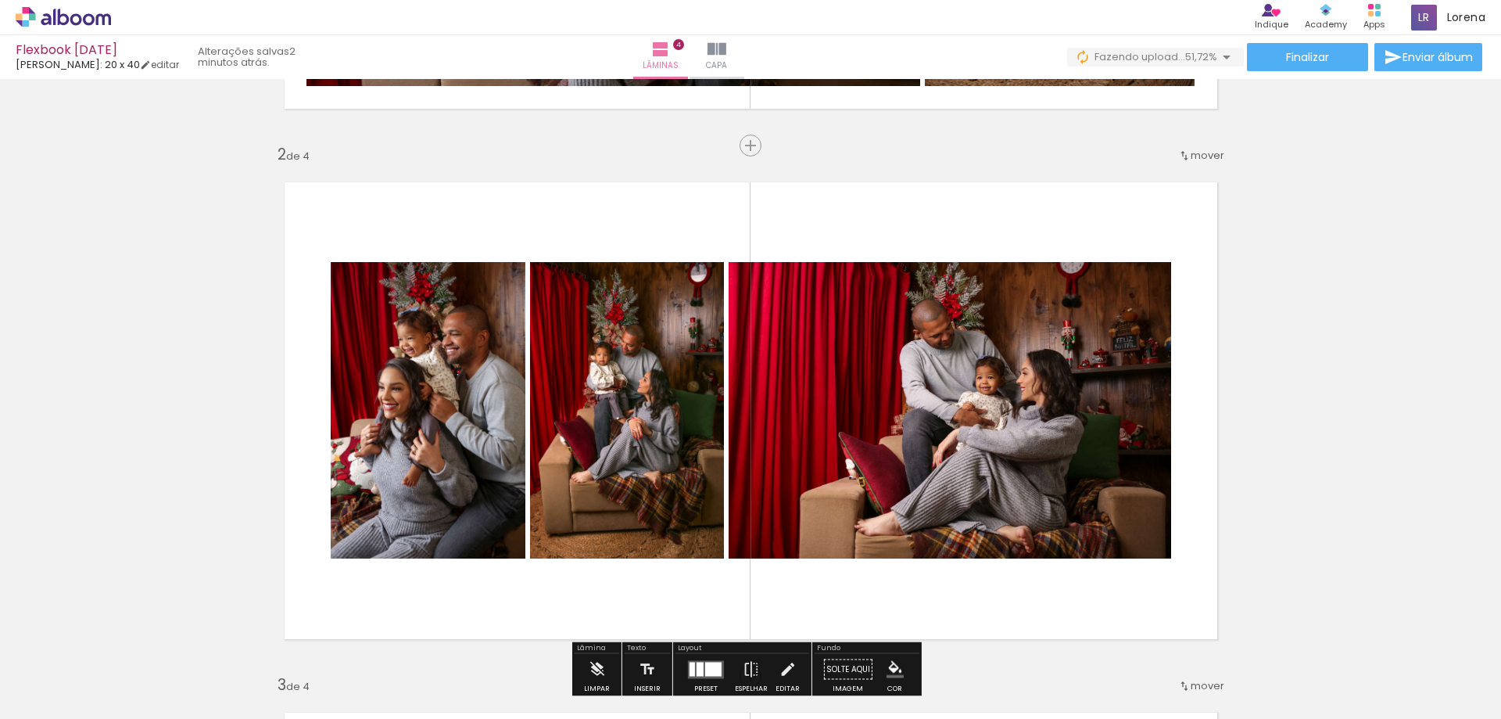
scroll to position [568, 0]
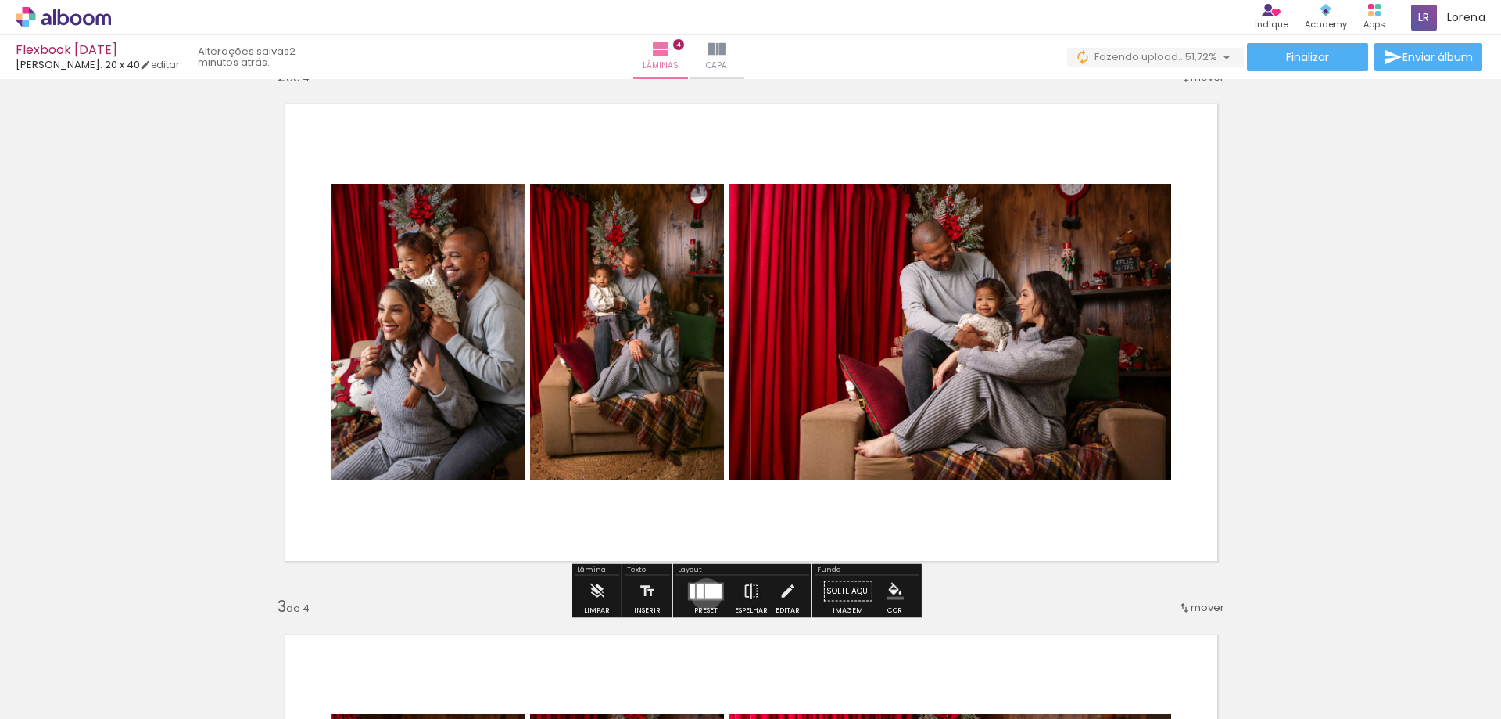
click at [705, 593] on div at bounding box center [713, 590] width 16 height 14
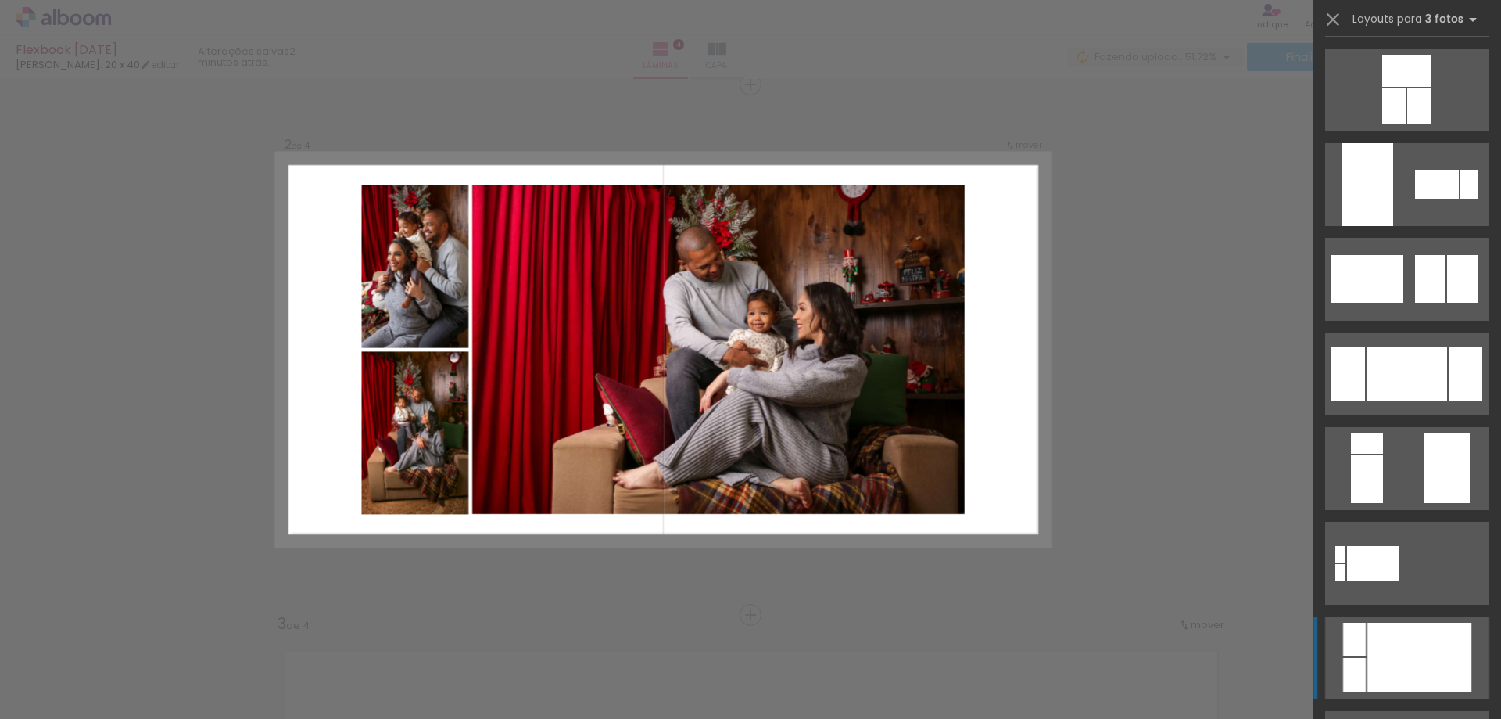
scroll to position [78, 0]
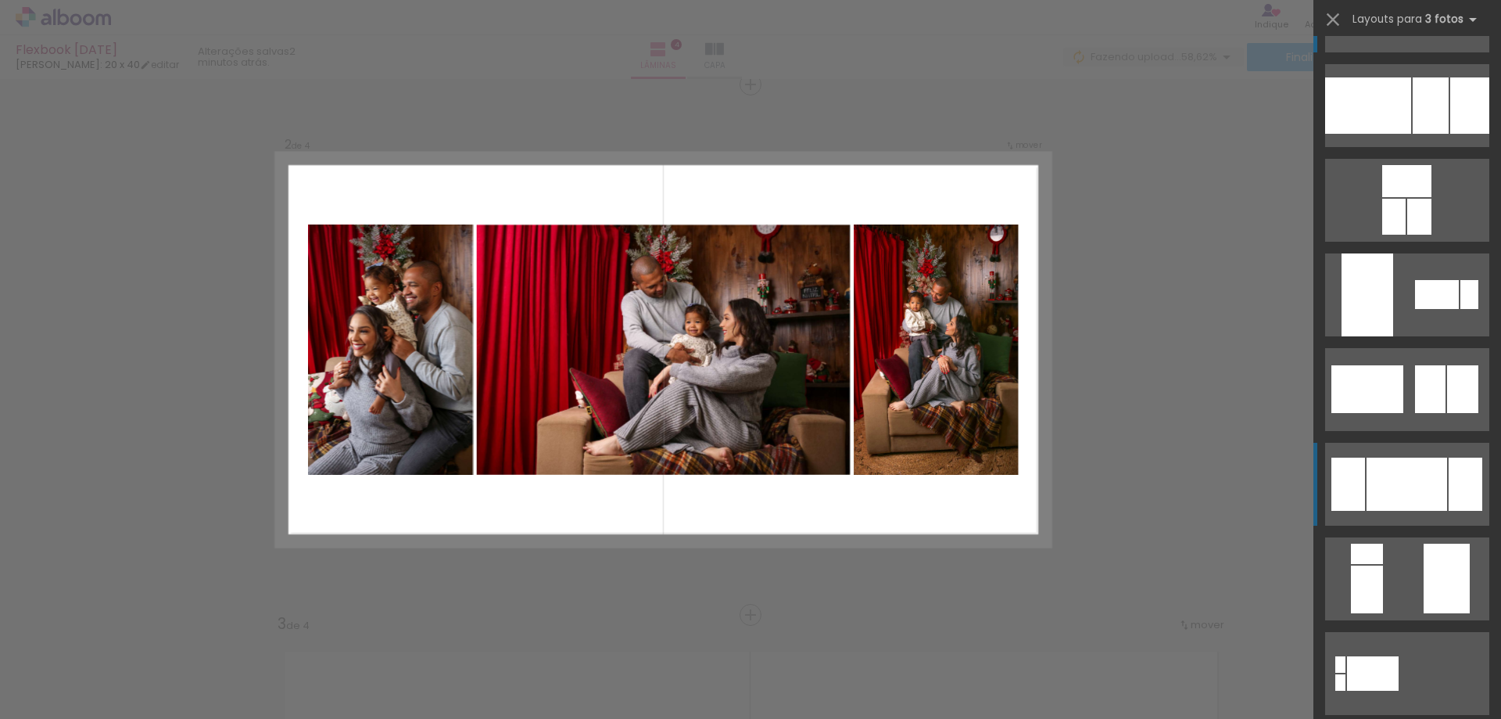
click at [1400, 467] on div at bounding box center [1407, 483] width 81 height 53
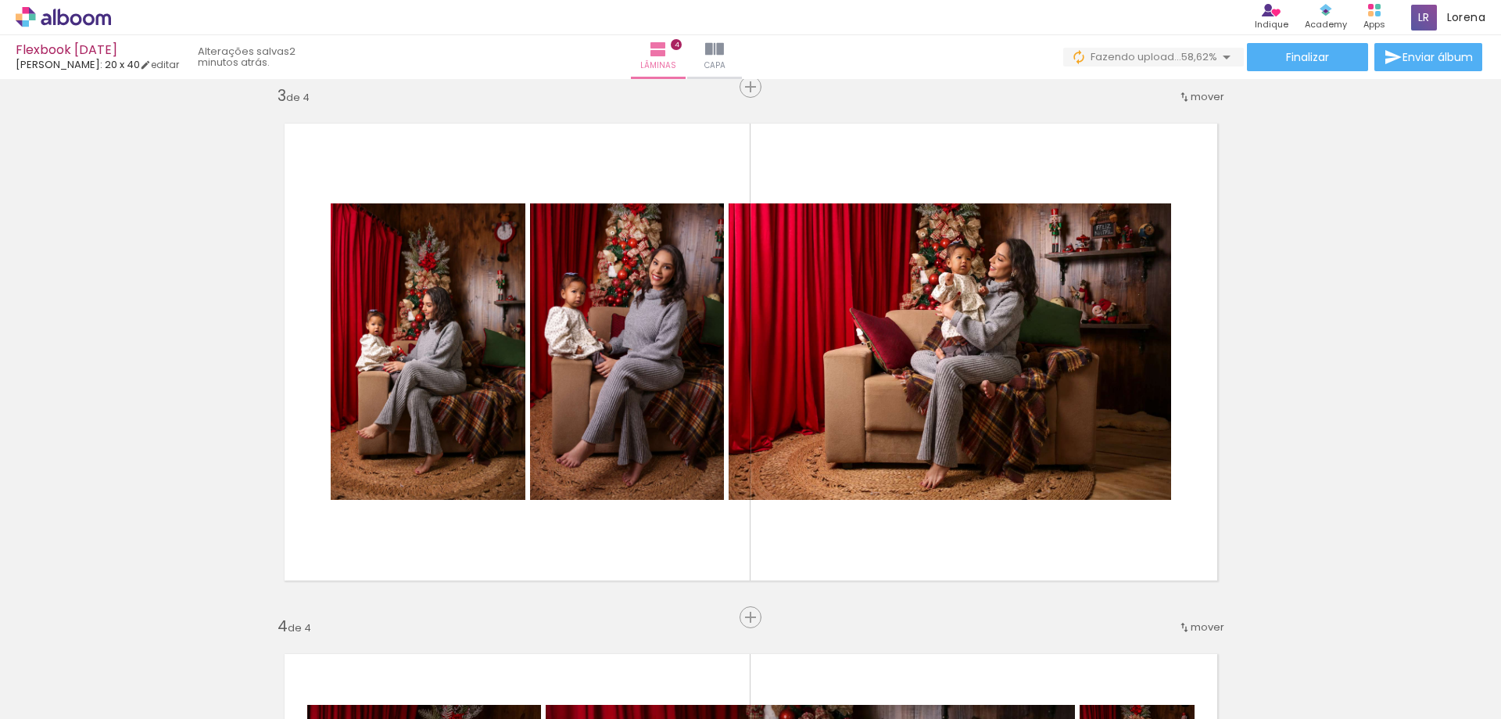
scroll to position [1251, 0]
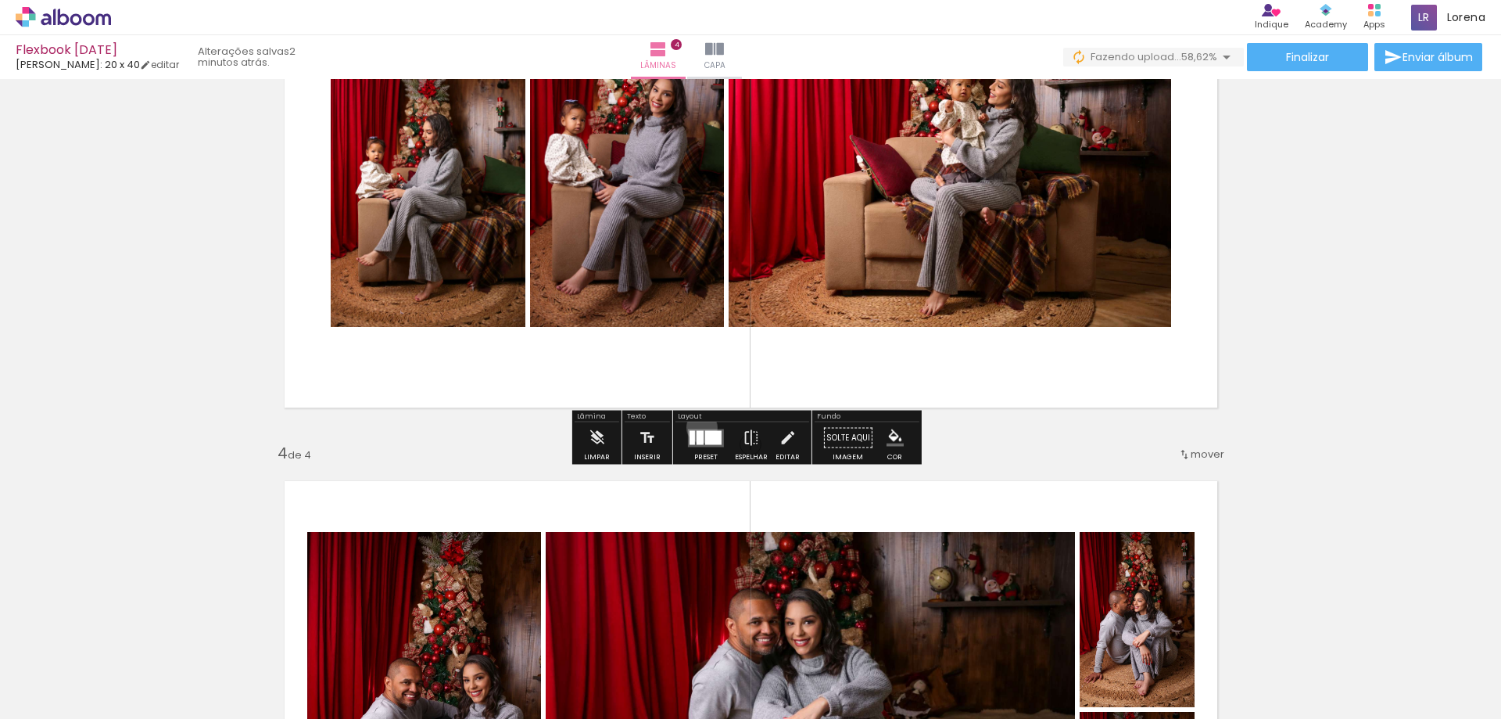
click at [698, 427] on div at bounding box center [706, 437] width 42 height 31
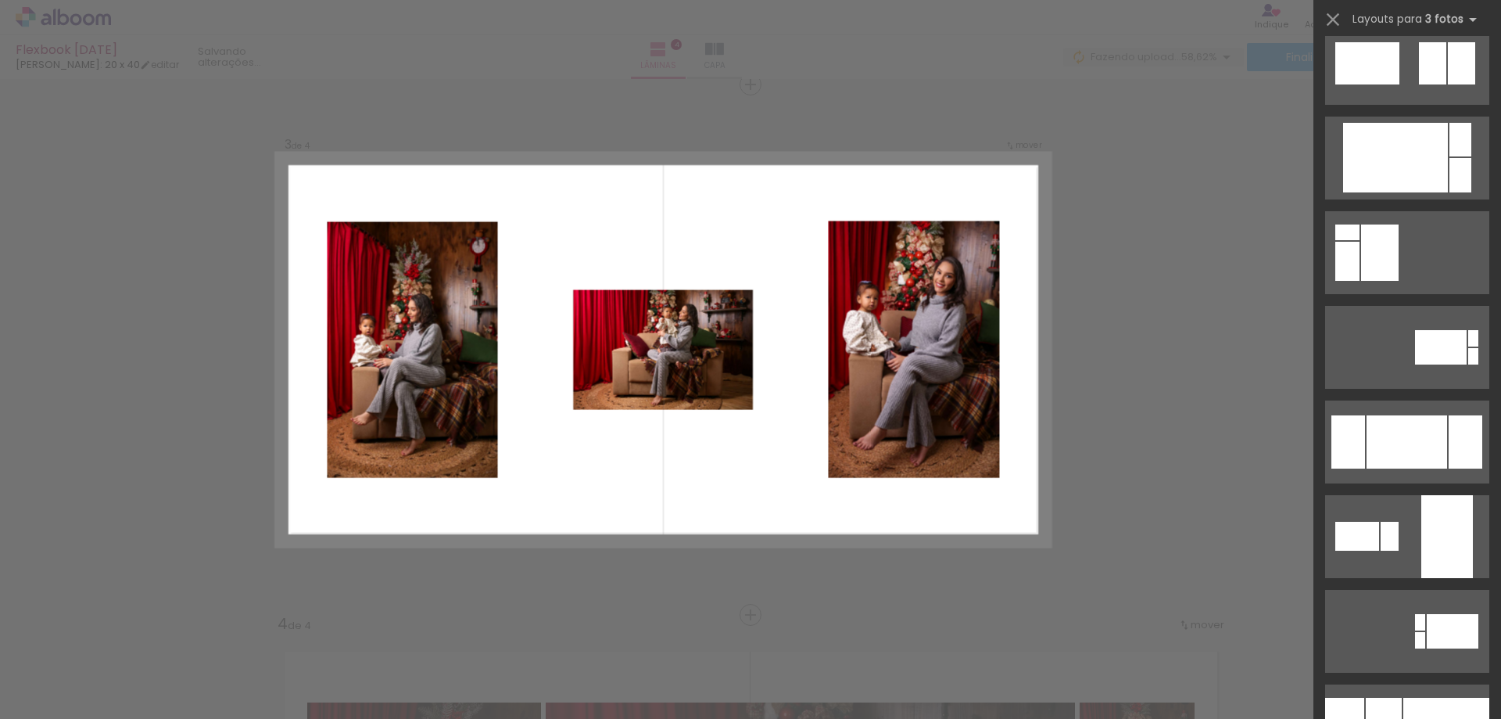
scroll to position [2971, 0]
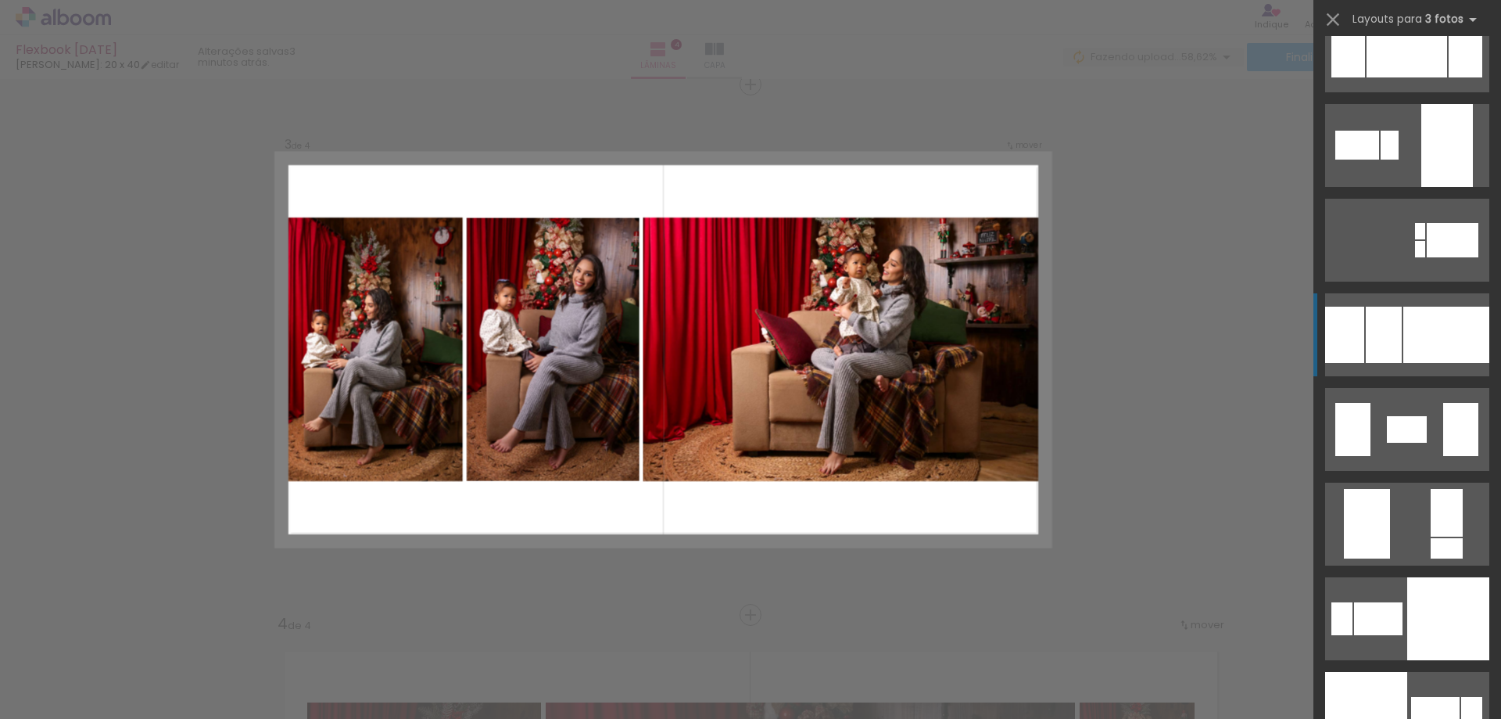
click at [1387, 320] on div at bounding box center [1384, 335] width 36 height 56
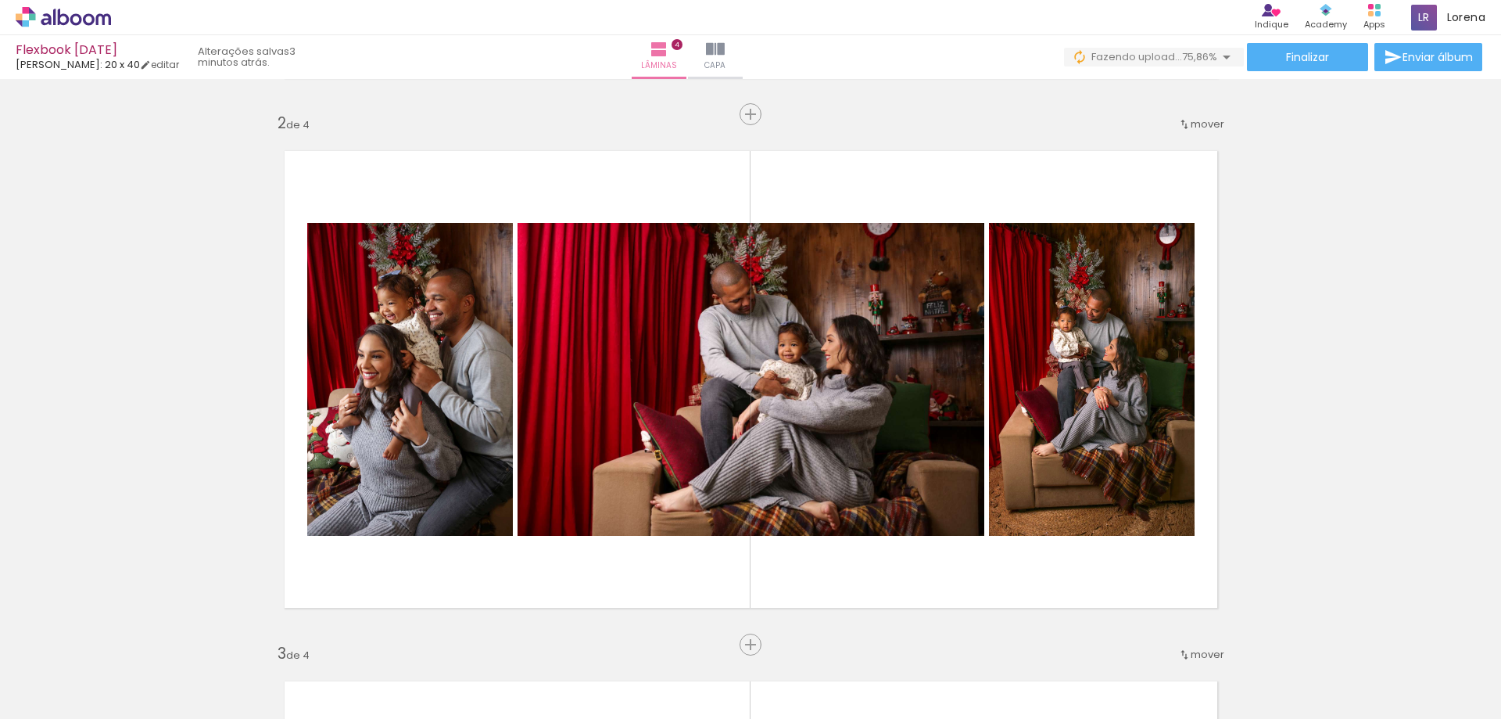
scroll to position [235, 0]
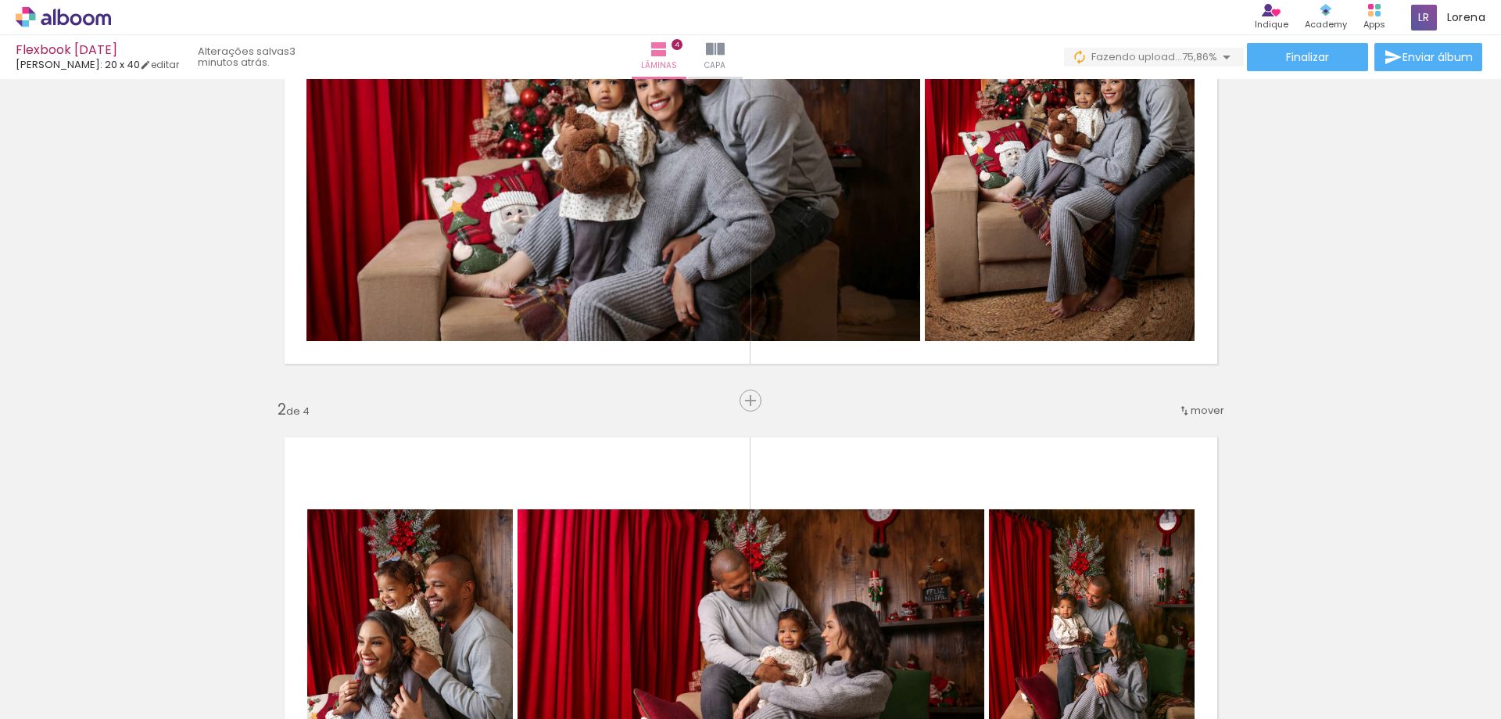
click at [805, 480] on quentale-layouter at bounding box center [750, 665] width 967 height 491
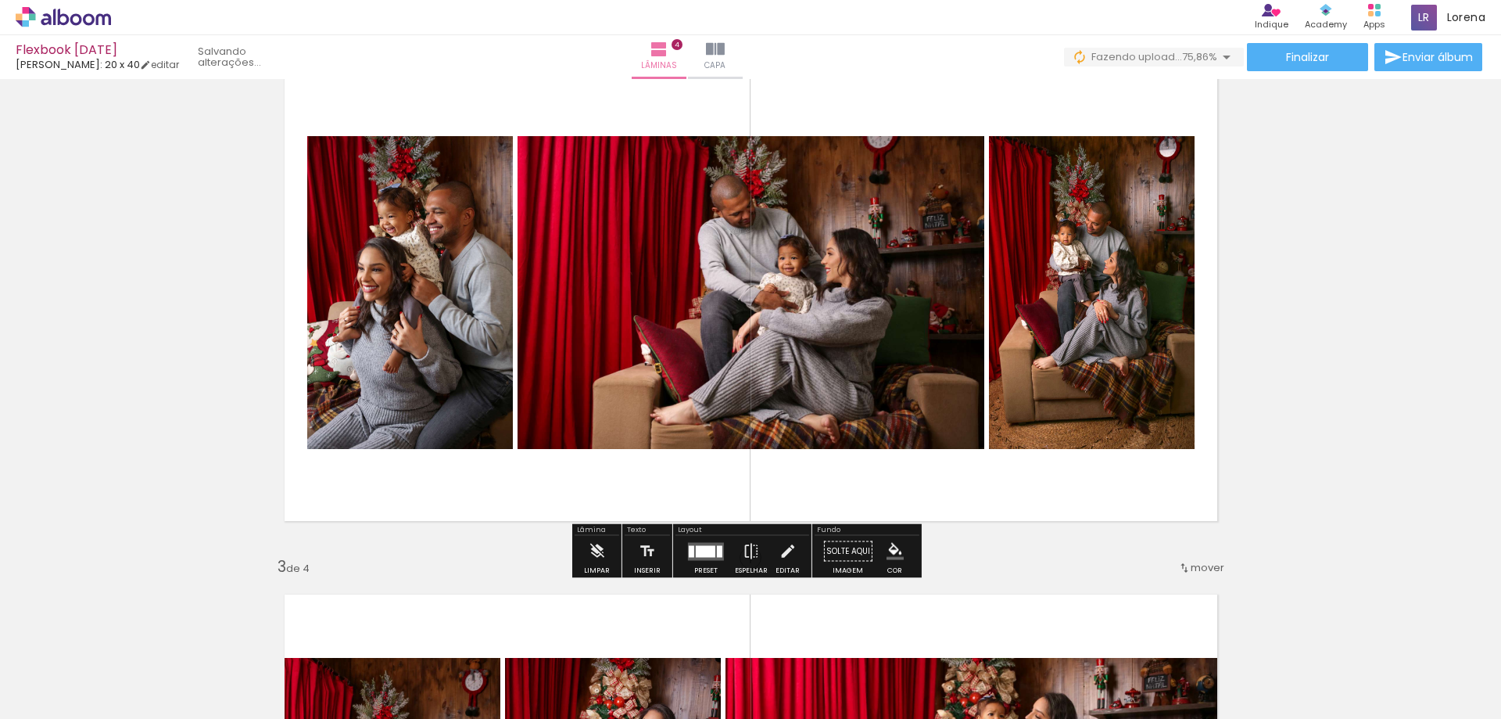
scroll to position [626, 0]
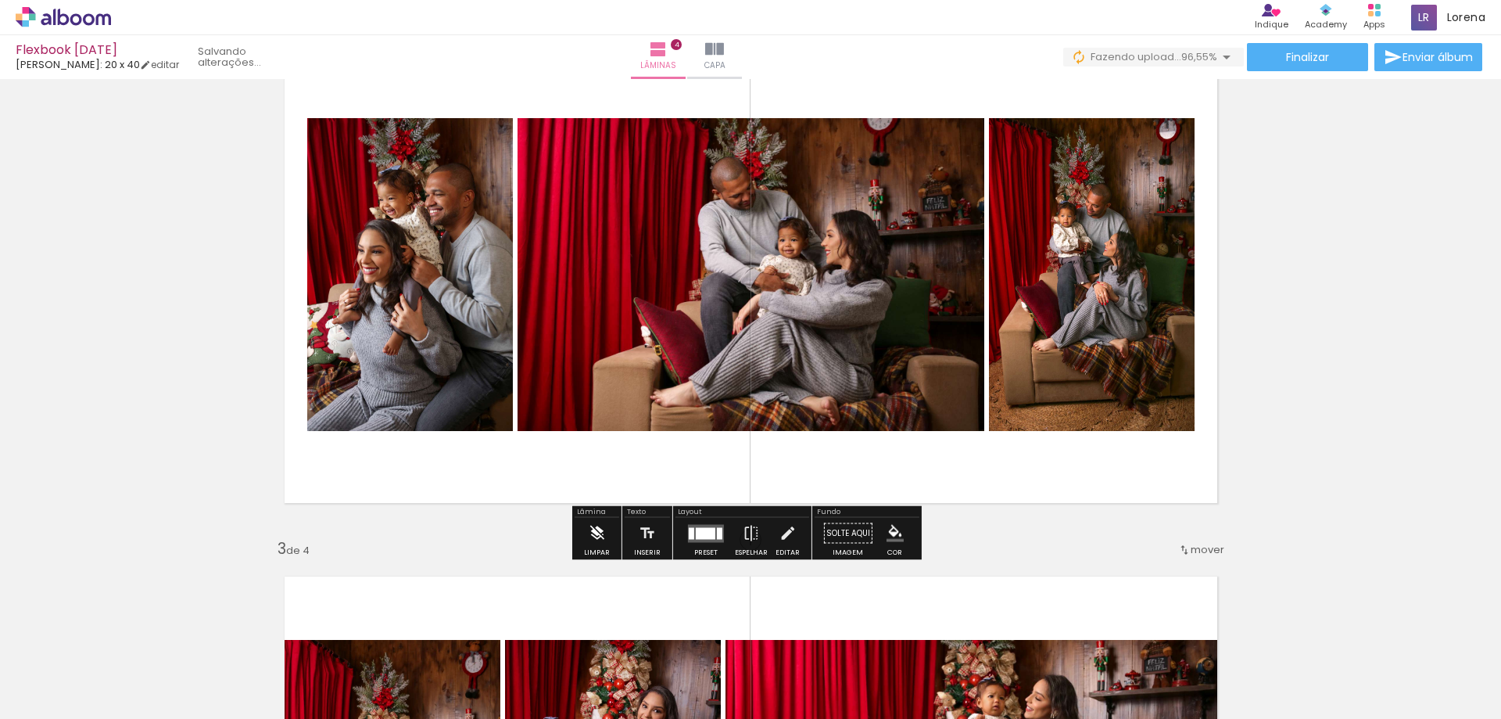
click at [596, 542] on iron-icon at bounding box center [596, 533] width 17 height 31
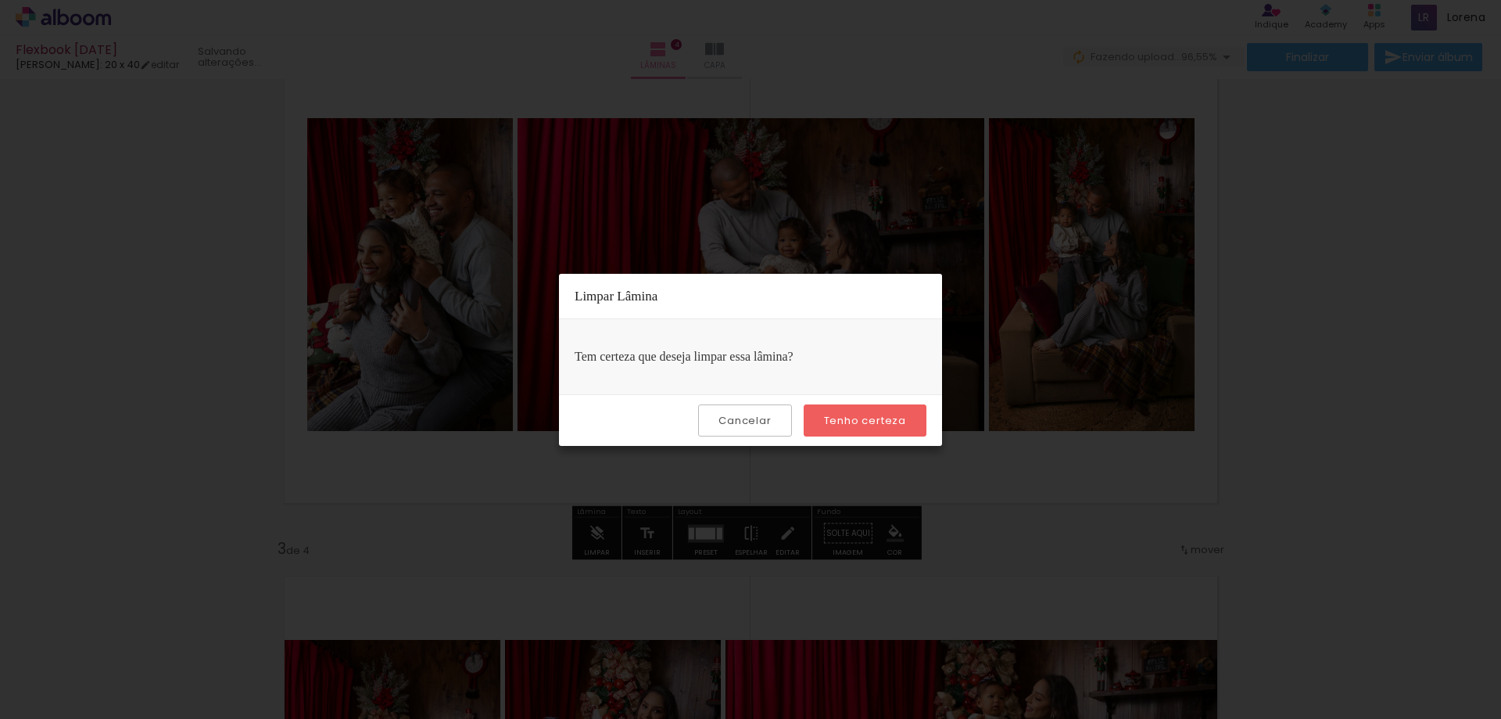
click at [0, 0] on slot "Tenho certeza" at bounding box center [0, 0] width 0 height 0
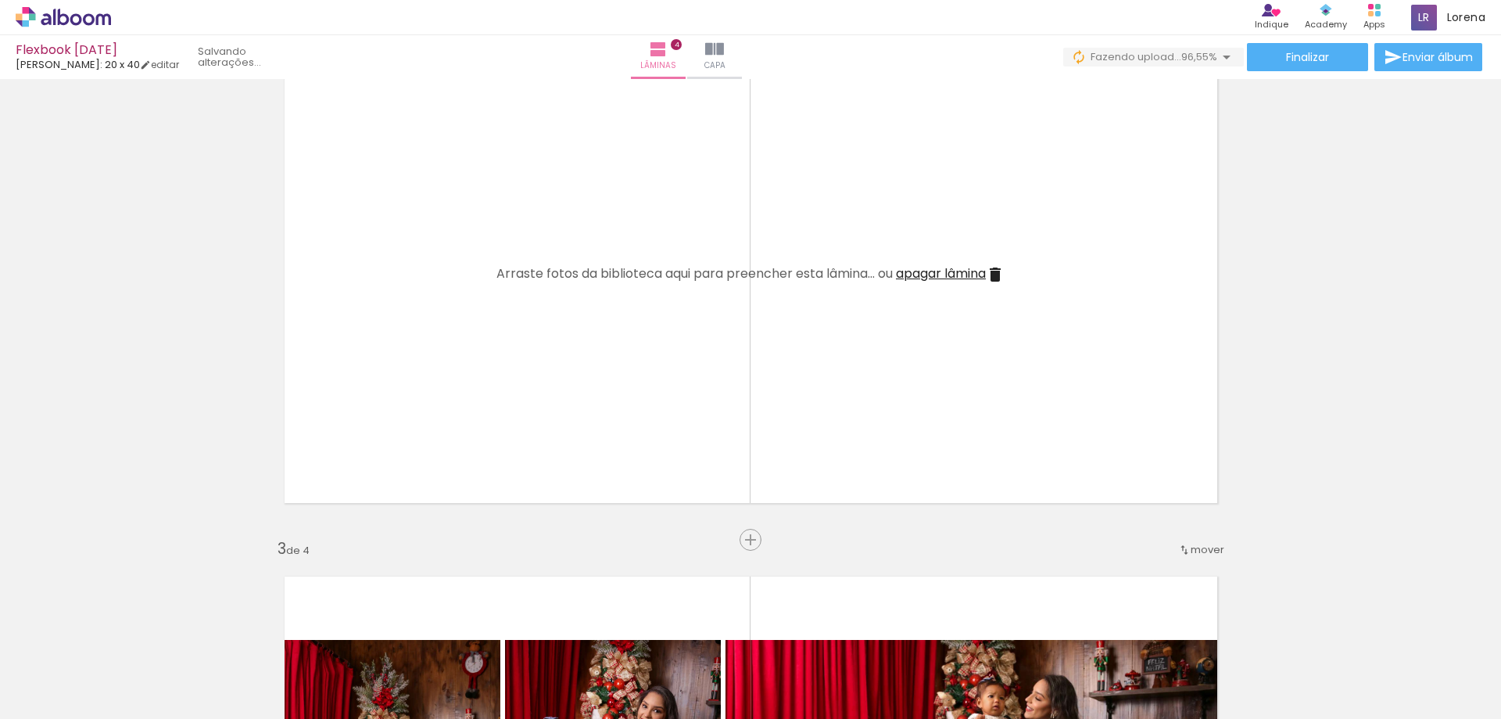
click at [306, 638] on iron-icon at bounding box center [297, 634] width 16 height 16
click at [302, 636] on iron-icon at bounding box center [297, 634] width 16 height 16
click at [306, 644] on paper-icon-button at bounding box center [298, 635] width 20 height 20
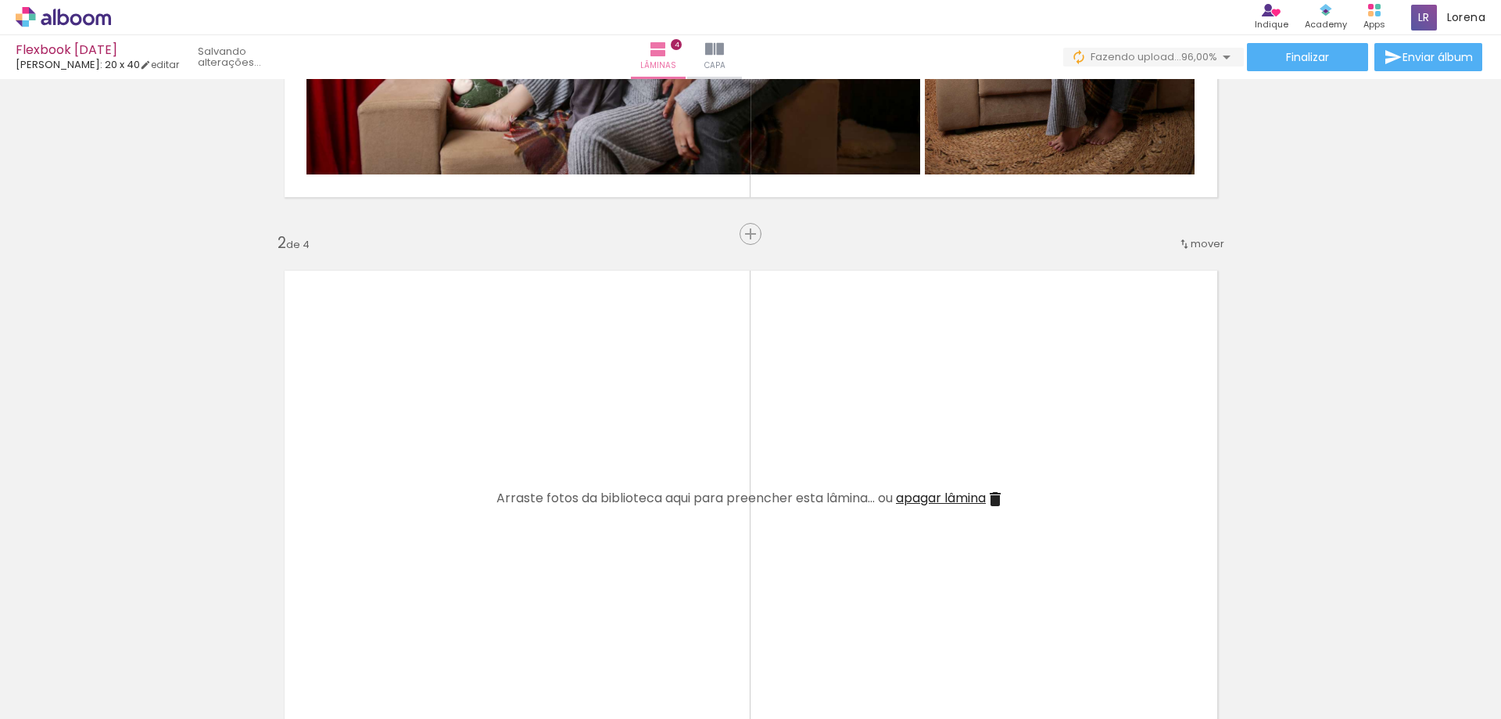
scroll to position [391, 0]
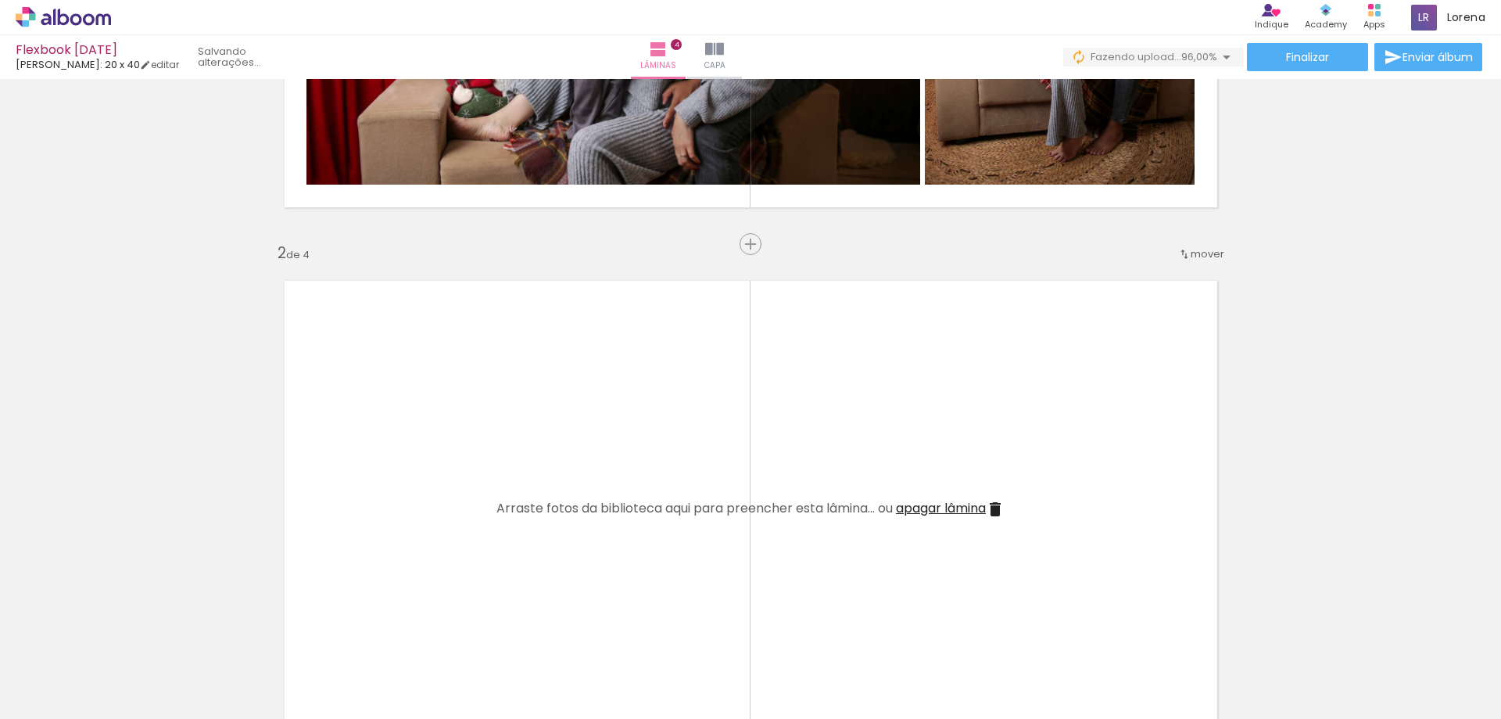
click at [1185, 249] on iron-icon at bounding box center [1184, 254] width 13 height 13
click at [1153, 304] on span "depois da" at bounding box center [1140, 303] width 52 height 26
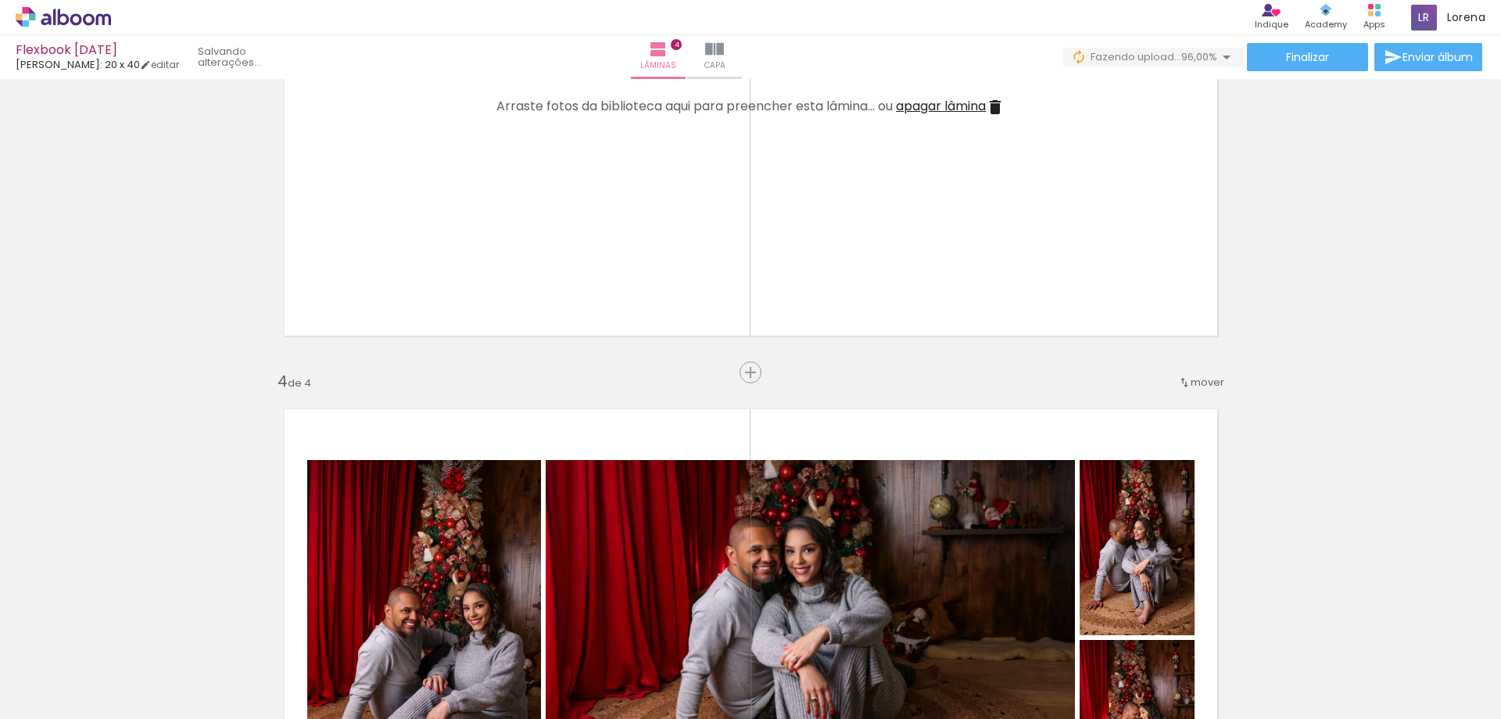
scroll to position [1329, 0]
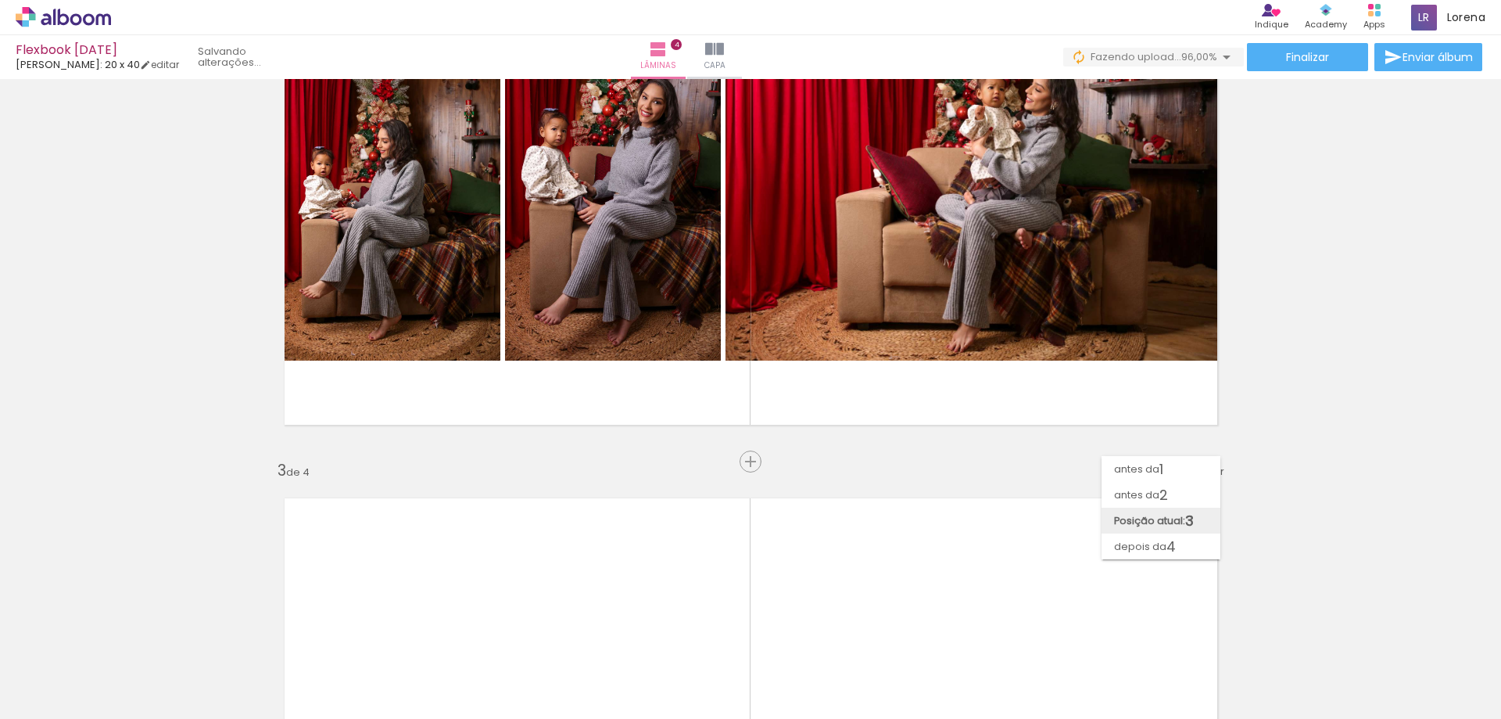
scroll to position [2971, 0]
click at [1156, 541] on span "depois da" at bounding box center [1140, 546] width 52 height 26
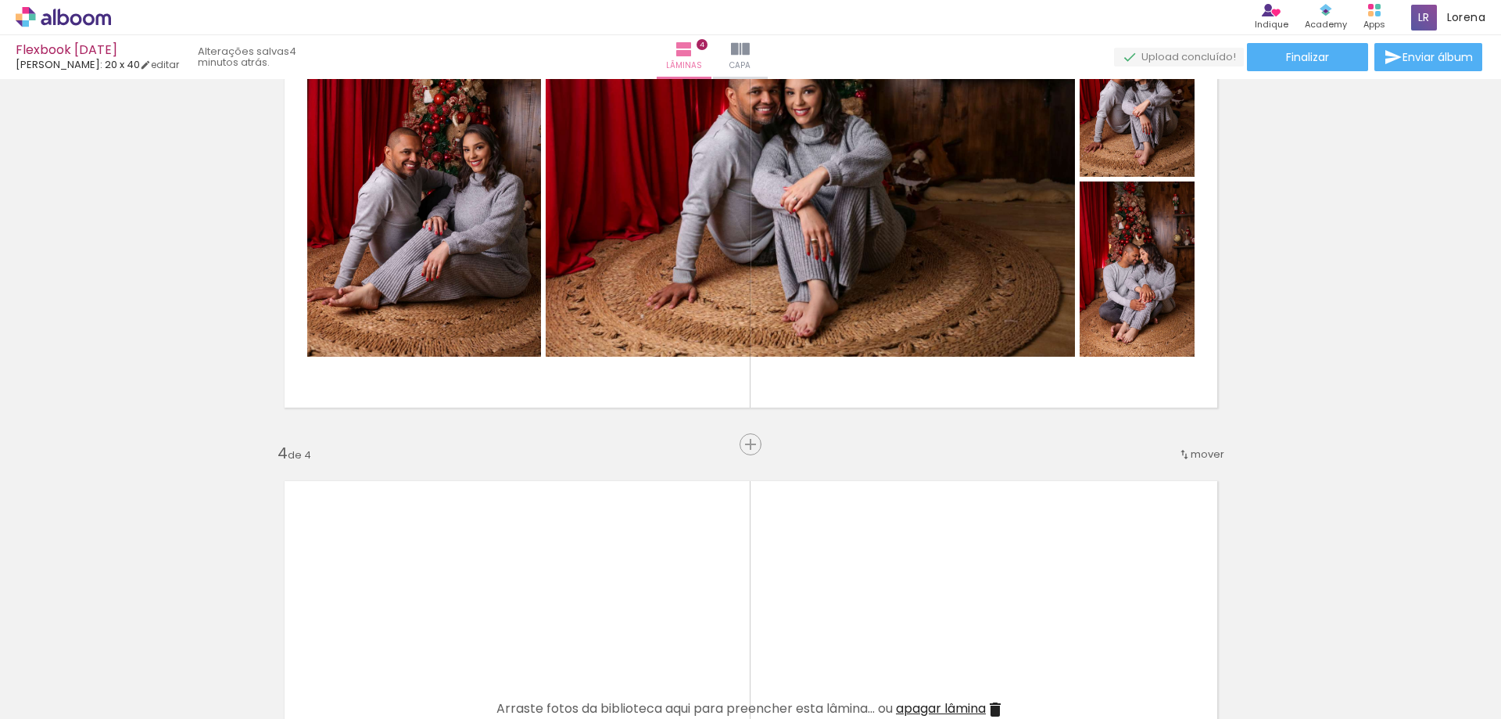
scroll to position [1486, 0]
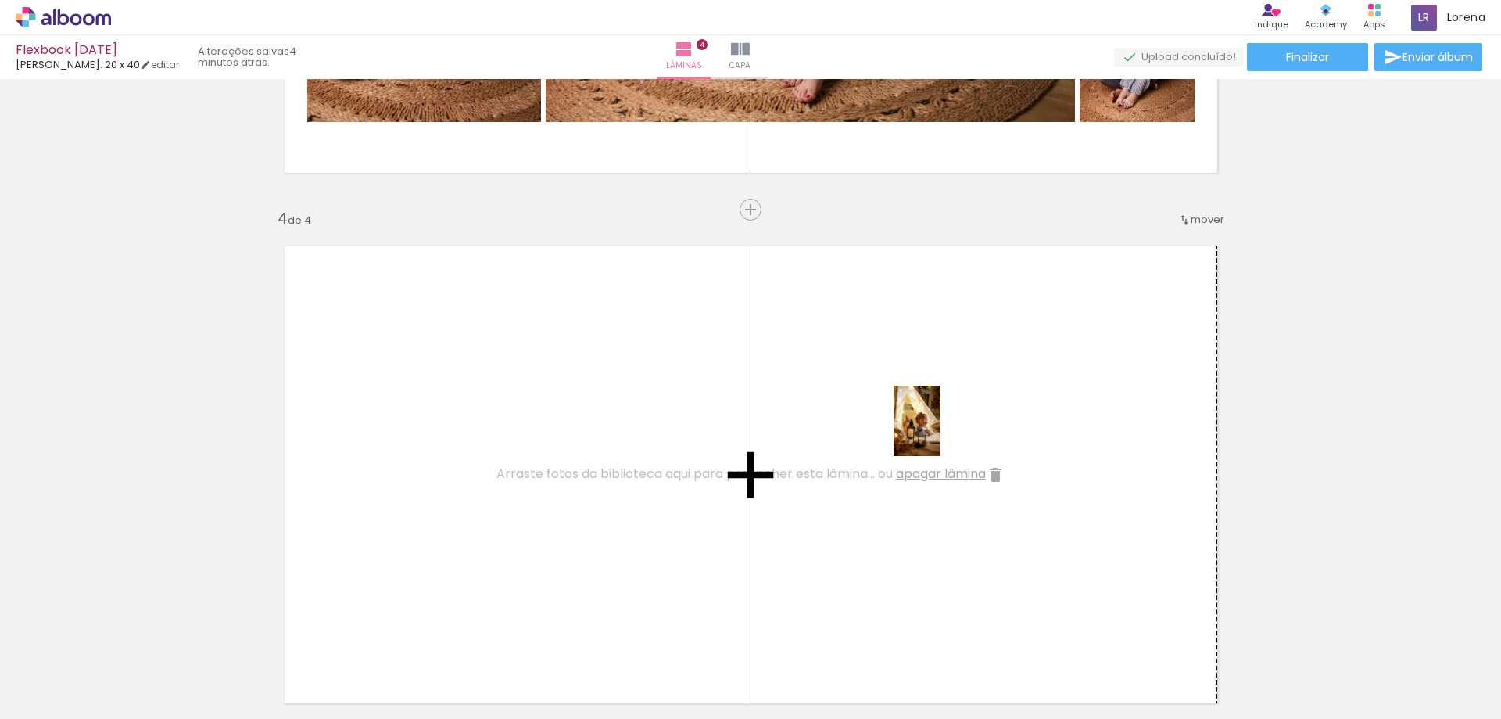
drag, startPoint x: 1099, startPoint y: 577, endPoint x: 941, endPoint y: 432, distance: 214.8
click at [941, 432] on quentale-workspace at bounding box center [750, 359] width 1501 height 719
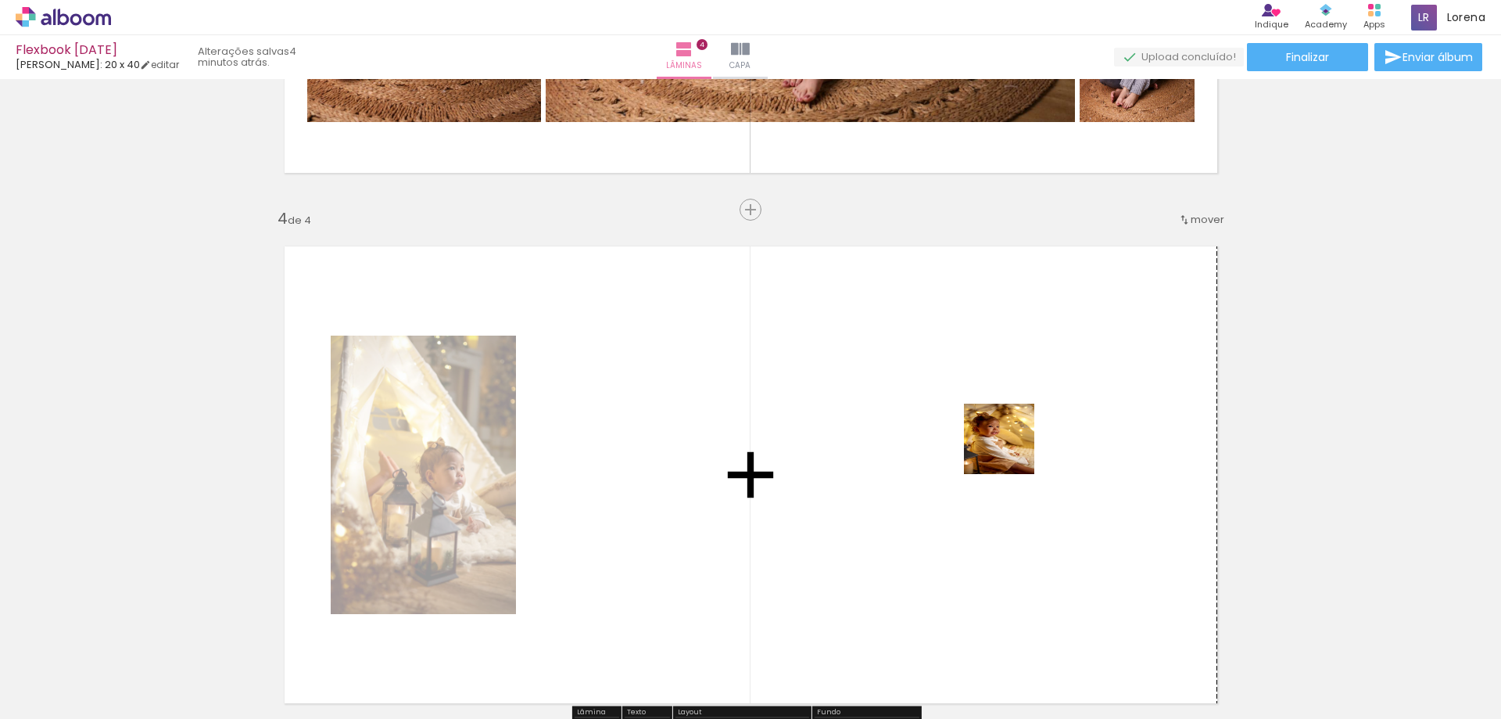
drag, startPoint x: 1117, startPoint y: 671, endPoint x: 1011, endPoint y: 450, distance: 245.2
click at [1011, 450] on quentale-workspace at bounding box center [750, 359] width 1501 height 719
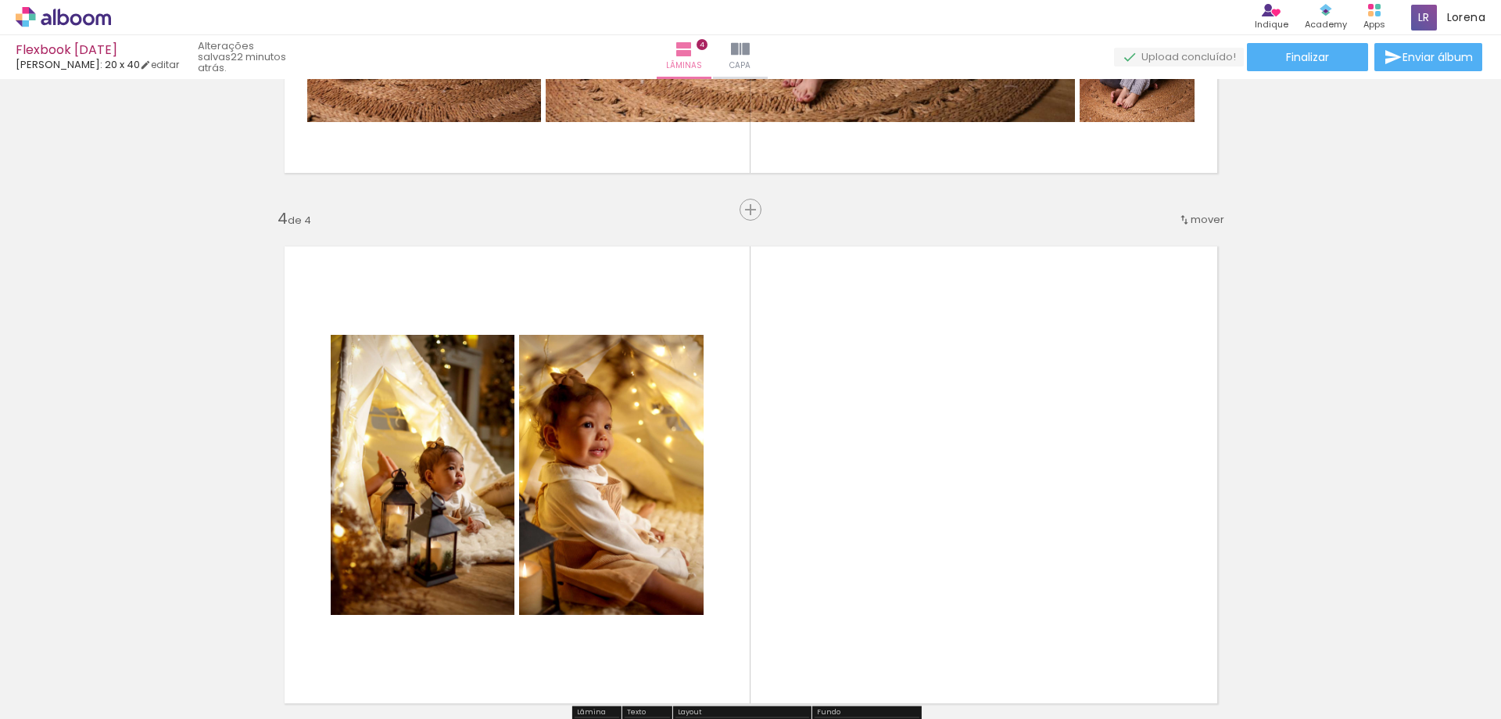
scroll to position [2971, 0]
